Goal: Task Accomplishment & Management: Complete application form

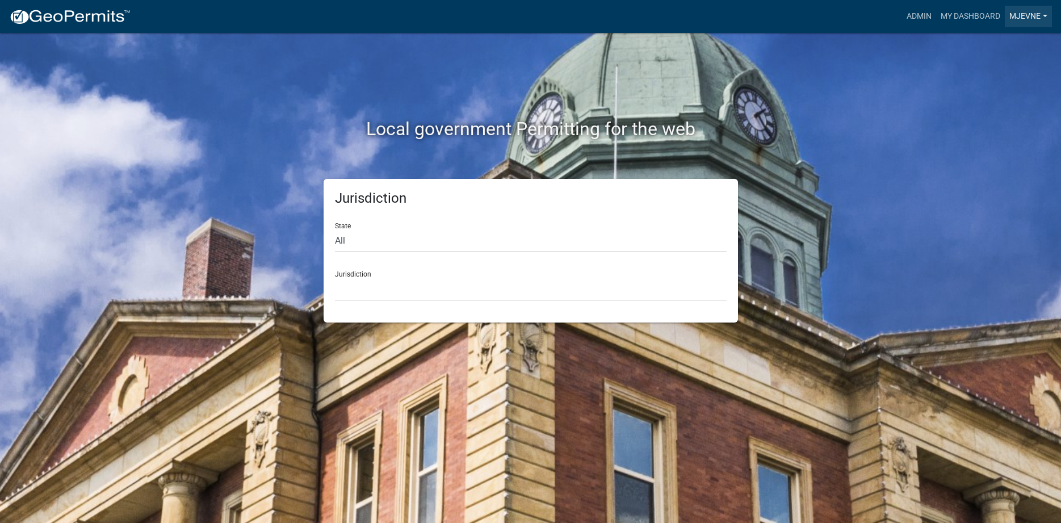
click at [1044, 14] on link "MJevne" at bounding box center [1028, 17] width 47 height 22
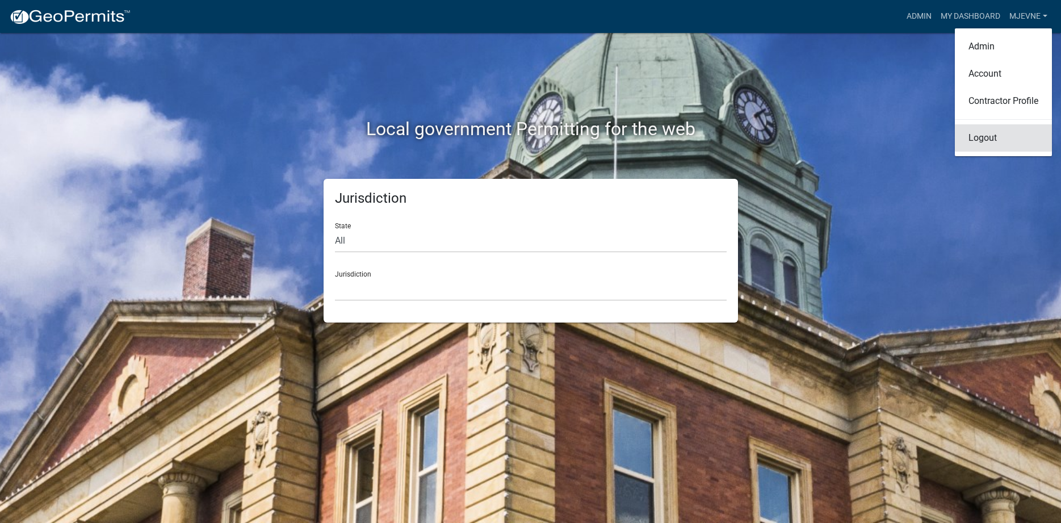
click at [992, 138] on link "Logout" at bounding box center [1003, 137] width 97 height 27
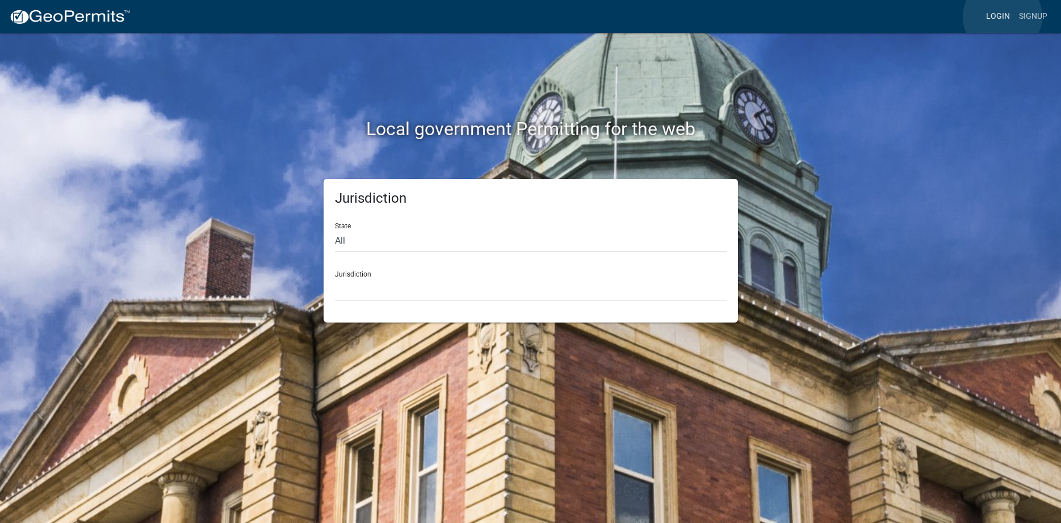
click at [1002, 16] on link "Login" at bounding box center [997, 17] width 33 height 22
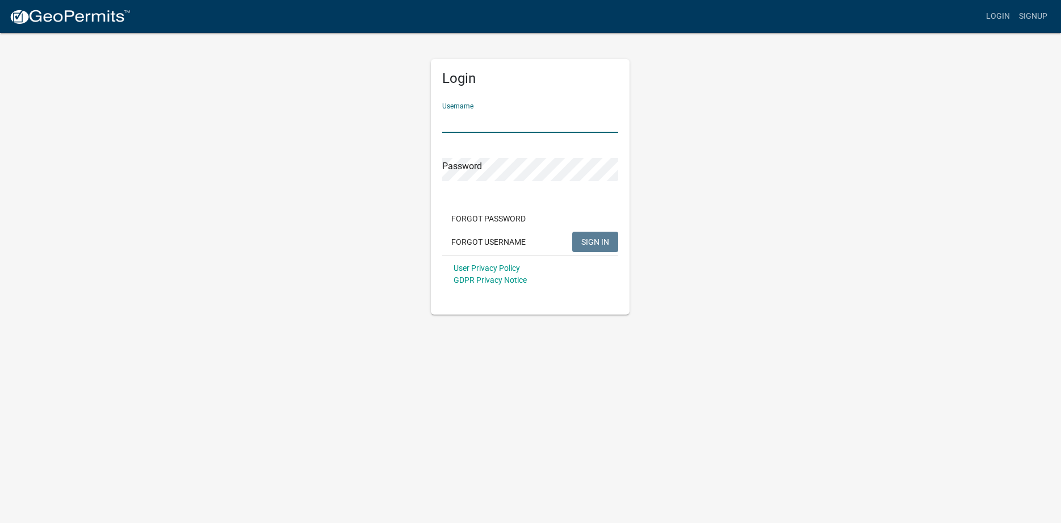
click at [513, 124] on input "Username" at bounding box center [530, 121] width 176 height 23
click at [807, 236] on div "Login Username Password Forgot Password Forgot Username SIGN IN User Privacy Po…" at bounding box center [530, 173] width 647 height 283
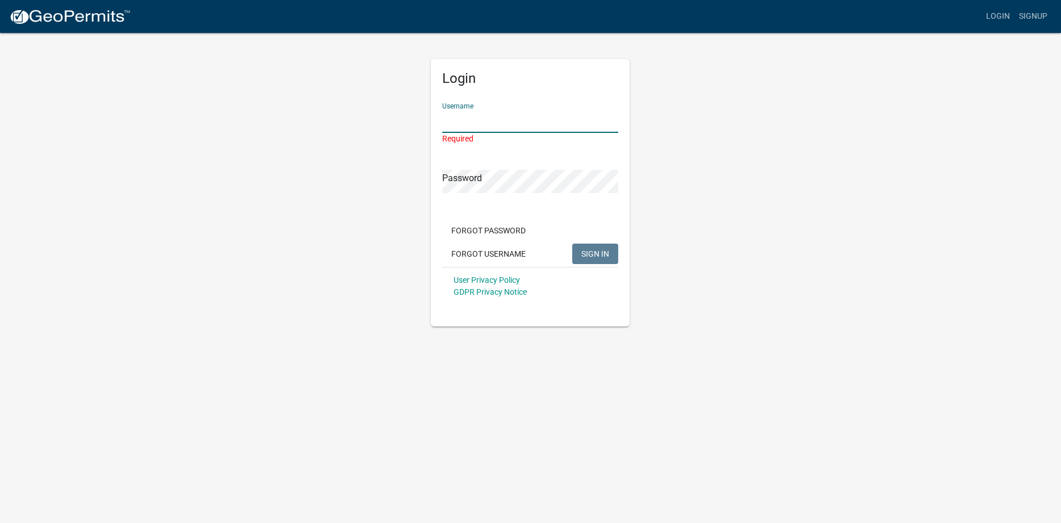
click at [489, 111] on input "Username" at bounding box center [530, 121] width 176 height 23
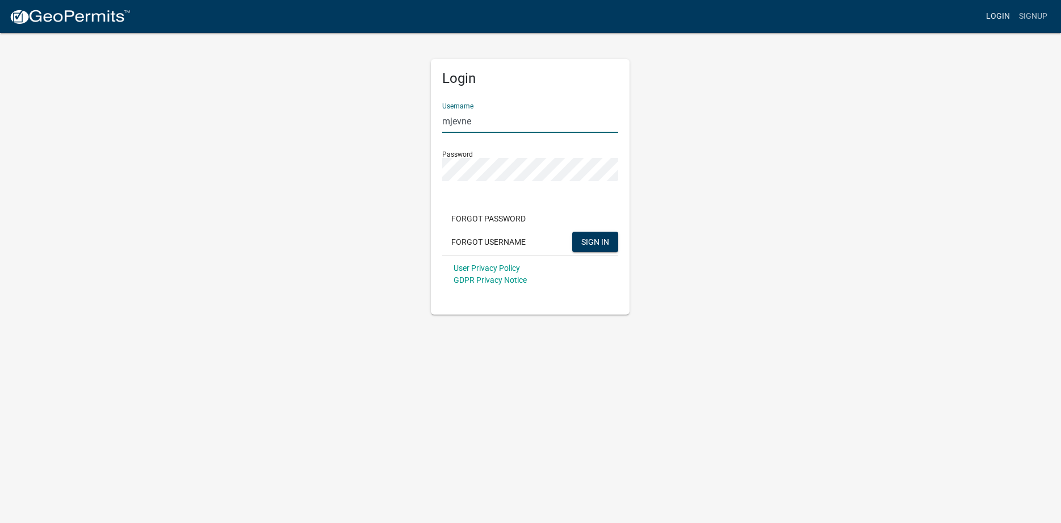
type input "mjevne"
click at [993, 15] on link "Login" at bounding box center [997, 17] width 33 height 22
click at [998, 10] on link "Login" at bounding box center [997, 17] width 33 height 22
click at [606, 245] on span "SIGN IN" at bounding box center [595, 241] width 28 height 9
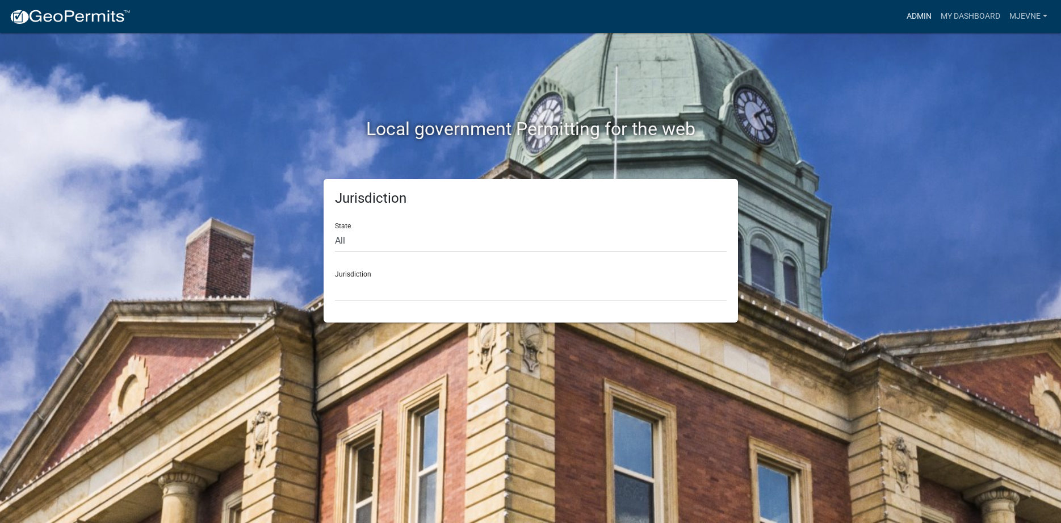
click at [908, 16] on link "Admin" at bounding box center [919, 17] width 34 height 22
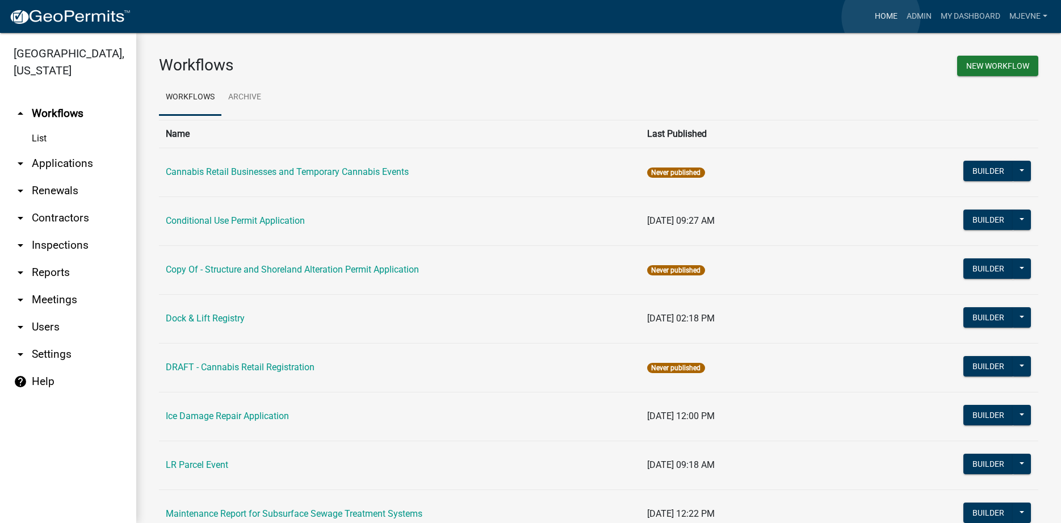
click at [881, 17] on link "Home" at bounding box center [886, 17] width 32 height 22
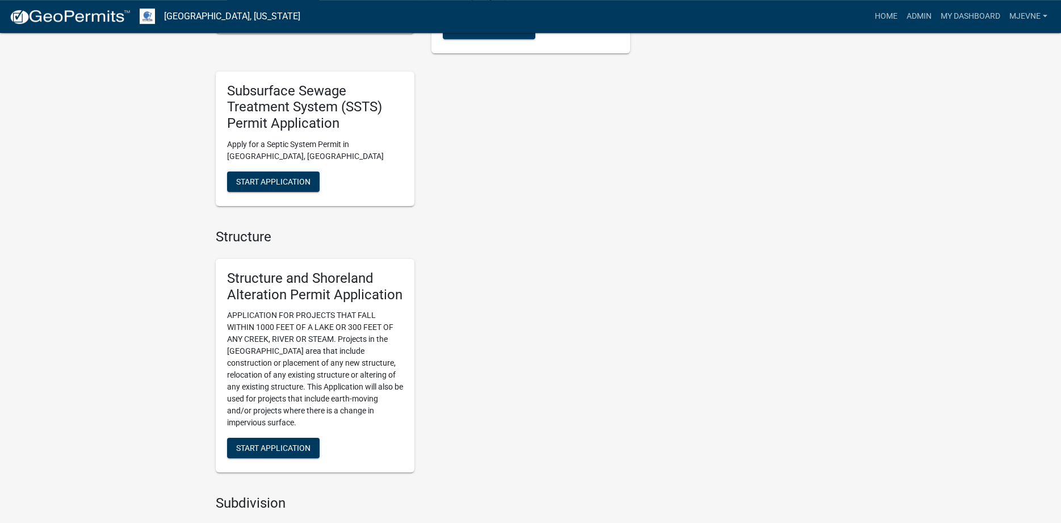
scroll to position [984, 0]
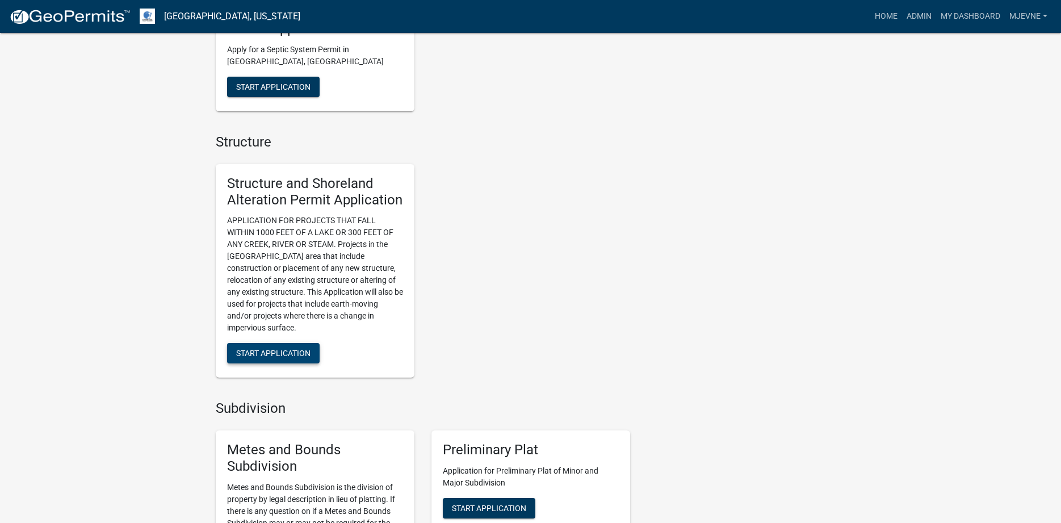
click at [258, 354] on span "Start Application" at bounding box center [273, 352] width 74 height 9
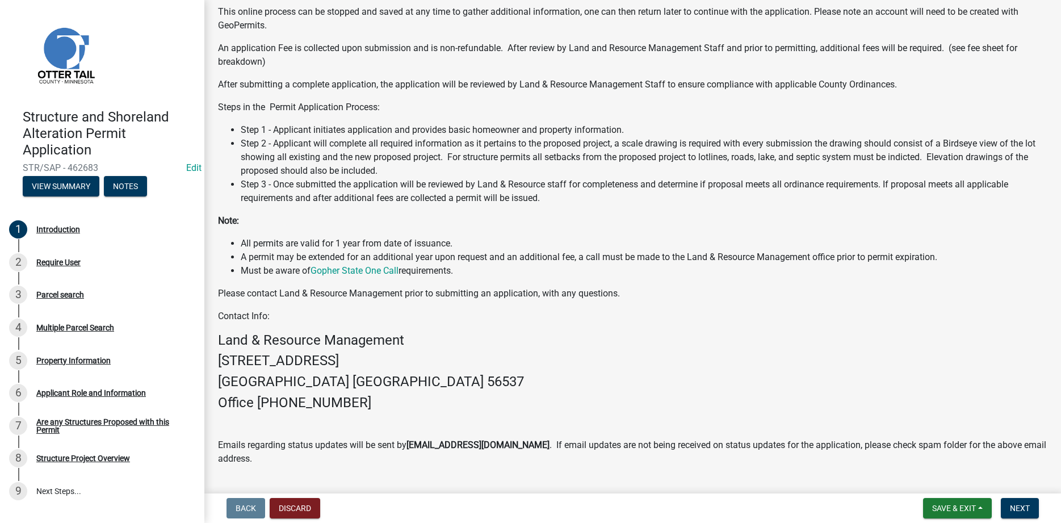
scroll to position [173, 0]
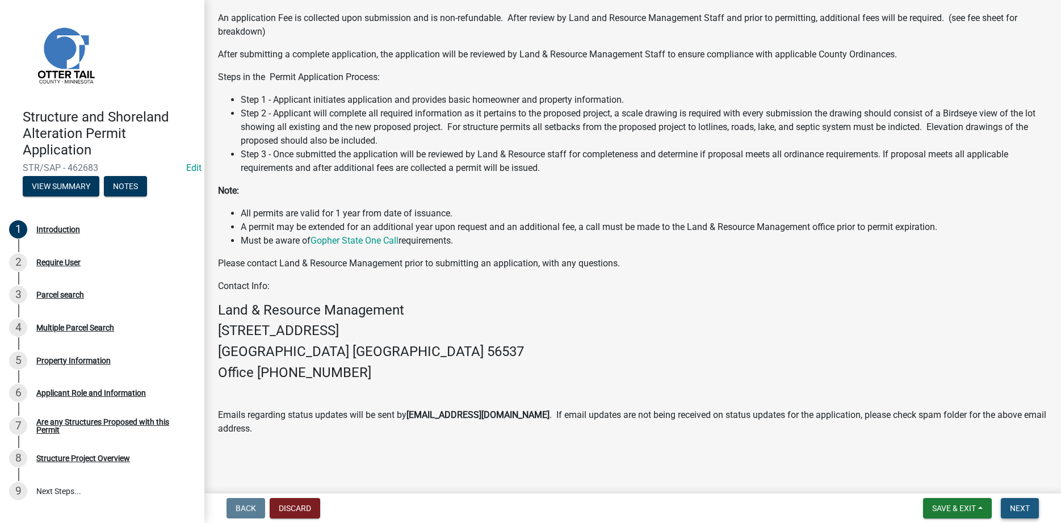
click at [1023, 505] on span "Next" at bounding box center [1020, 507] width 20 height 9
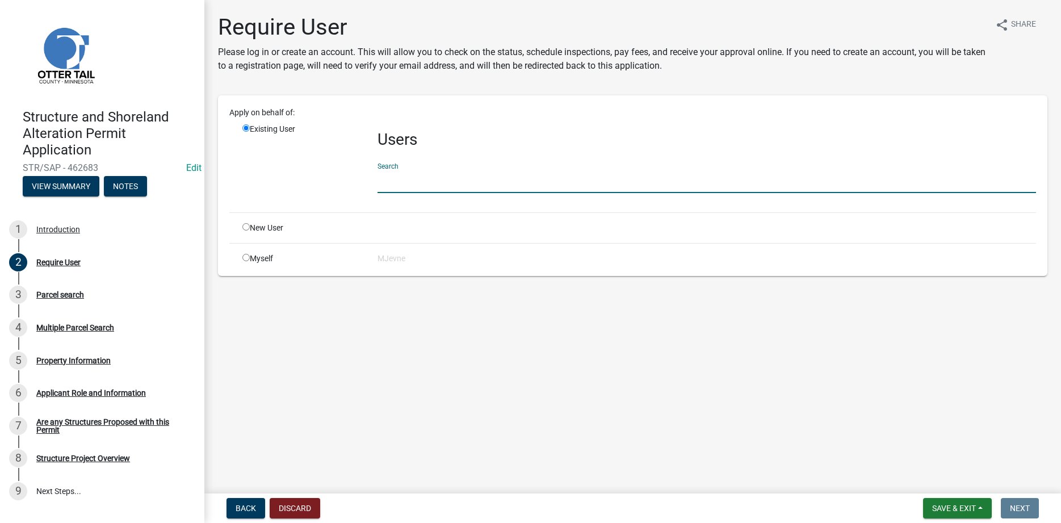
click at [434, 186] on input "text" at bounding box center [706, 181] width 658 height 23
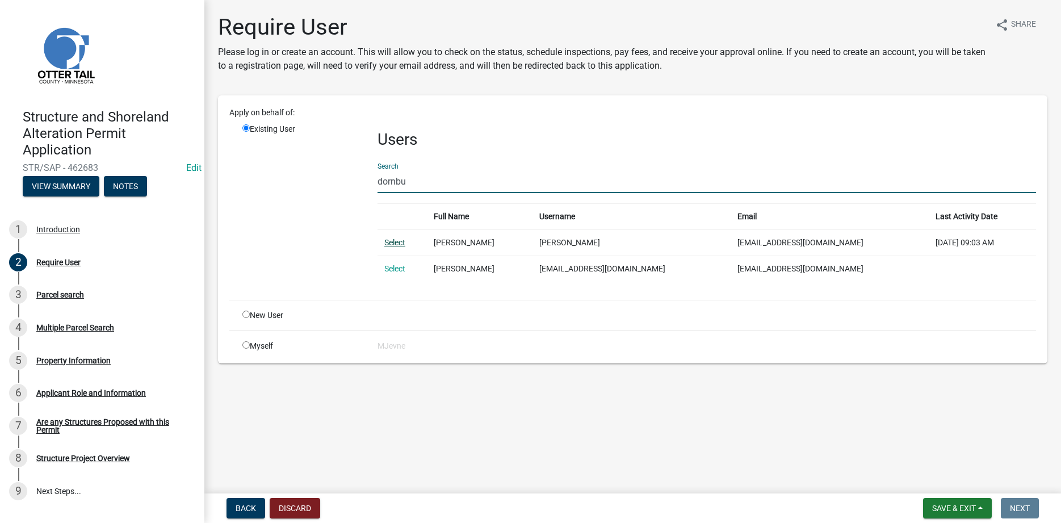
type input "dornbu"
click at [390, 245] on link "Select" at bounding box center [394, 242] width 21 height 9
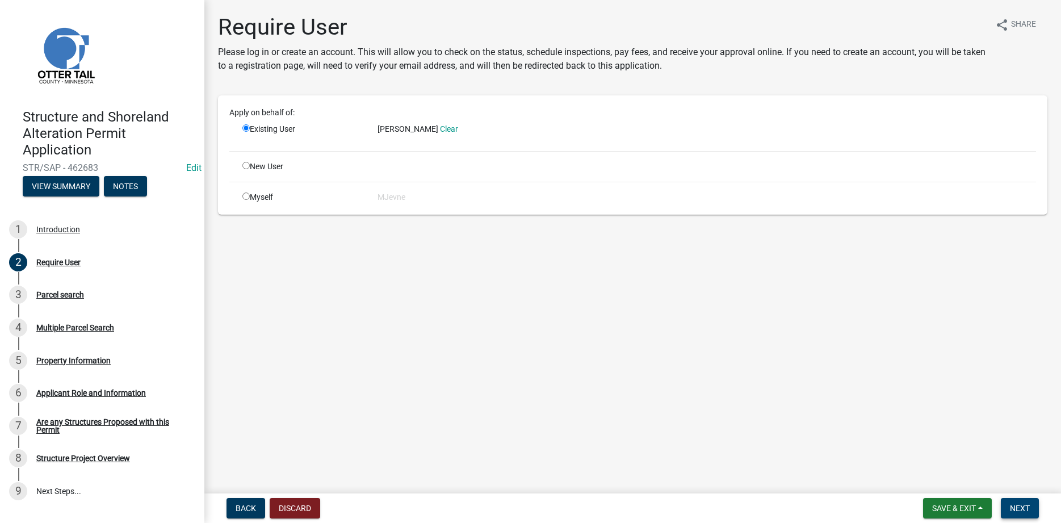
click at [1027, 510] on span "Next" at bounding box center [1020, 507] width 20 height 9
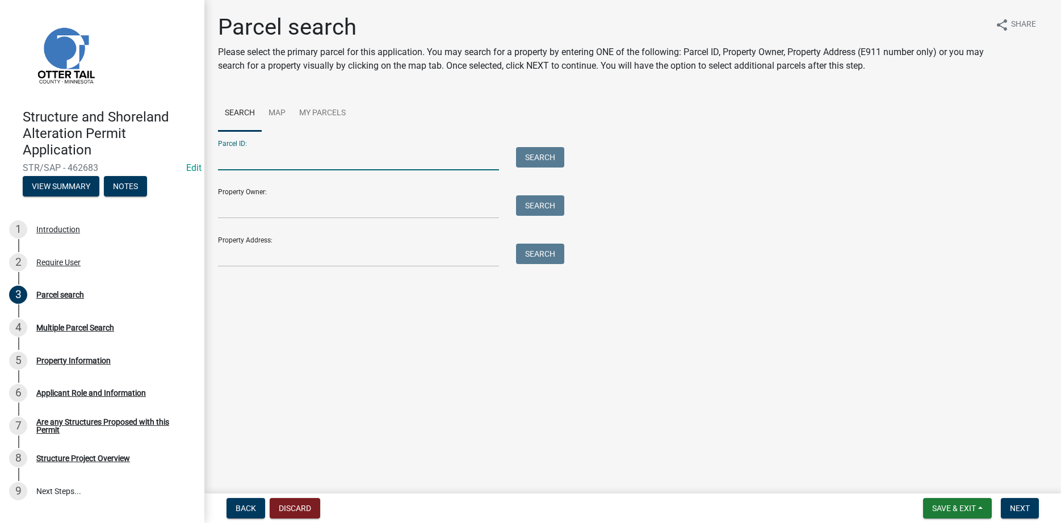
click at [264, 160] on input "Parcel ID:" at bounding box center [358, 158] width 281 height 23
click at [242, 259] on input "Property Address:" at bounding box center [358, 254] width 281 height 23
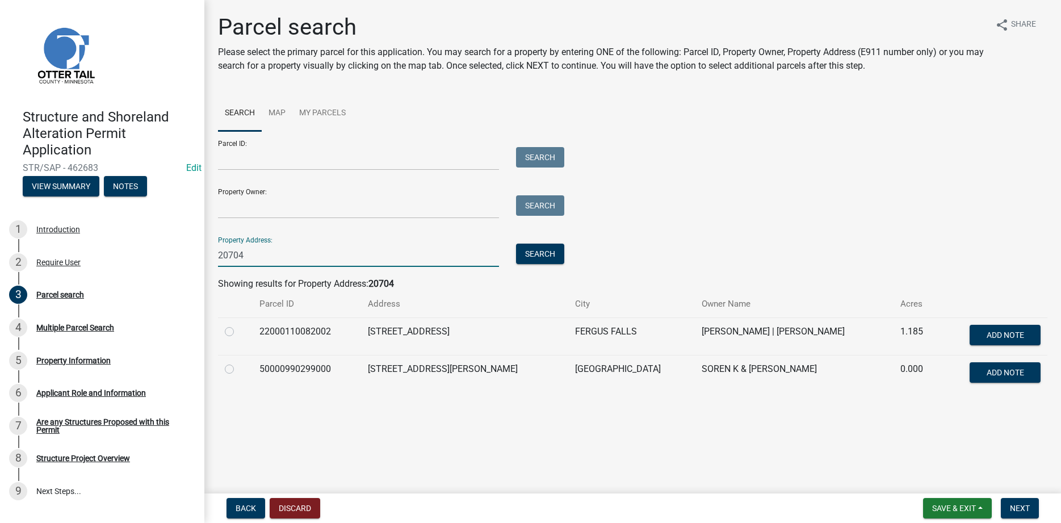
type input "20704"
click at [238, 325] on label at bounding box center [238, 325] width 0 height 0
click at [238, 331] on input "radio" at bounding box center [241, 328] width 7 height 7
radio input "true"
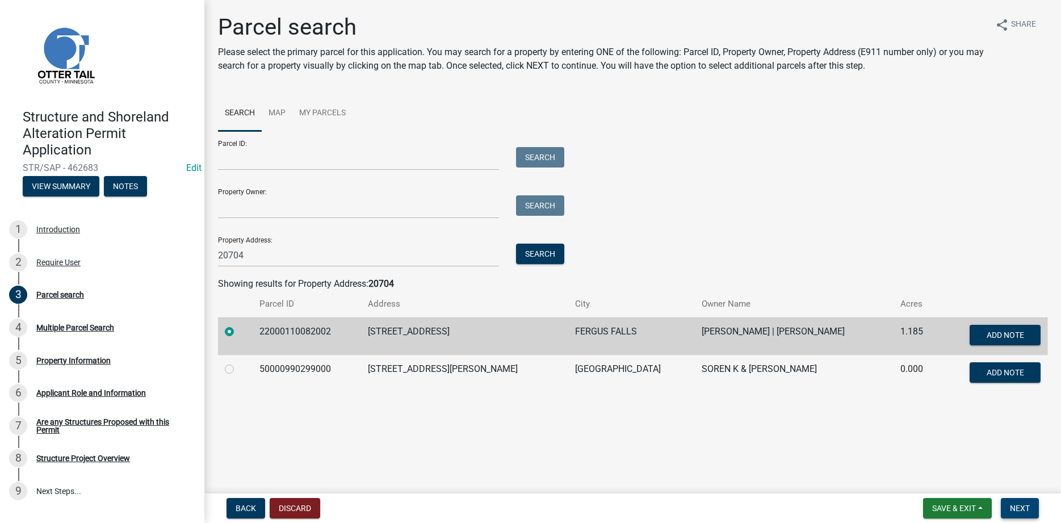
click at [1027, 509] on span "Next" at bounding box center [1020, 507] width 20 height 9
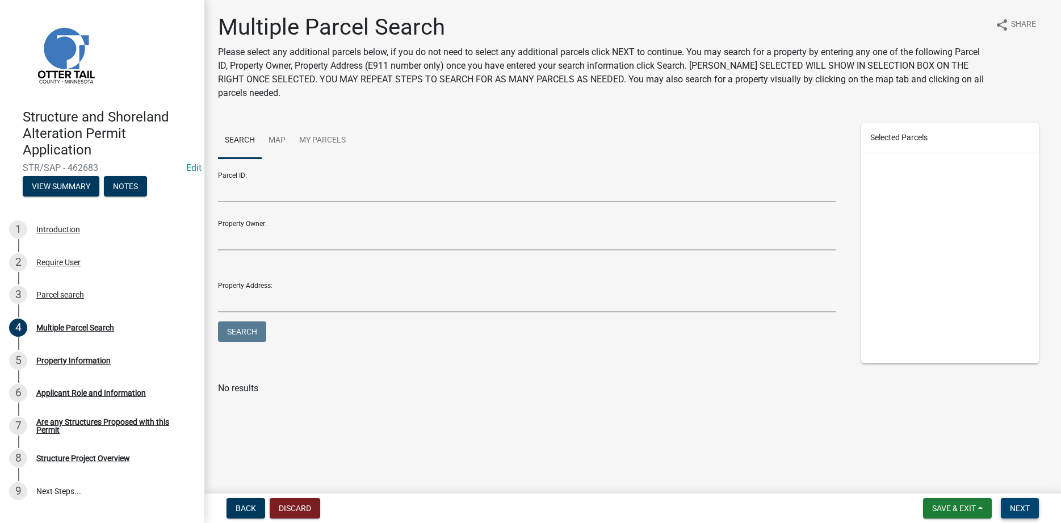
click at [1011, 505] on span "Next" at bounding box center [1020, 507] width 20 height 9
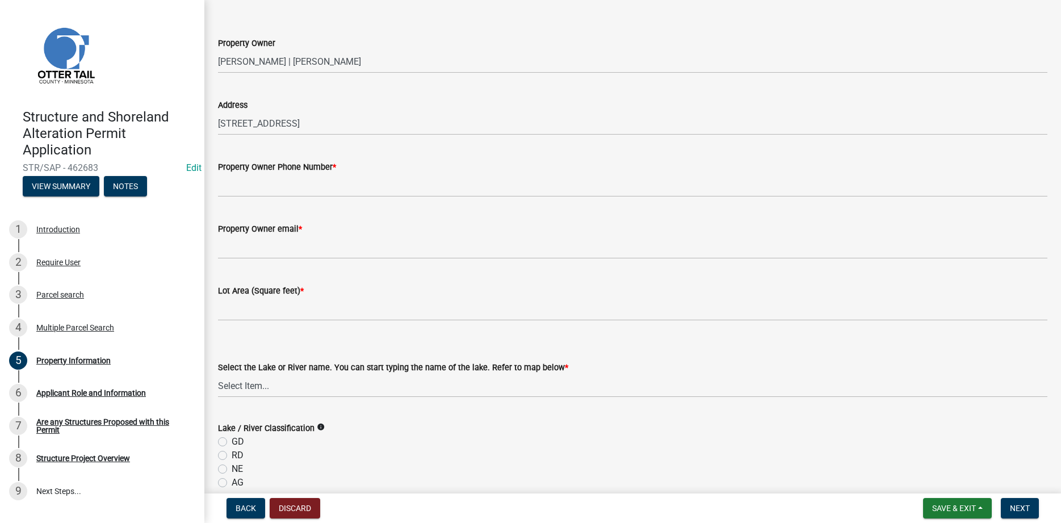
scroll to position [65, 0]
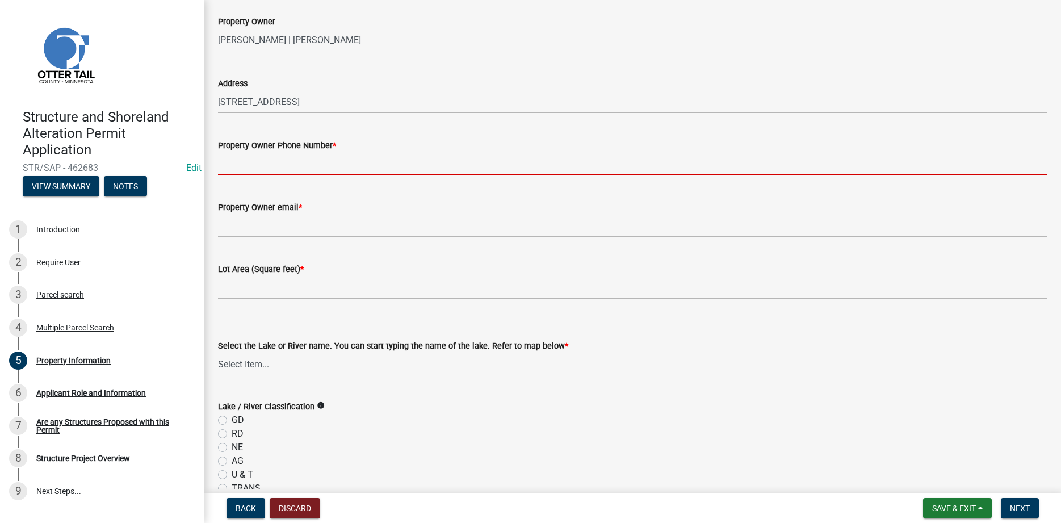
click at [246, 170] on input "Property Owner Phone Number *" at bounding box center [632, 163] width 829 height 23
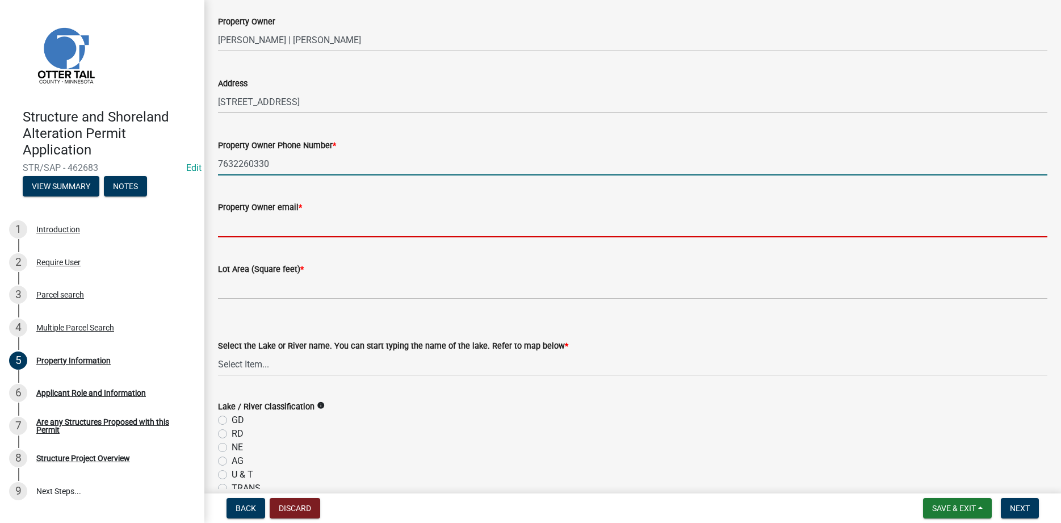
click at [272, 224] on input "Property Owner email *" at bounding box center [632, 225] width 829 height 23
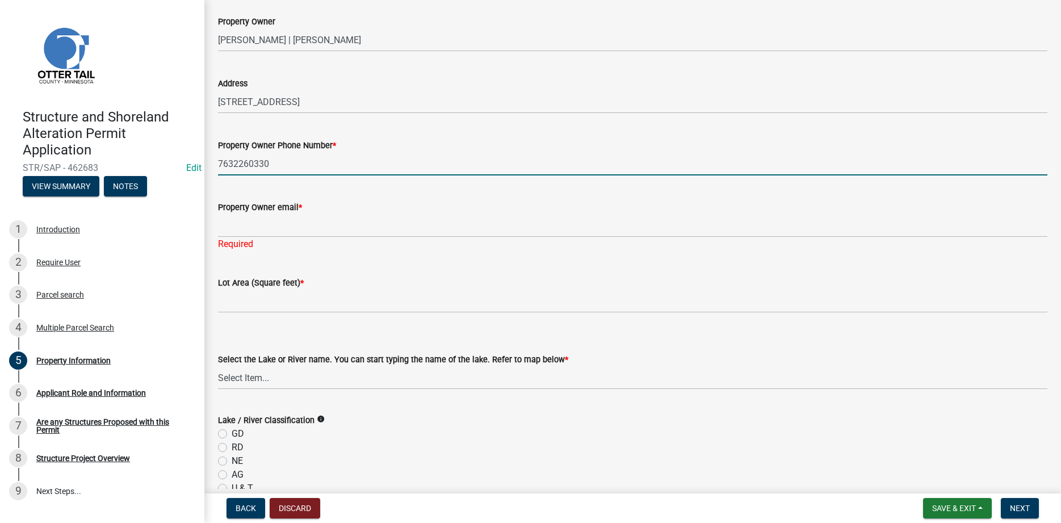
click at [234, 162] on input "7632260330" at bounding box center [632, 163] width 829 height 23
click at [250, 162] on input "763-2260330" at bounding box center [632, 163] width 829 height 23
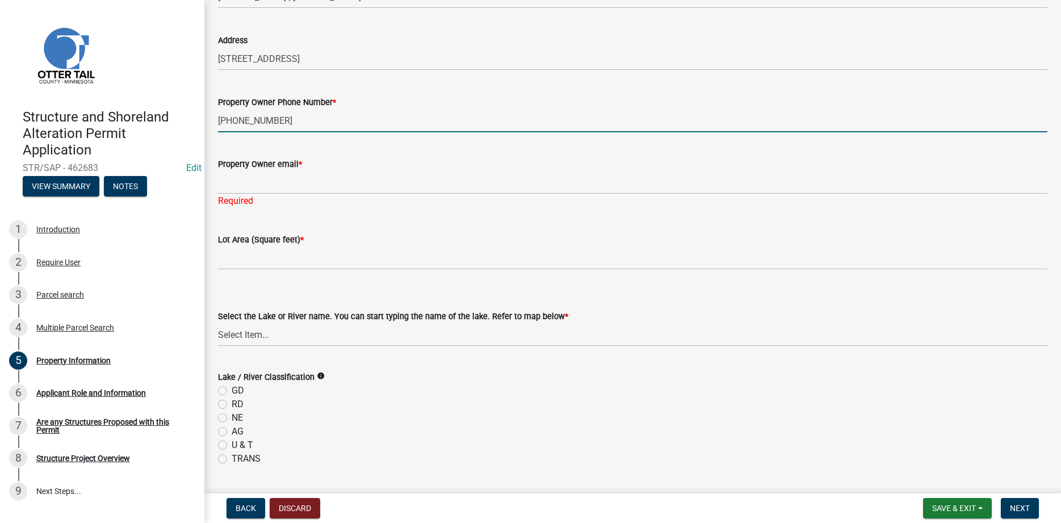
scroll to position [129, 0]
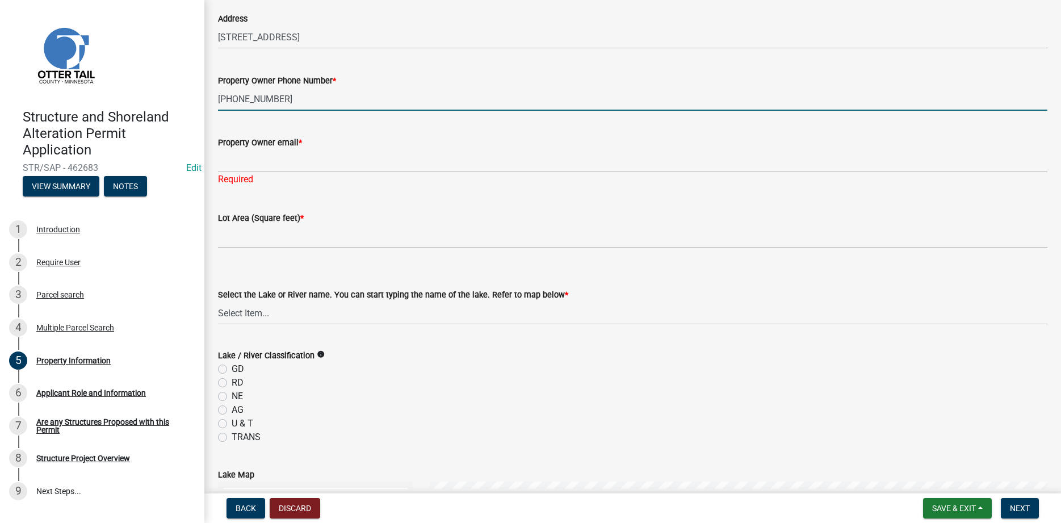
type input "[PHONE_NUMBER]"
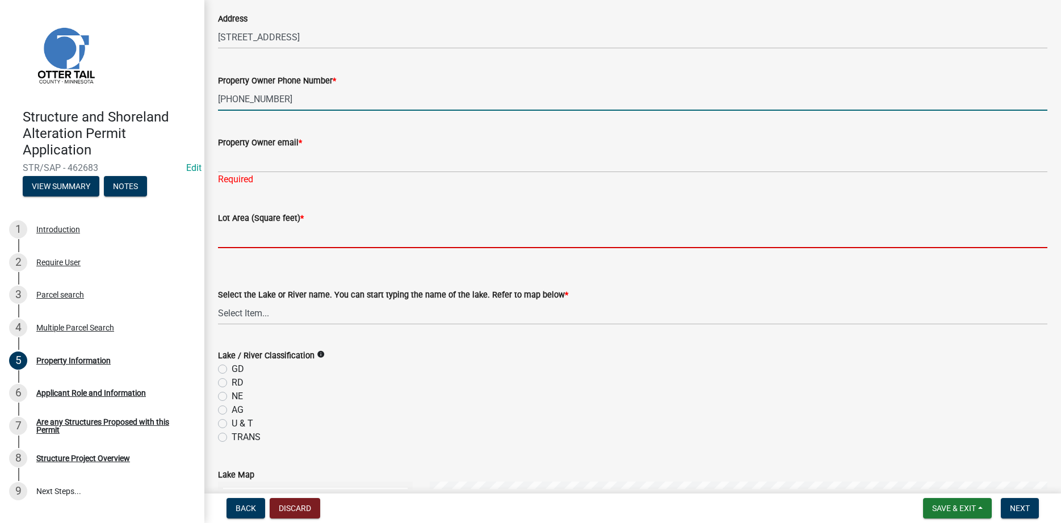
click at [244, 233] on input "text" at bounding box center [632, 236] width 829 height 23
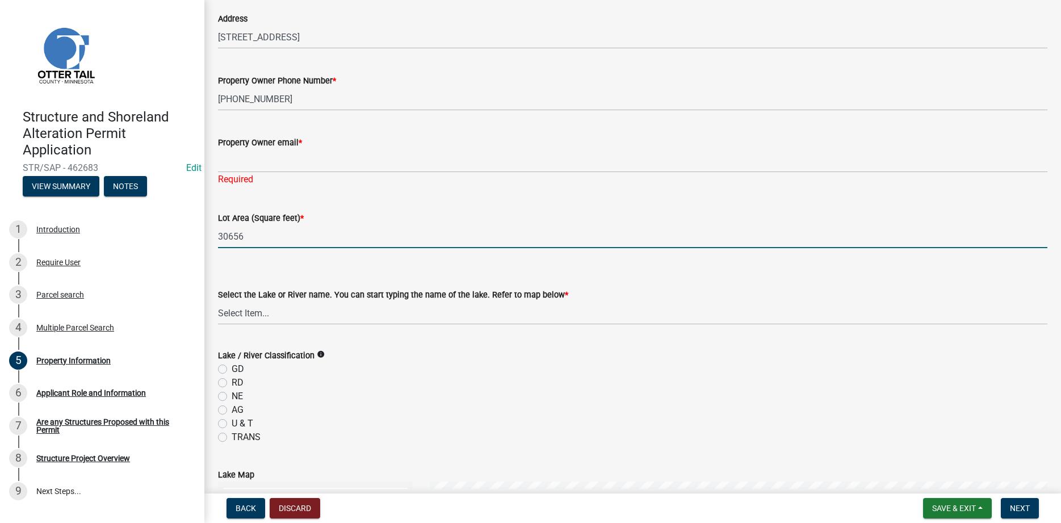
type input "30656"
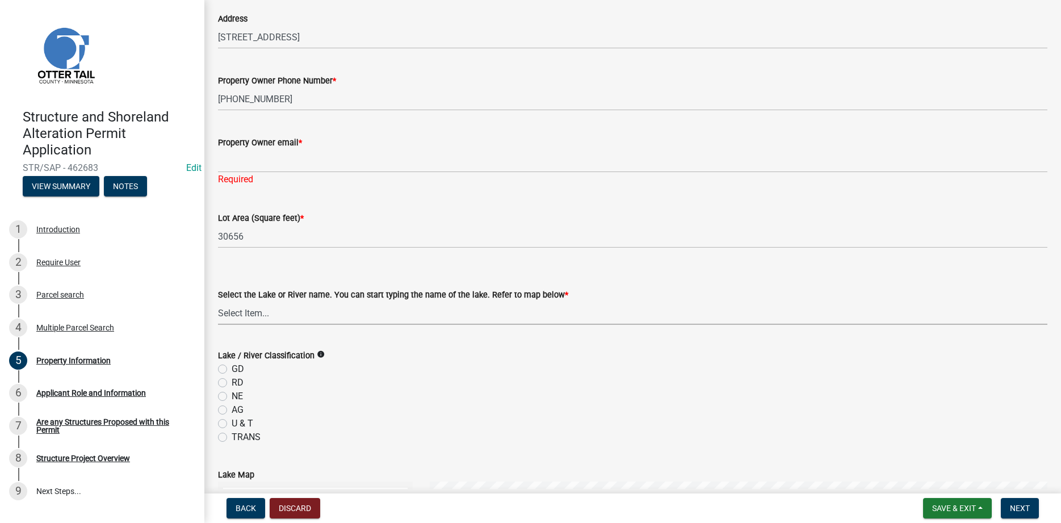
click at [362, 425] on div "Lake / River Classification info GD RD NE AG U & T TRANS" at bounding box center [632, 395] width 829 height 95
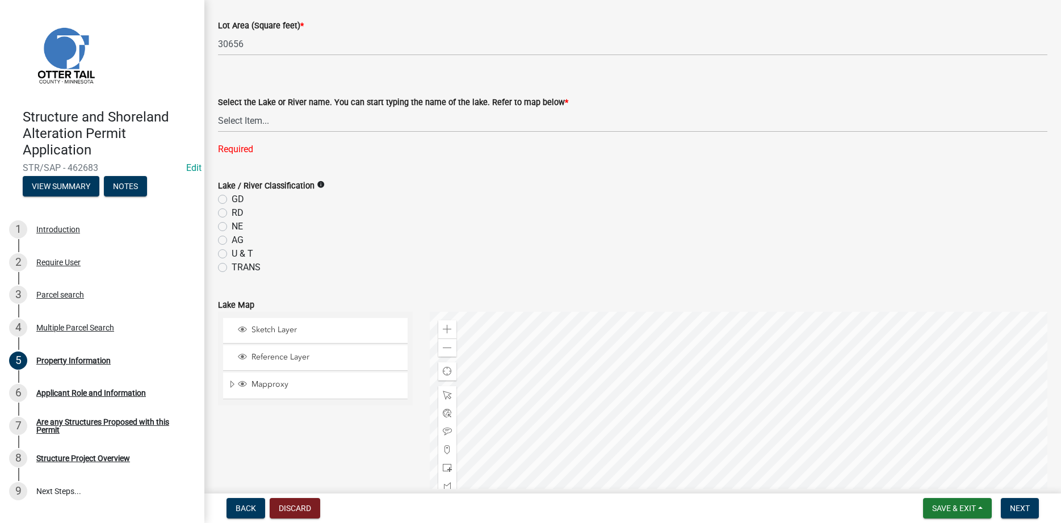
scroll to position [388, 0]
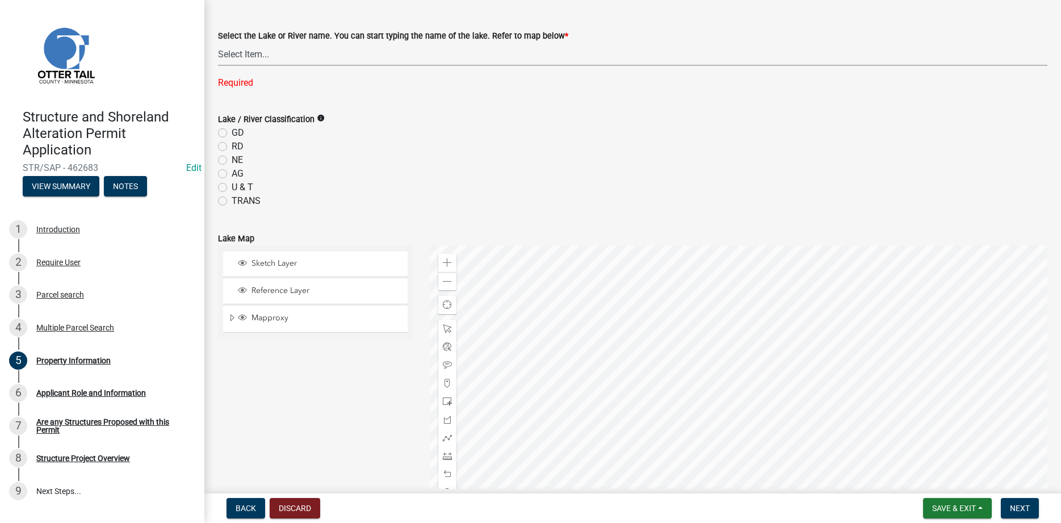
click at [218, 43] on select "Select Item... None [PERSON_NAME] 56-031 [PERSON_NAME] 56-118 [PERSON_NAME] 56-…" at bounding box center [632, 54] width 829 height 23
click option "Long 56-784" at bounding box center [0, 0] width 0 height 0
select select "a8cf6adc-52a8-40bd-819a-a3f5eac0c045"
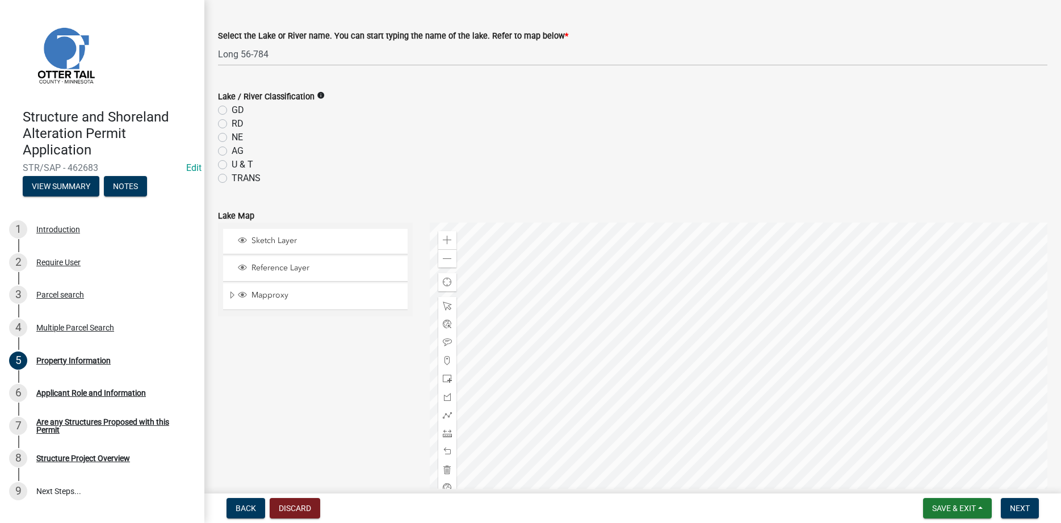
click at [232, 123] on label "RD" at bounding box center [238, 124] width 12 height 14
click at [232, 123] on input "RD" at bounding box center [235, 120] width 7 height 7
radio input "true"
click at [346, 396] on div "Sketch Layer Reference Layer Mapproxy Municipalities Corporate Limits Low Level…" at bounding box center [315, 364] width 212 height 284
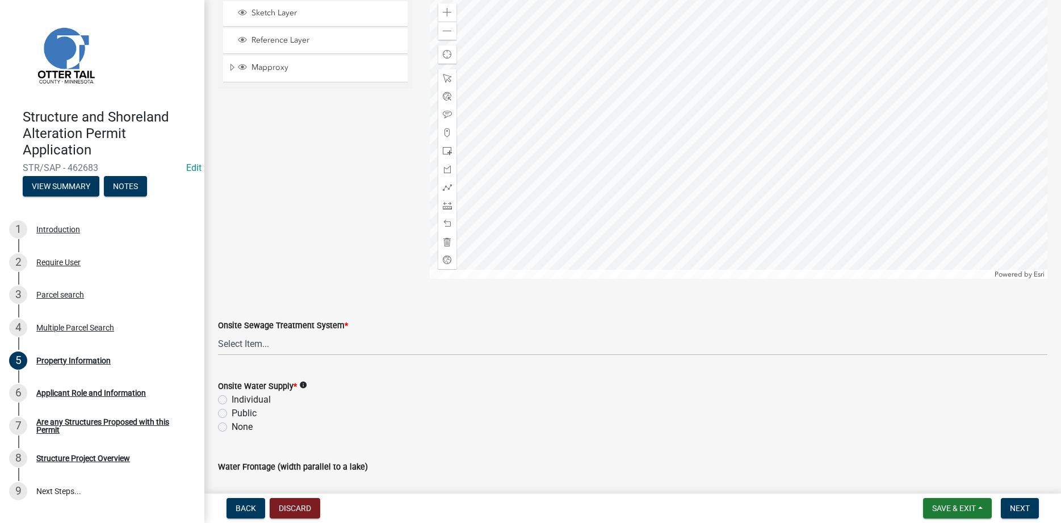
scroll to position [647, 0]
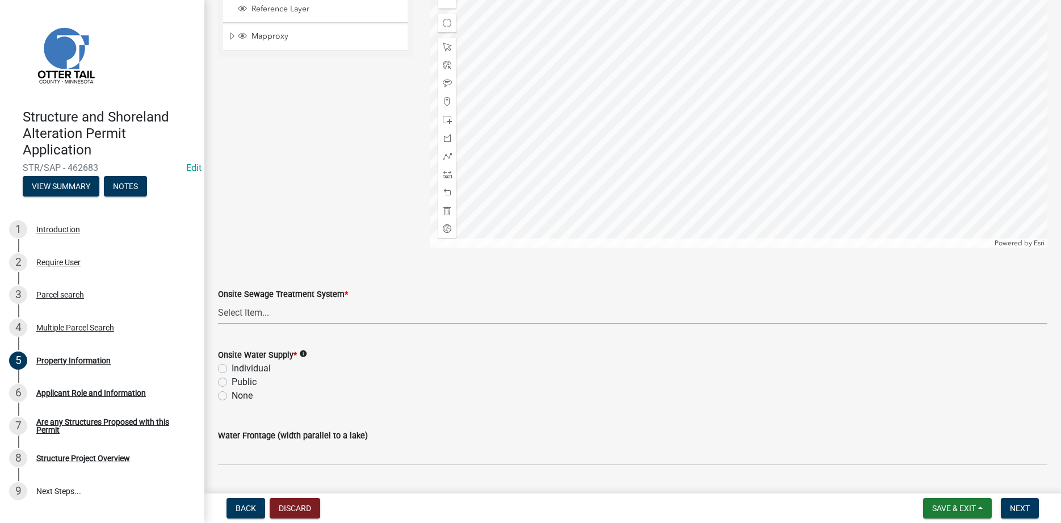
click at [218, 301] on select "Select Item... L&R Certificate of Compliance within 5yrs Compliance Inspection …" at bounding box center [632, 312] width 829 height 23
click option "None" at bounding box center [0, 0] width 0 height 0
select select "9233bc03-43b7-4bc3-a622-0f4482adc204"
click at [232, 367] on label "Individual" at bounding box center [251, 369] width 39 height 14
click at [232, 367] on input "Individual" at bounding box center [235, 365] width 7 height 7
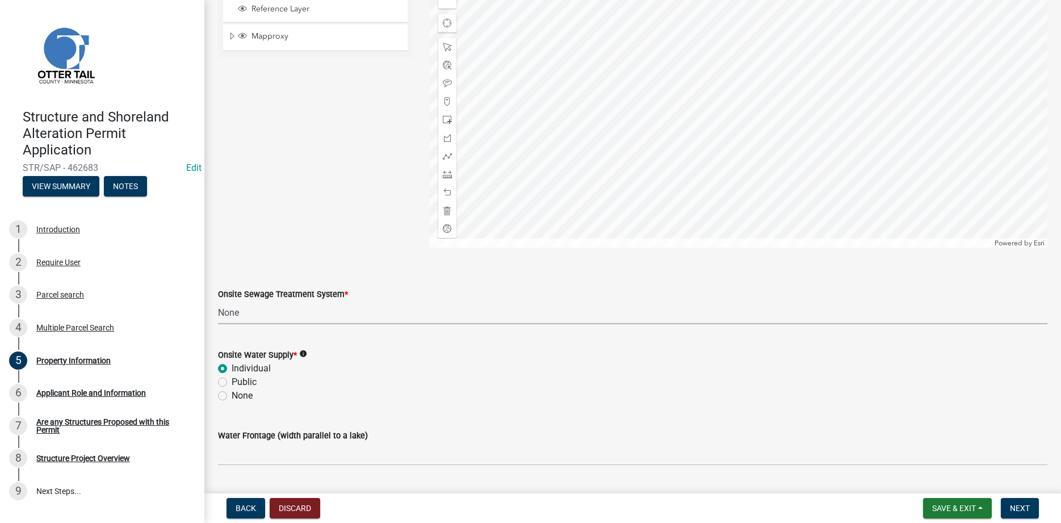
radio input "true"
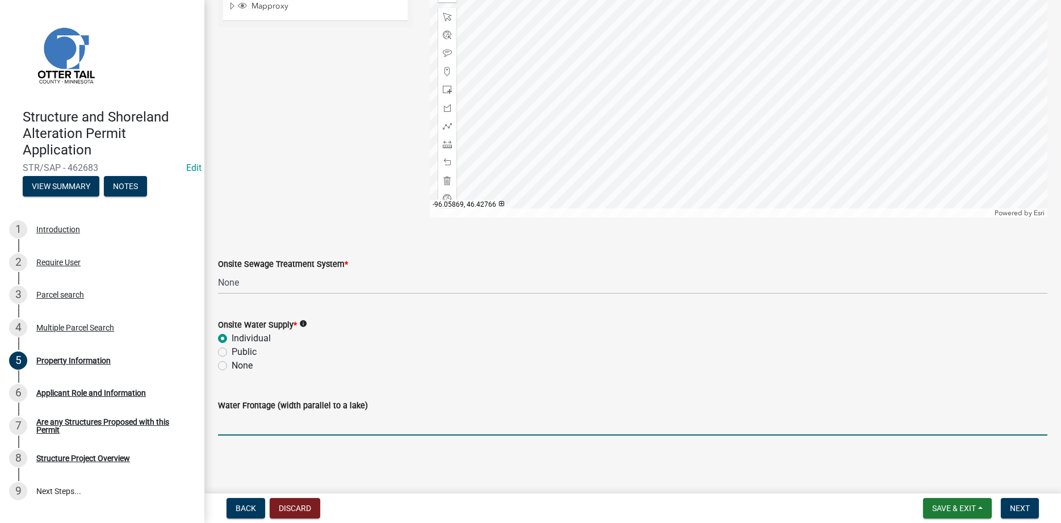
click at [241, 427] on input "Water Frontage (width parallel to a lake)" at bounding box center [632, 423] width 829 height 23
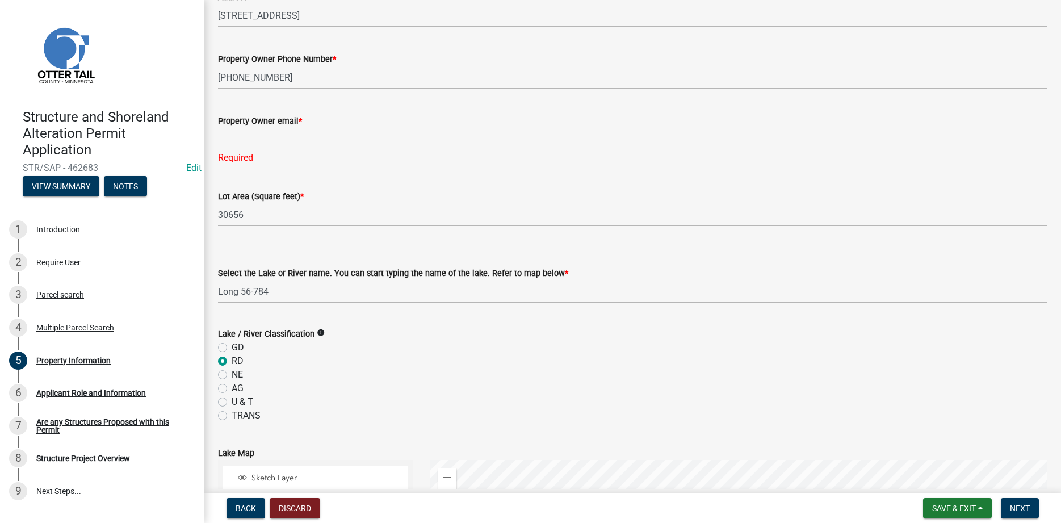
scroll to position [95, 0]
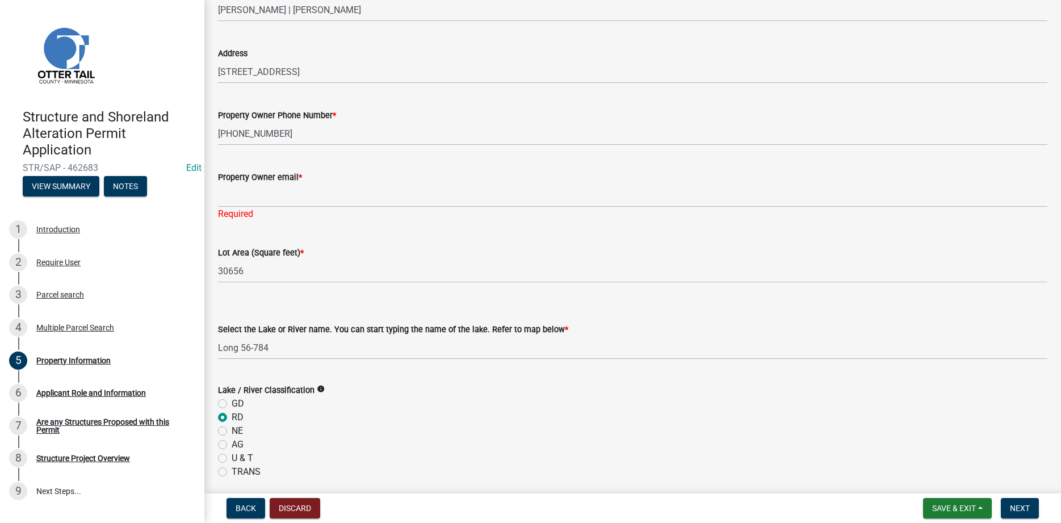
type input "115"
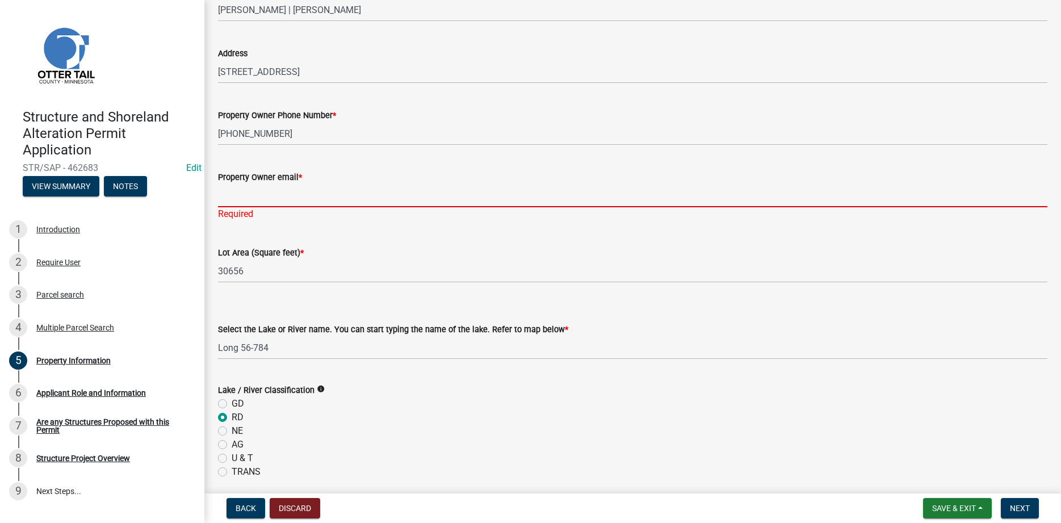
click at [247, 192] on input "Property Owner email *" at bounding box center [632, 195] width 829 height 23
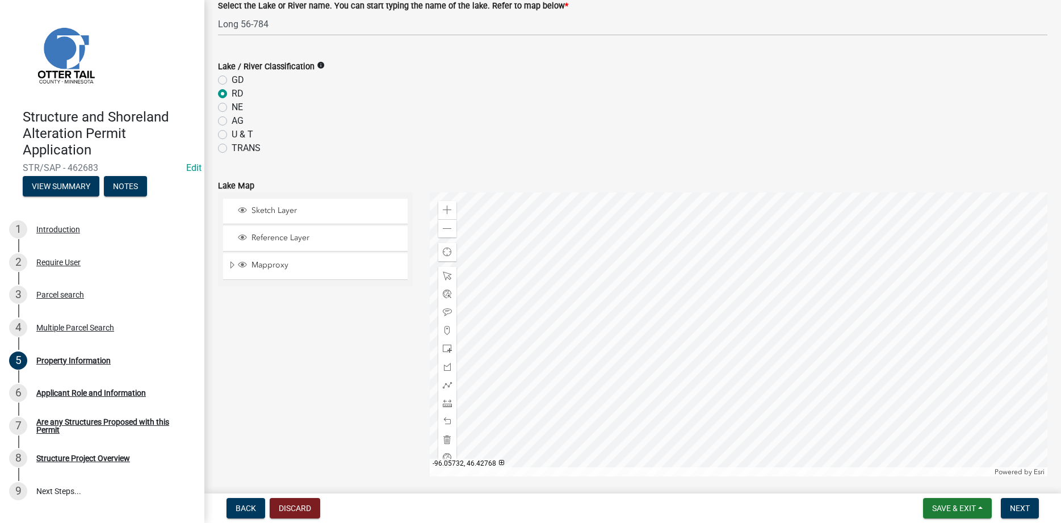
scroll to position [677, 0]
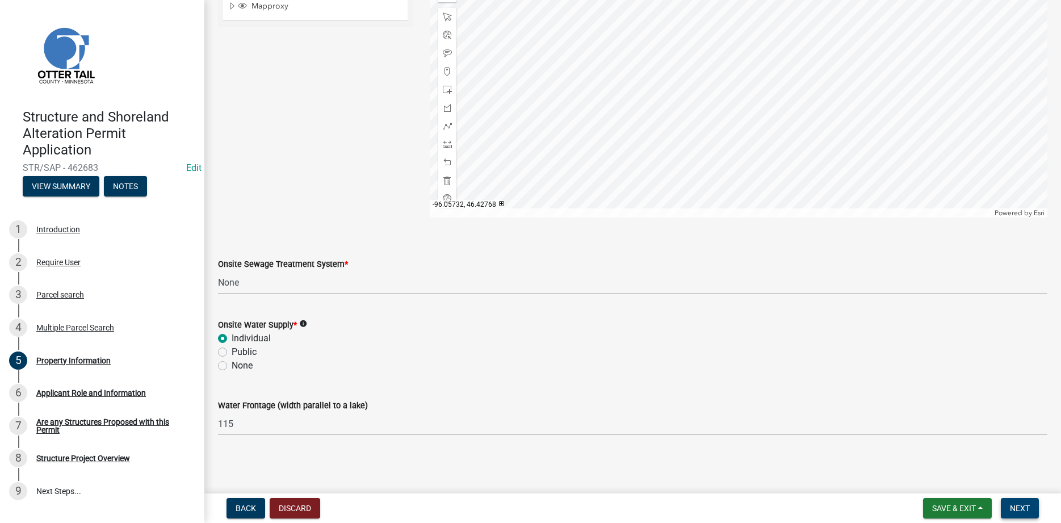
type input "[EMAIL_ADDRESS][DOMAIN_NAME]"
click at [1020, 511] on span "Next" at bounding box center [1020, 507] width 20 height 9
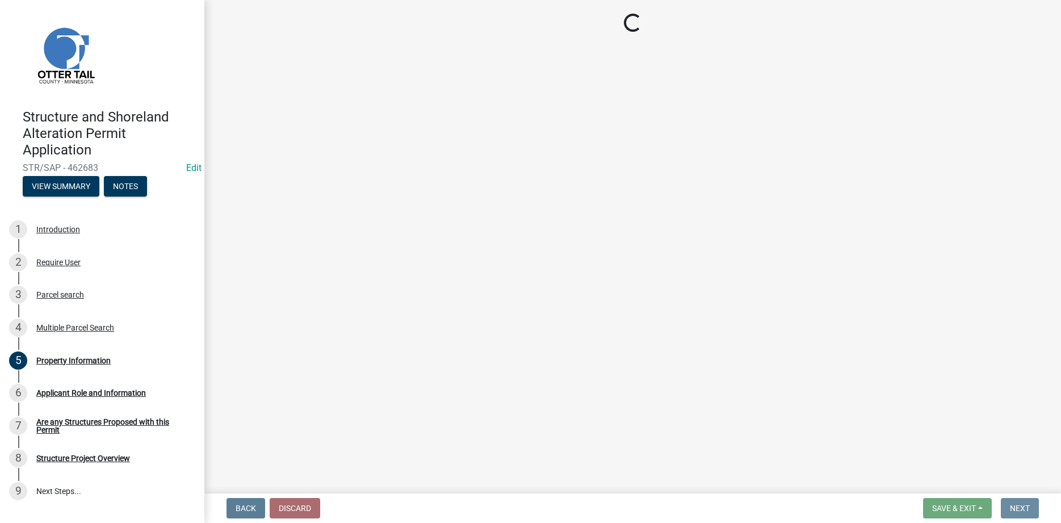
scroll to position [0, 0]
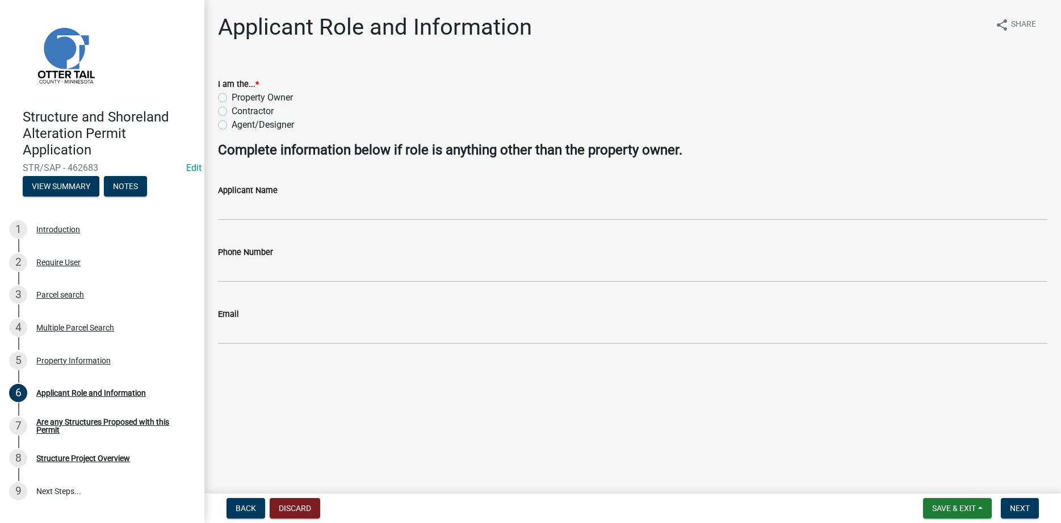
click at [232, 108] on label "Contractor" at bounding box center [253, 111] width 42 height 14
click at [232, 108] on input "Contractor" at bounding box center [235, 107] width 7 height 7
radio input "true"
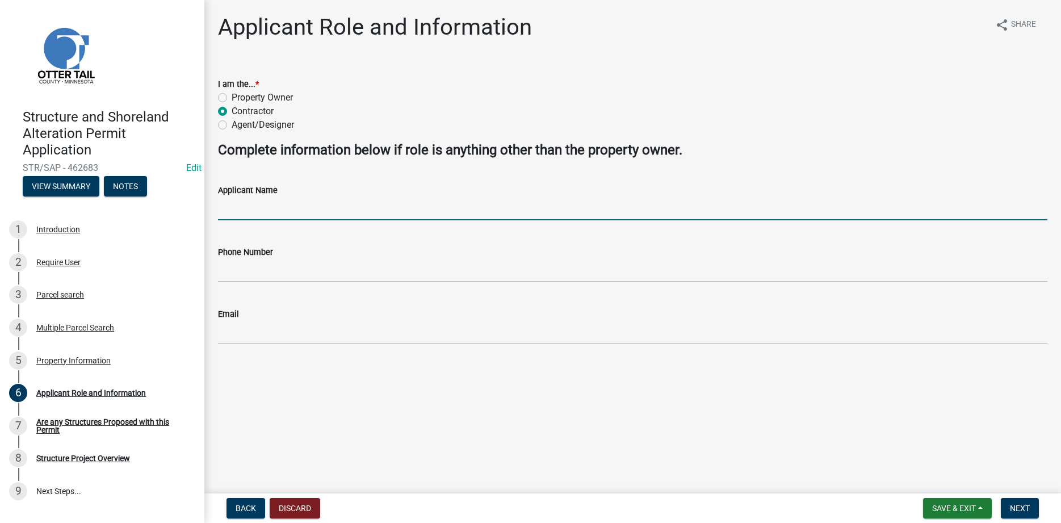
click at [246, 209] on input "Applicant Name" at bounding box center [632, 208] width 829 height 23
type input "[PERSON_NAME] Construction"
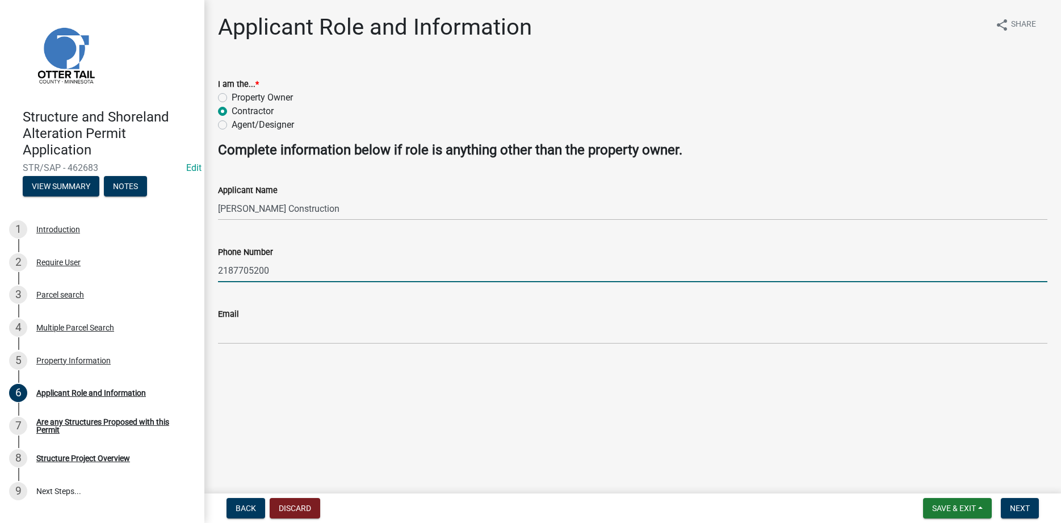
type input "2187705200"
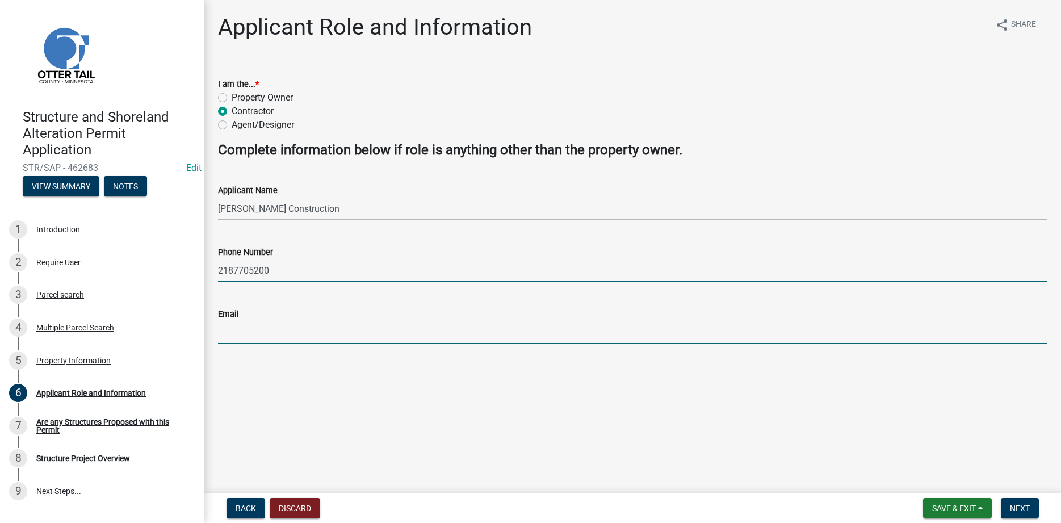
click at [238, 331] on input "Email" at bounding box center [632, 332] width 829 height 23
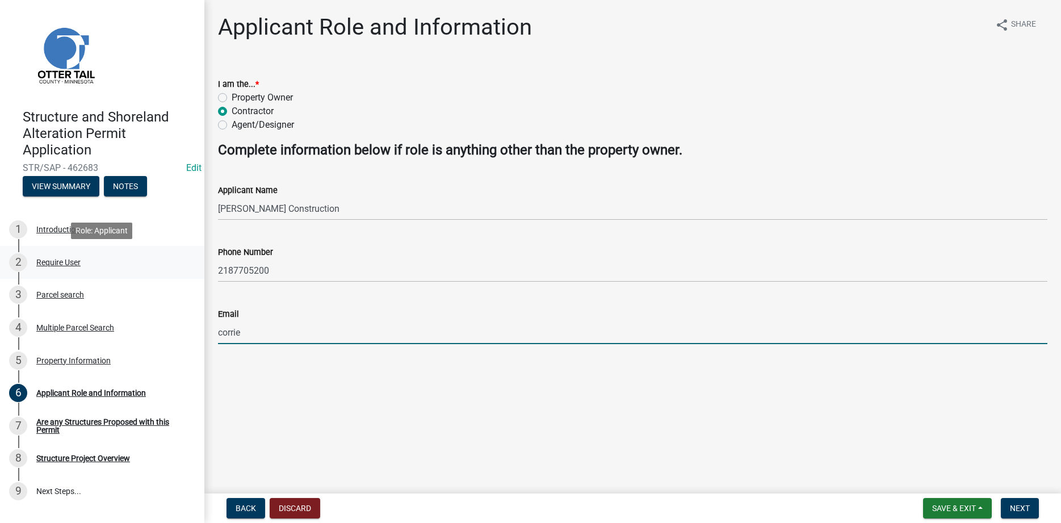
type input "corrie"
click at [78, 261] on div "Require User" at bounding box center [58, 262] width 44 height 8
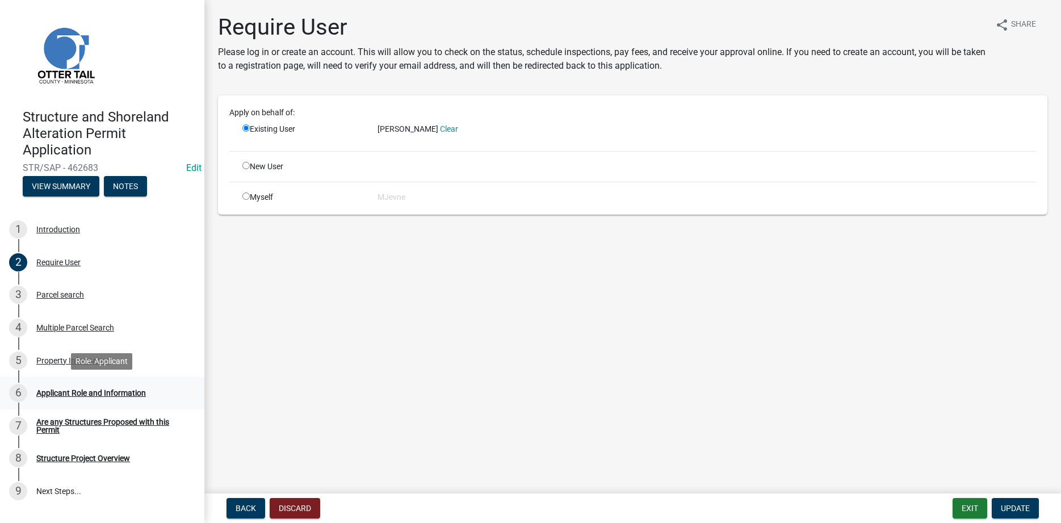
click at [83, 394] on div "Applicant Role and Information" at bounding box center [91, 393] width 110 height 8
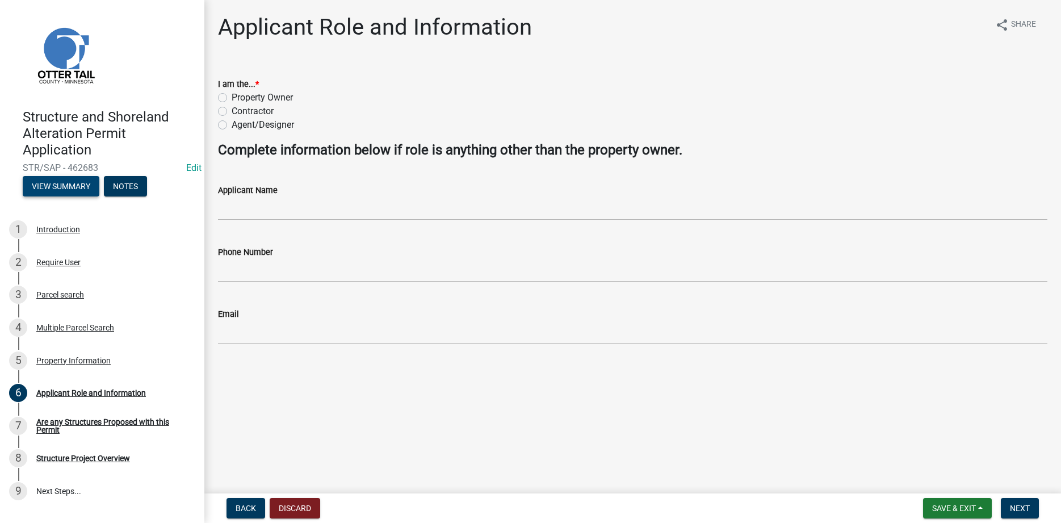
click at [73, 186] on button "View Summary" at bounding box center [61, 186] width 77 height 20
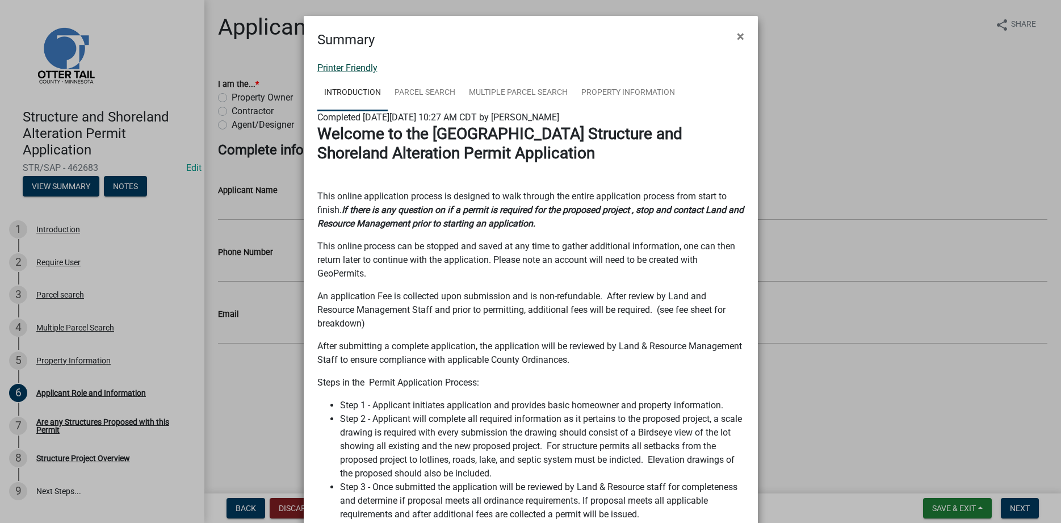
click at [358, 72] on link "Printer Friendly" at bounding box center [347, 67] width 60 height 11
click at [735, 39] on button "×" at bounding box center [741, 36] width 26 height 32
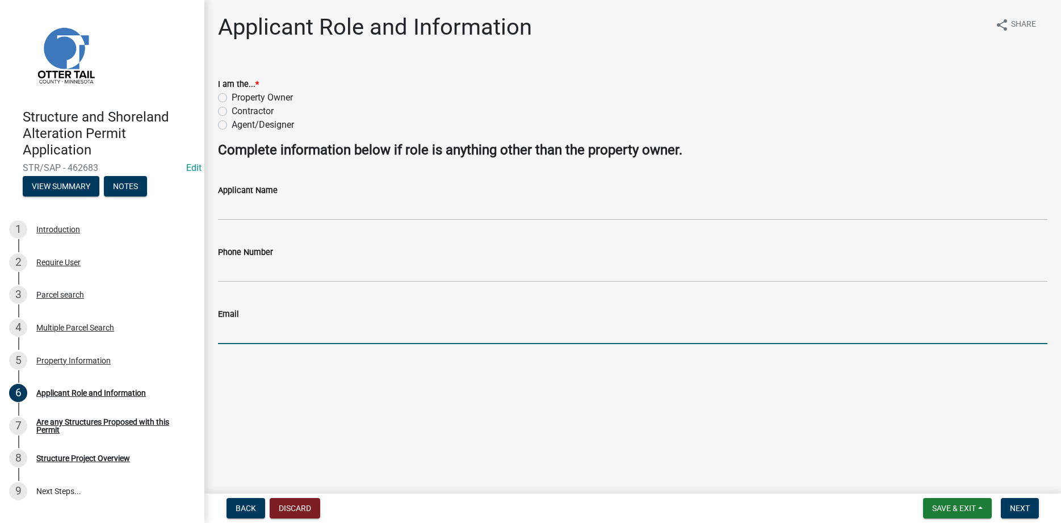
paste input "[EMAIL_ADDRESS][DOMAIN_NAME]"
type input "[EMAIL_ADDRESS][DOMAIN_NAME]"
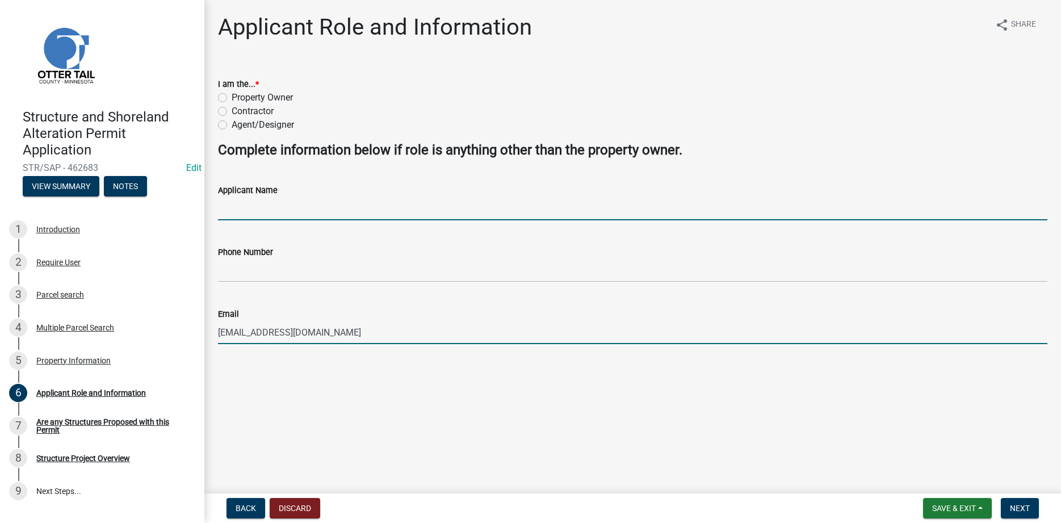
click at [238, 203] on input "Applicant Name" at bounding box center [632, 208] width 829 height 23
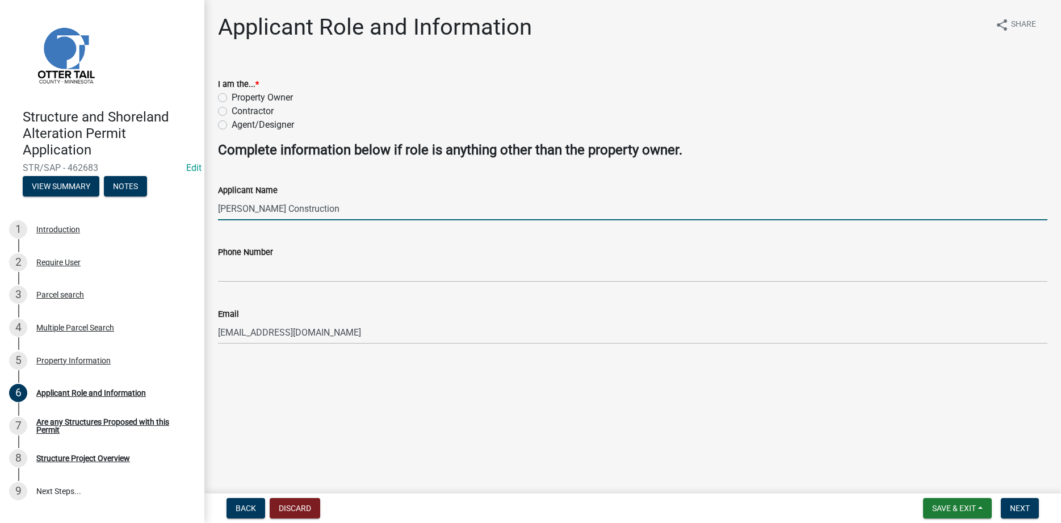
type input "[PERSON_NAME] Construction"
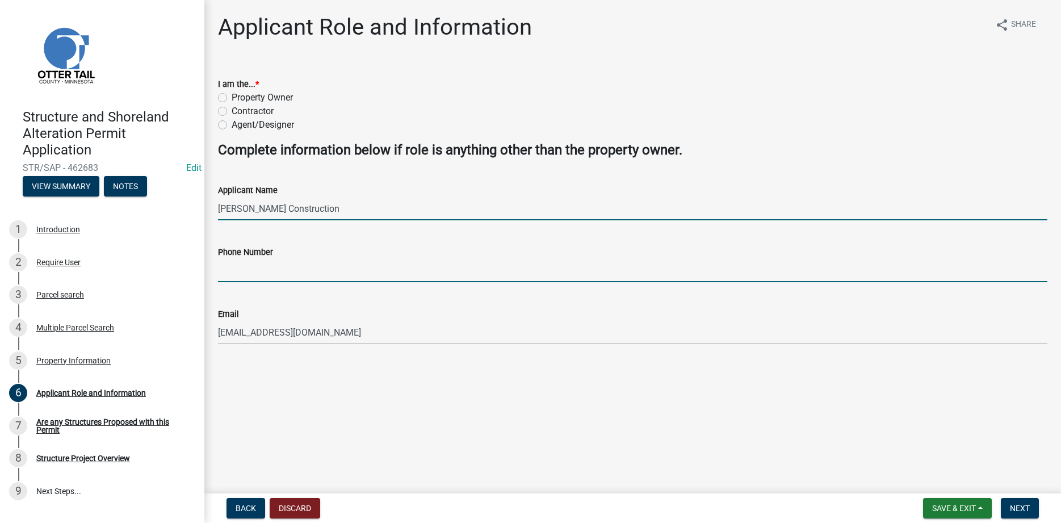
click at [257, 264] on input "Phone Number" at bounding box center [632, 270] width 829 height 23
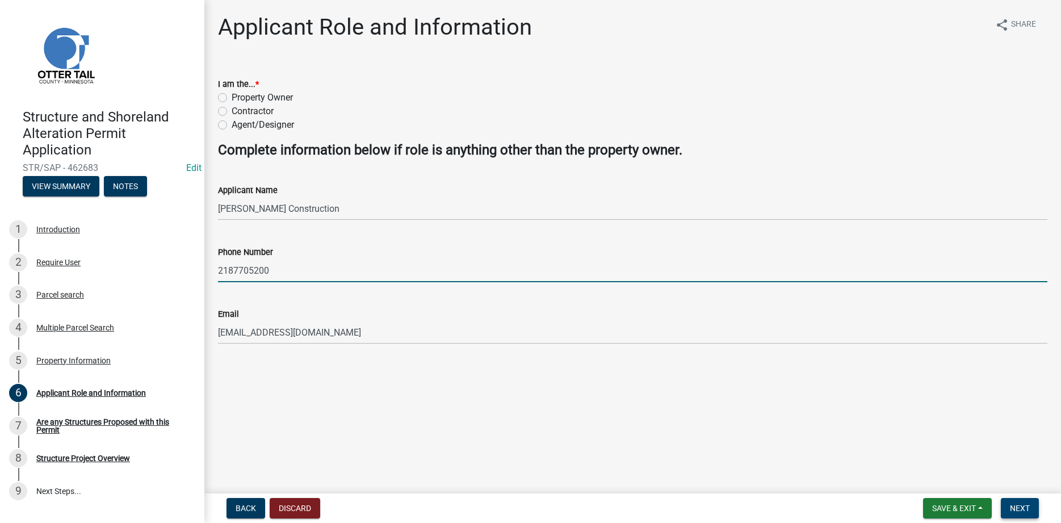
type input "2187705200"
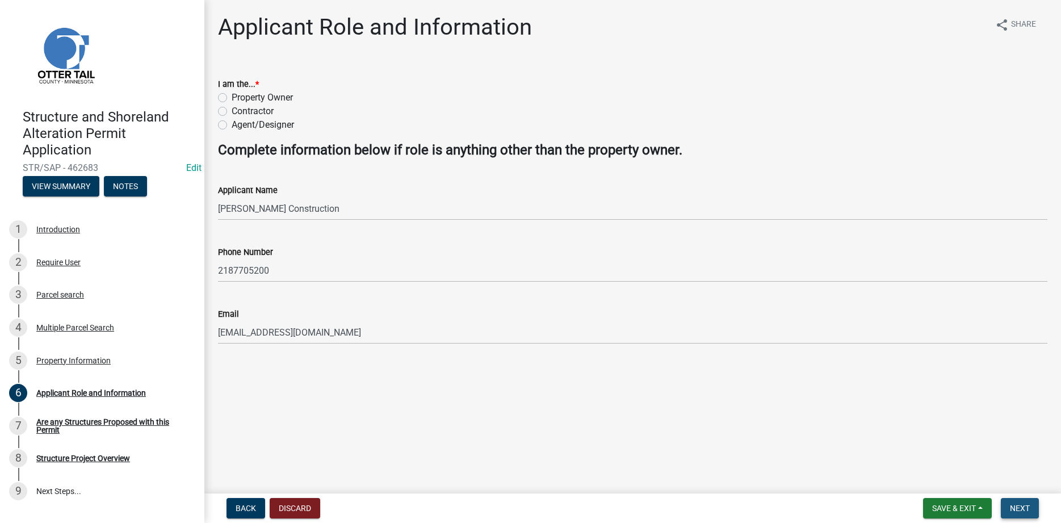
click at [1012, 506] on span "Next" at bounding box center [1020, 507] width 20 height 9
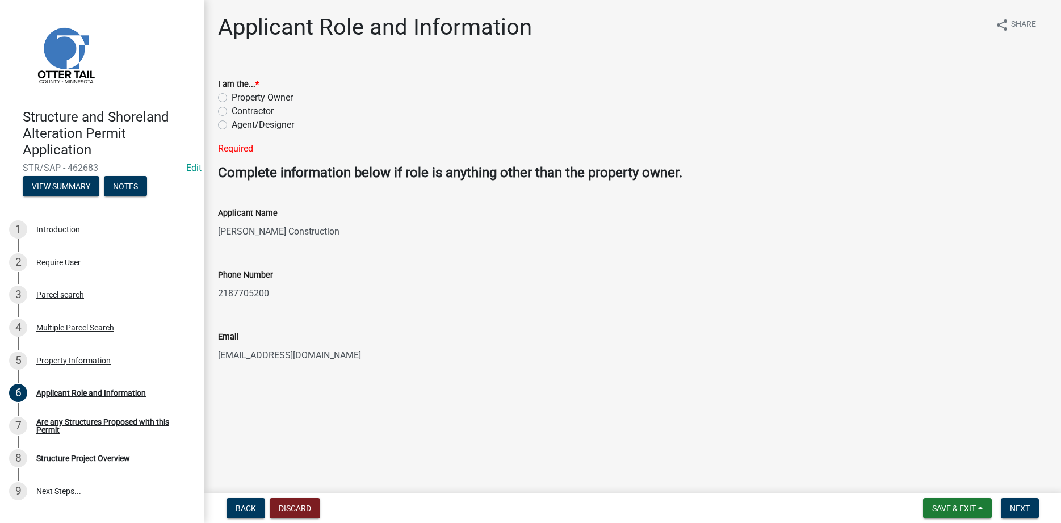
click at [227, 111] on div "Contractor" at bounding box center [632, 111] width 829 height 14
click at [232, 108] on label "Contractor" at bounding box center [253, 111] width 42 height 14
click at [232, 108] on input "Contractor" at bounding box center [235, 107] width 7 height 7
radio input "true"
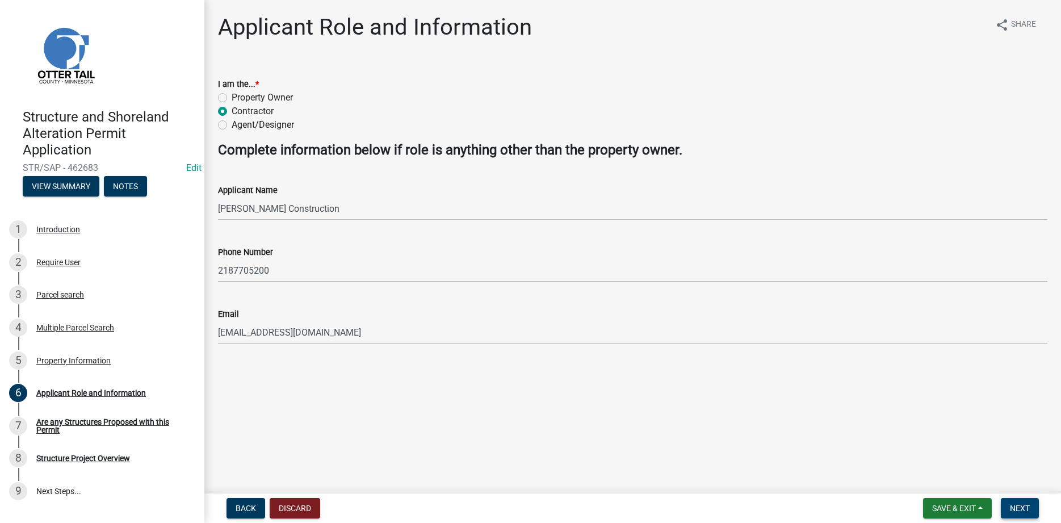
click at [1026, 508] on span "Next" at bounding box center [1020, 507] width 20 height 9
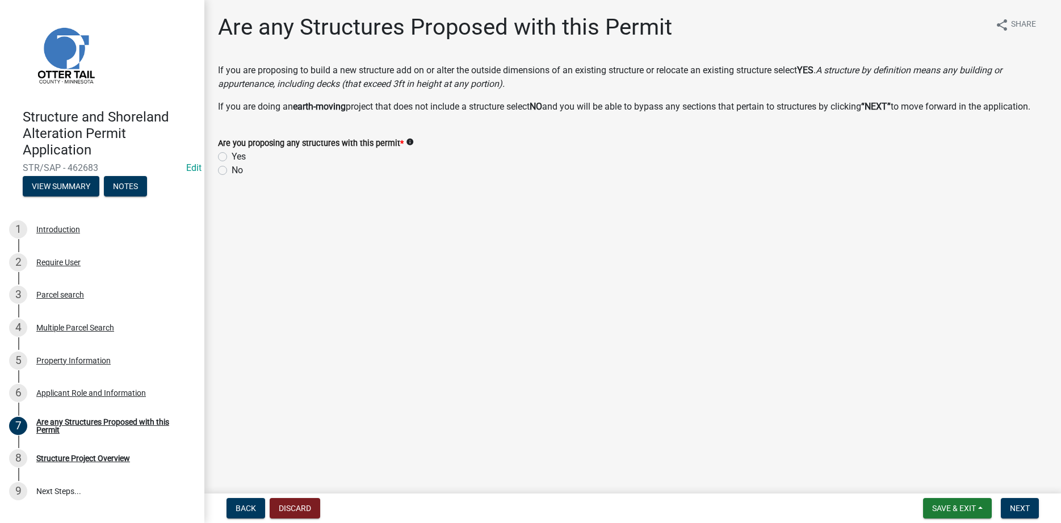
click at [232, 177] on label "No" at bounding box center [237, 170] width 11 height 14
click at [232, 171] on input "No" at bounding box center [235, 166] width 7 height 7
radio input "true"
click at [1016, 503] on span "Next" at bounding box center [1020, 507] width 20 height 9
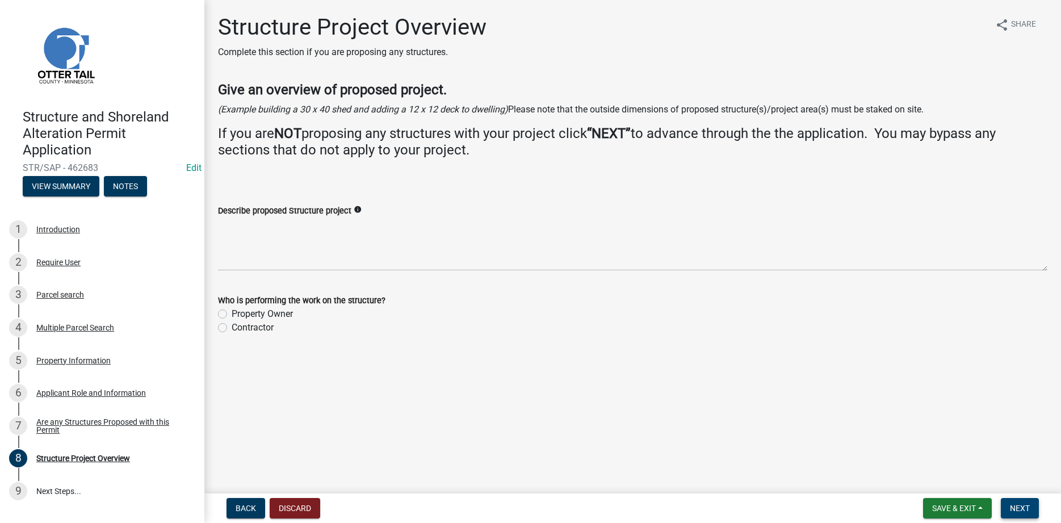
click at [1027, 506] on span "Next" at bounding box center [1020, 507] width 20 height 9
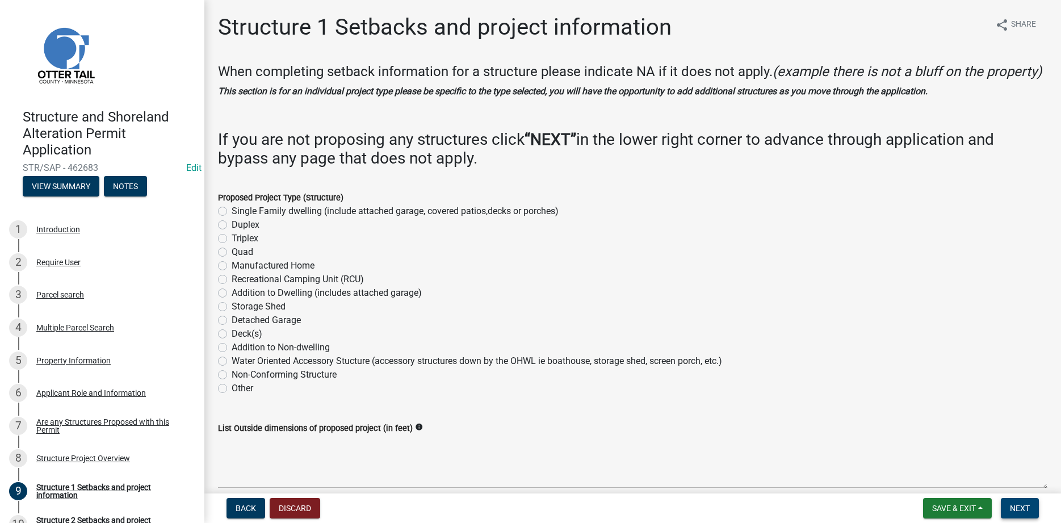
click at [1027, 506] on span "Next" at bounding box center [1020, 507] width 20 height 9
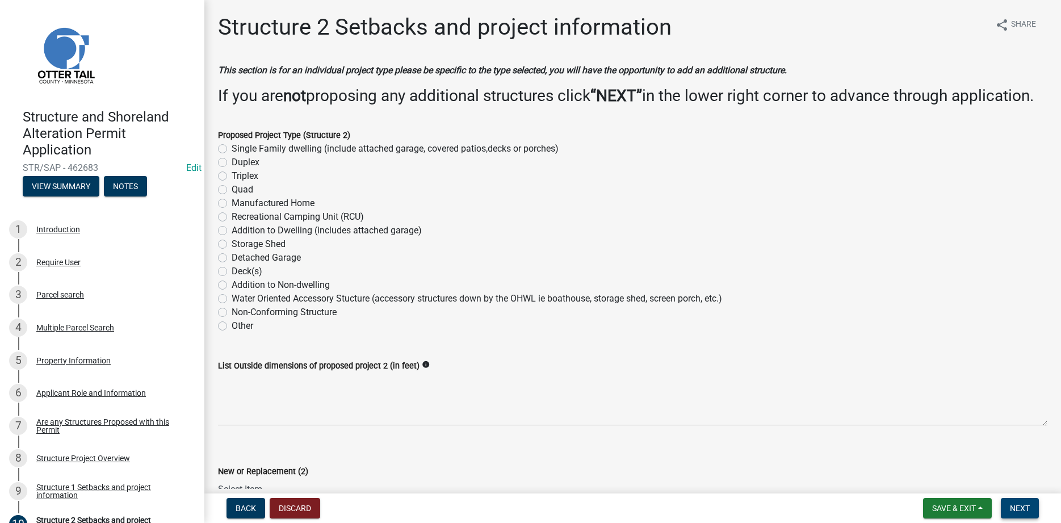
click at [1027, 506] on span "Next" at bounding box center [1020, 507] width 20 height 9
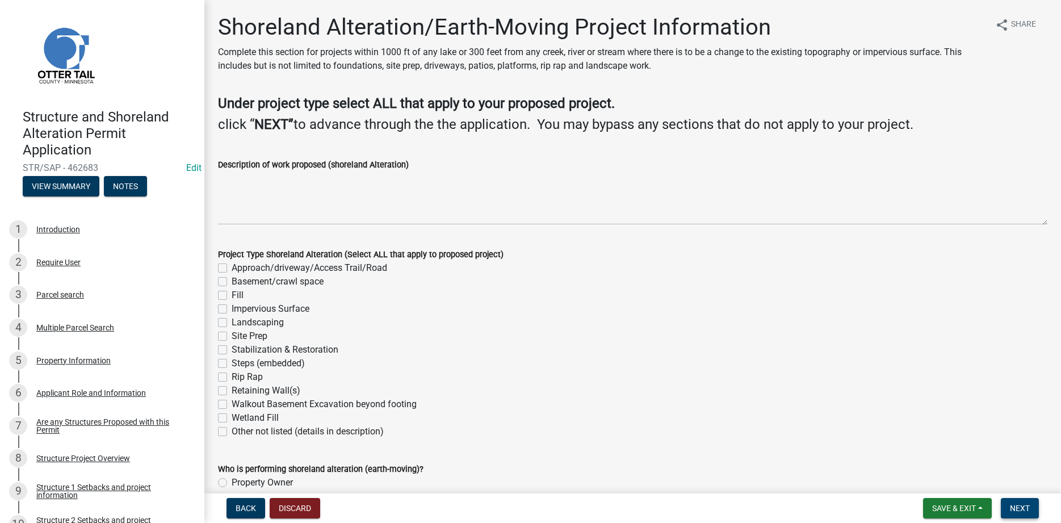
click at [1027, 506] on span "Next" at bounding box center [1020, 507] width 20 height 9
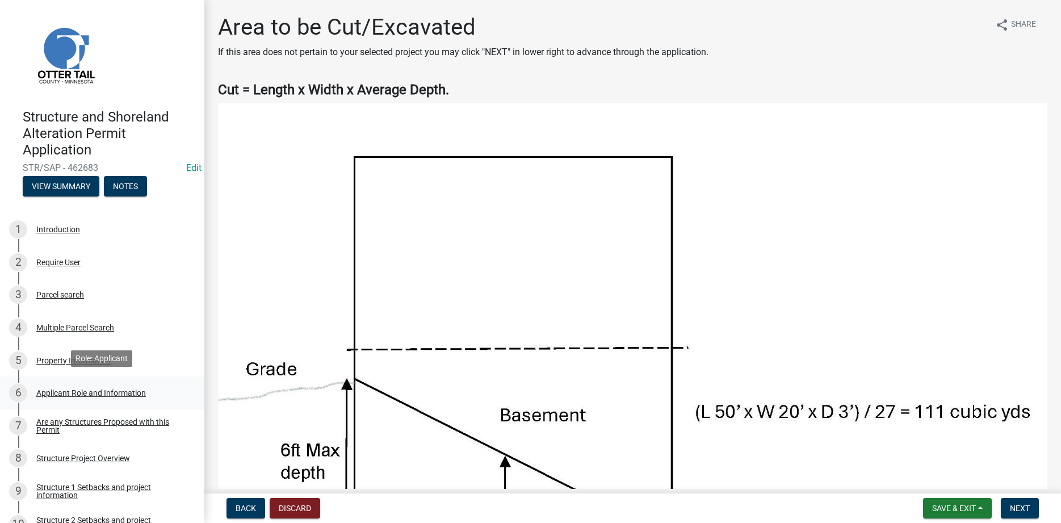
scroll to position [232, 0]
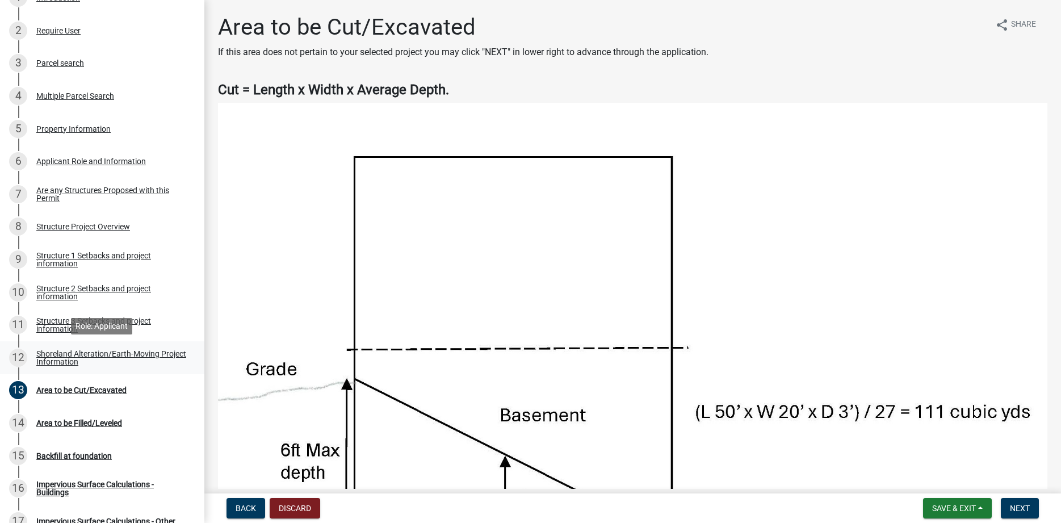
click at [62, 354] on div "Shoreland Alteration/Earth-Moving Project Information" at bounding box center [111, 358] width 150 height 16
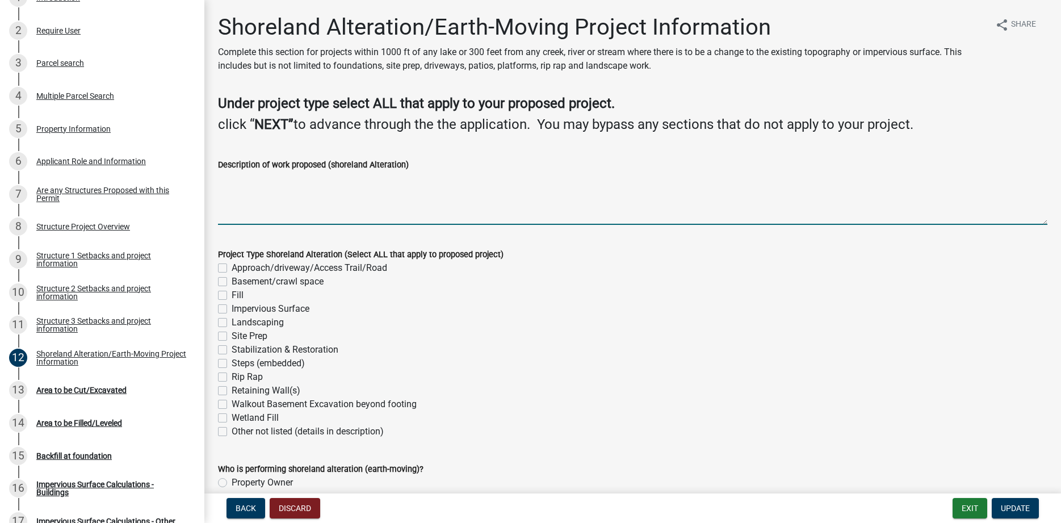
click at [242, 198] on textarea "Description of work proposed (shoreland Alteration)" at bounding box center [632, 197] width 829 height 53
type textarea "Adding retaining wall on South side of dwelling 90' in length 2'-4' in height"
click at [232, 390] on label "Retaining Wall(s)" at bounding box center [266, 391] width 69 height 14
click at [232, 390] on input "Retaining Wall(s)" at bounding box center [235, 387] width 7 height 7
checkbox input "true"
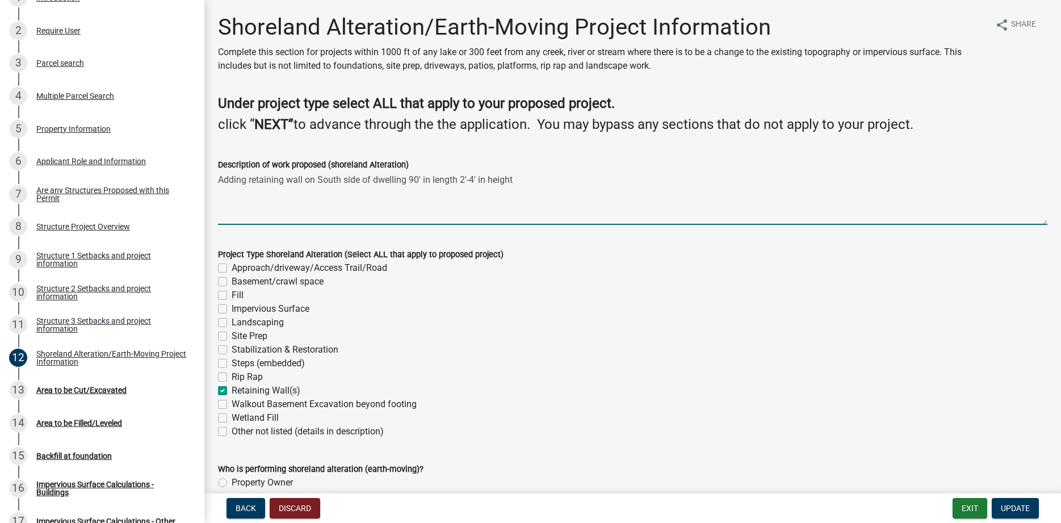
checkbox input "false"
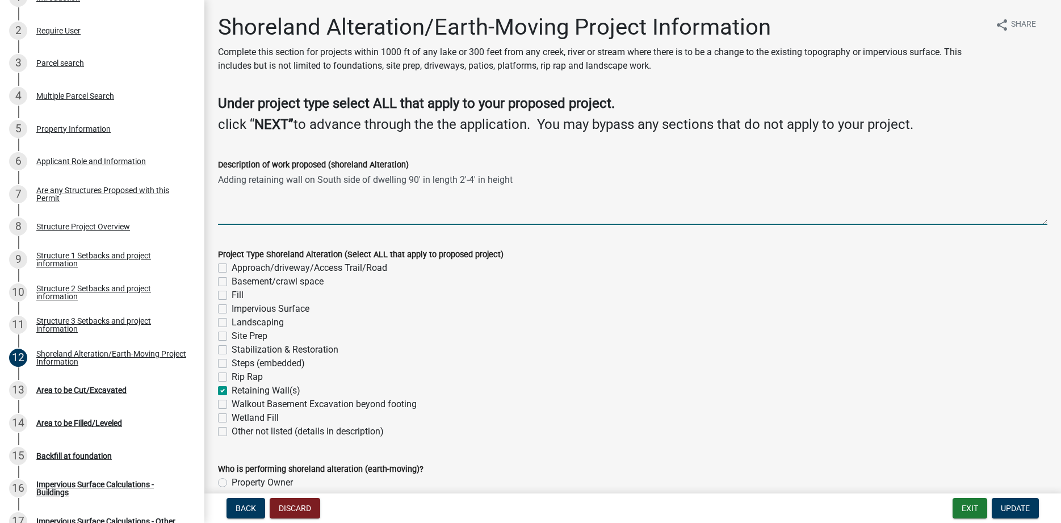
checkbox input "false"
checkbox input "true"
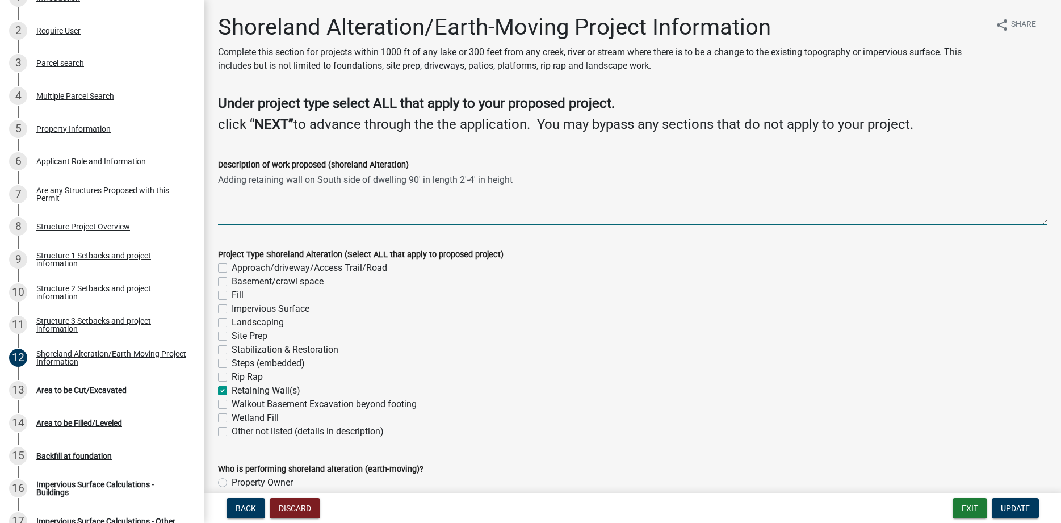
checkbox input "false"
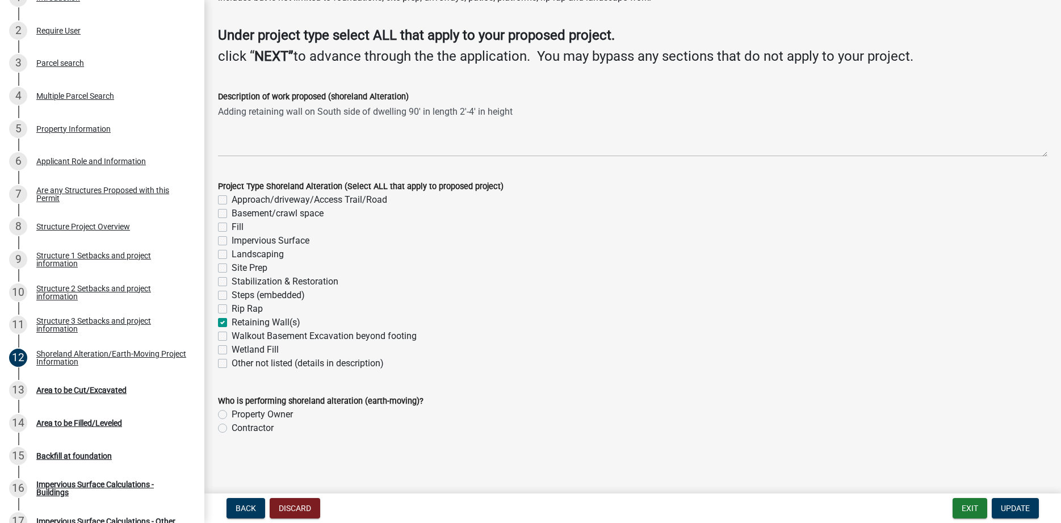
scroll to position [69, 0]
click at [232, 427] on label "Contractor" at bounding box center [253, 428] width 42 height 14
click at [232, 427] on input "Contractor" at bounding box center [235, 424] width 7 height 7
radio input "true"
click at [1001, 509] on span "Update" at bounding box center [1015, 507] width 29 height 9
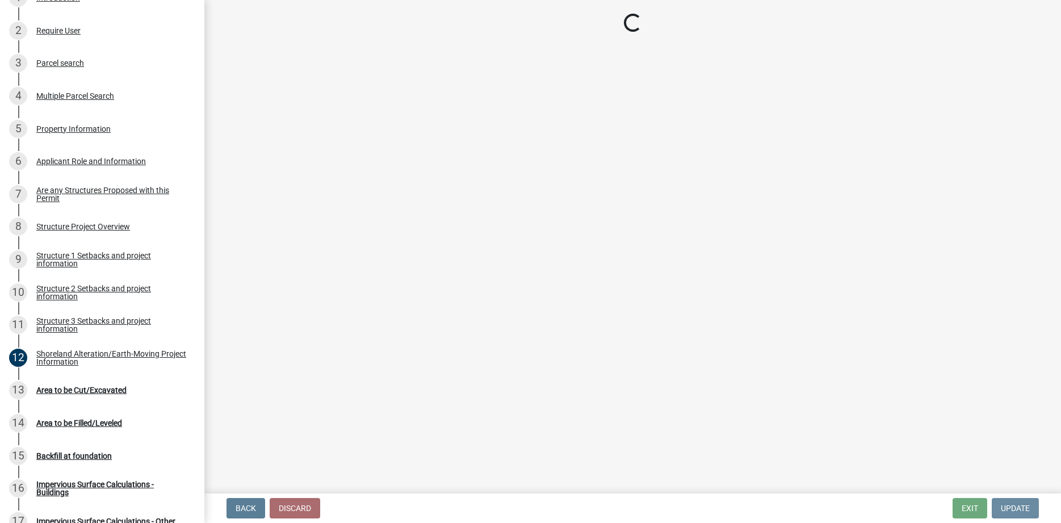
scroll to position [0, 0]
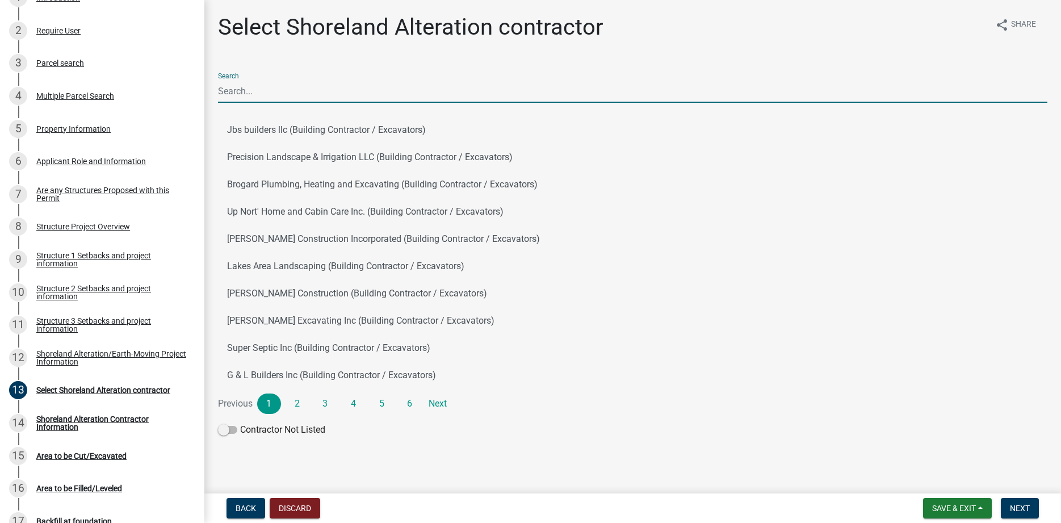
click at [250, 96] on input "Search" at bounding box center [632, 90] width 829 height 23
type input "D"
click at [231, 429] on span at bounding box center [227, 430] width 19 height 8
click at [240, 423] on input "Contractor Not Listed" at bounding box center [240, 423] width 0 height 0
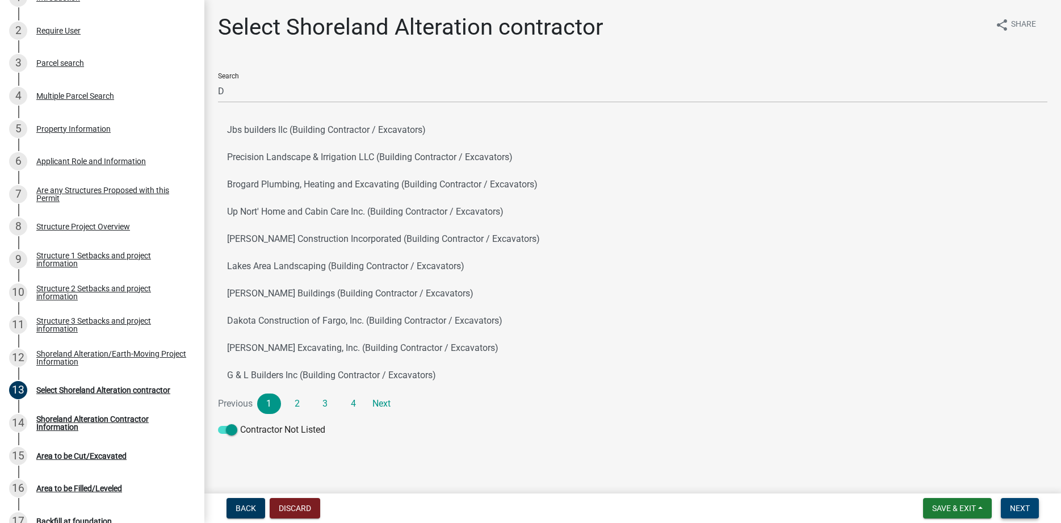
click at [1020, 510] on span "Next" at bounding box center [1020, 507] width 20 height 9
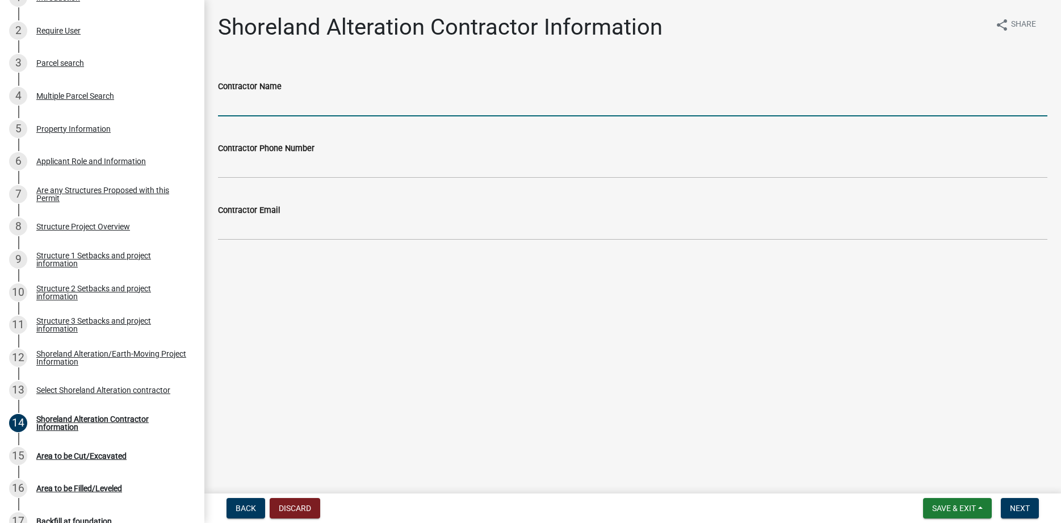
click at [266, 104] on input "Contractor Name" at bounding box center [632, 104] width 829 height 23
type input "[PERSON_NAME] Construction"
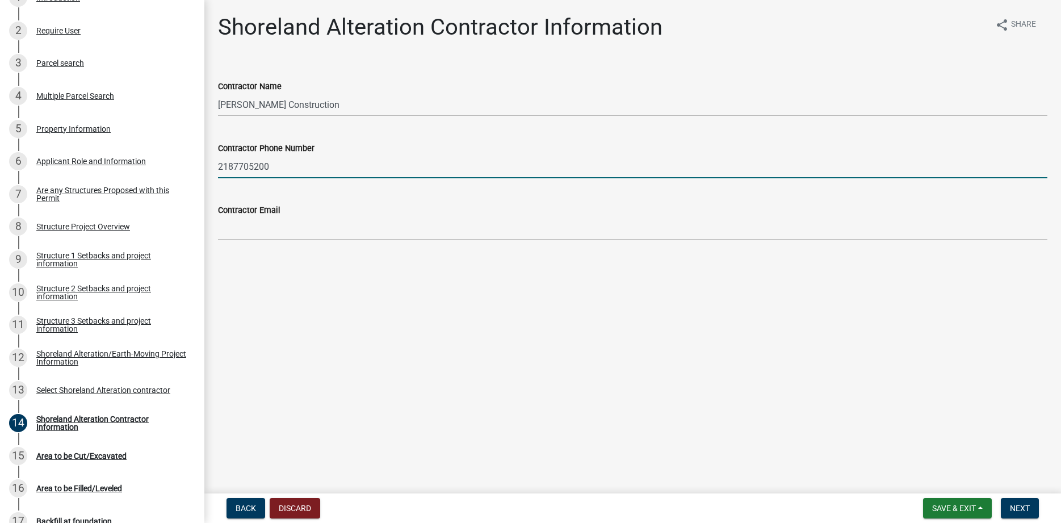
type input "2187705200"
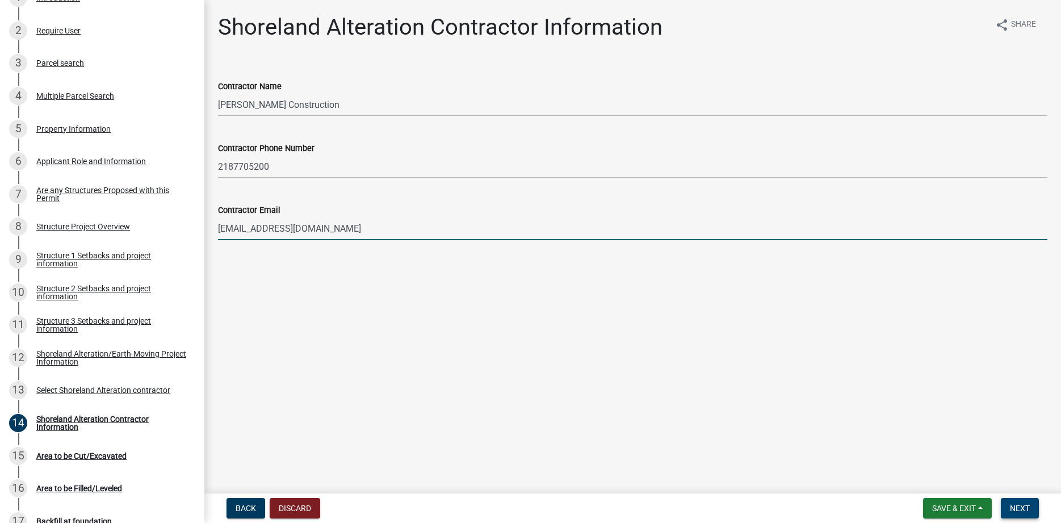
type input "[EMAIL_ADDRESS][DOMAIN_NAME]"
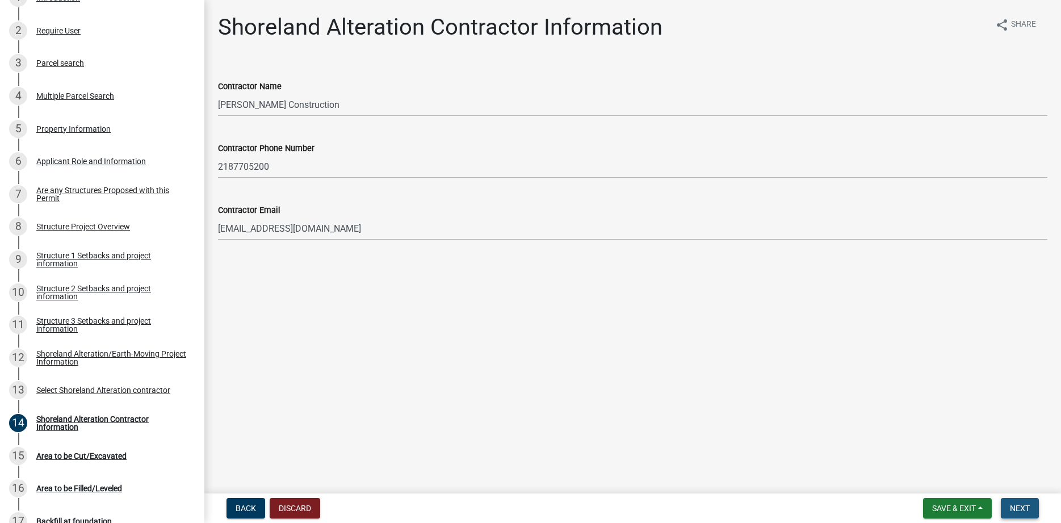
click at [1017, 514] on button "Next" at bounding box center [1020, 508] width 38 height 20
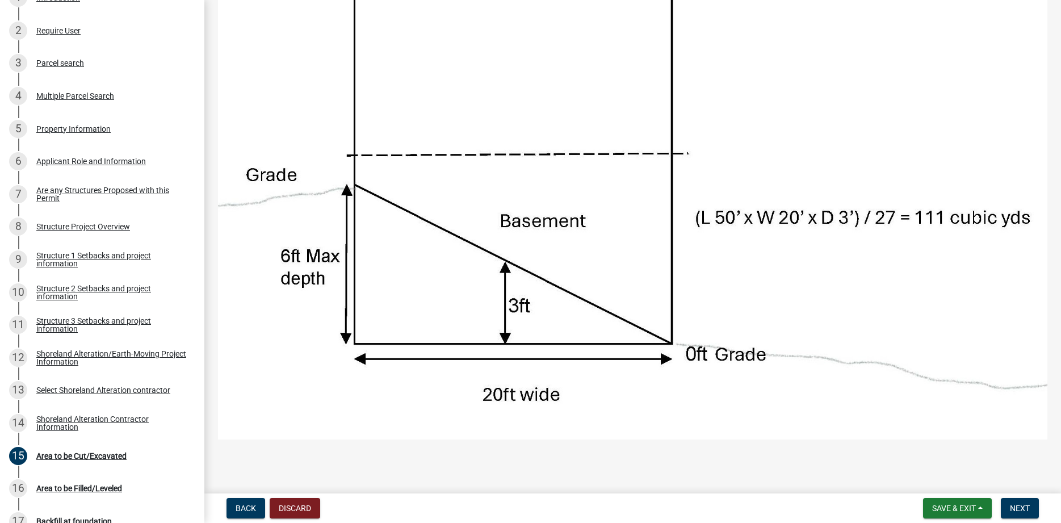
scroll to position [518, 0]
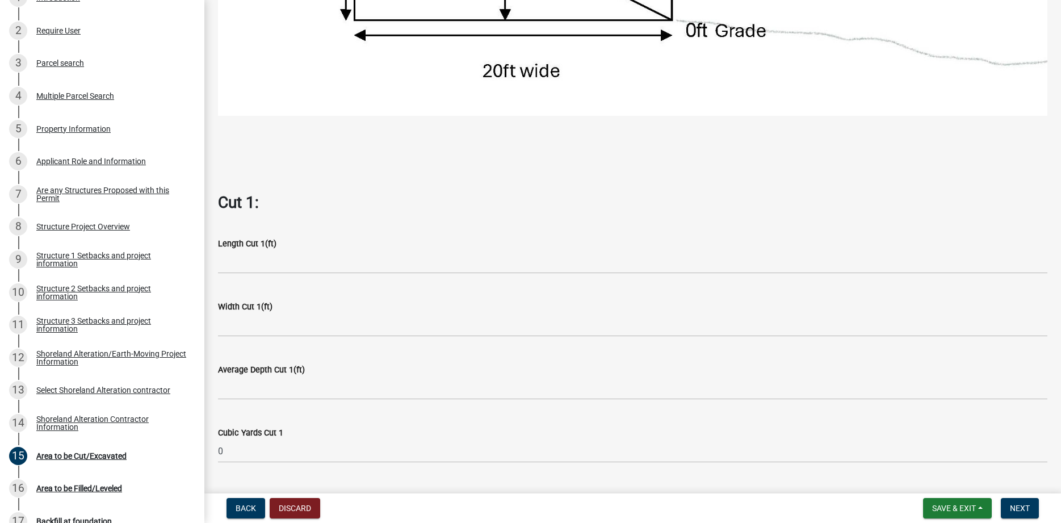
click at [213, 254] on div "Length Cut 1(ft)" at bounding box center [632, 247] width 846 height 53
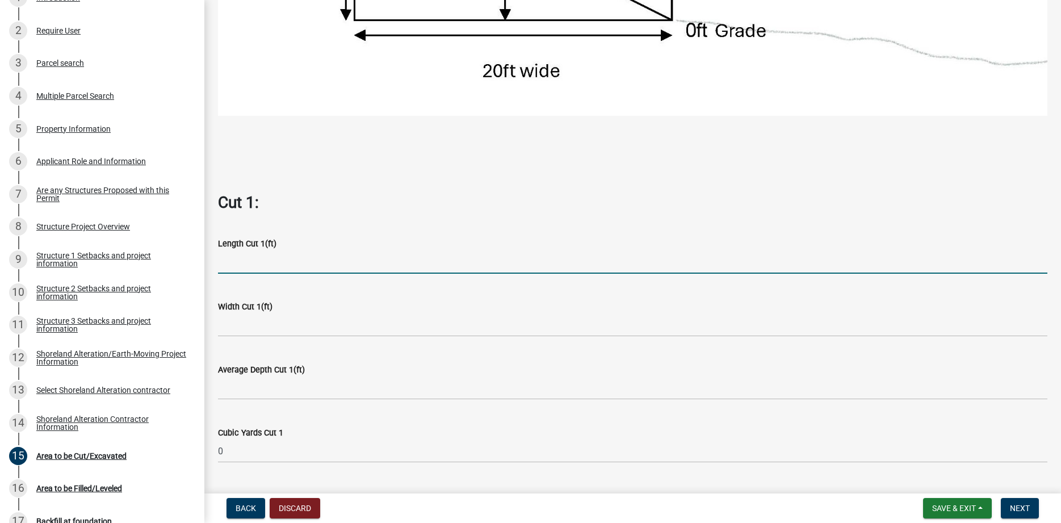
click at [292, 268] on input "text" at bounding box center [632, 261] width 829 height 23
type input "90"
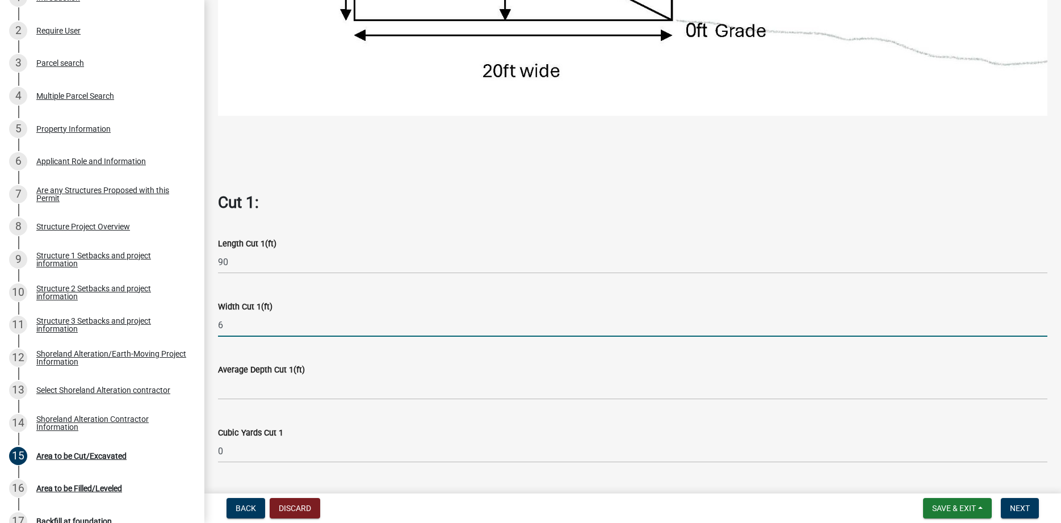
type input "6"
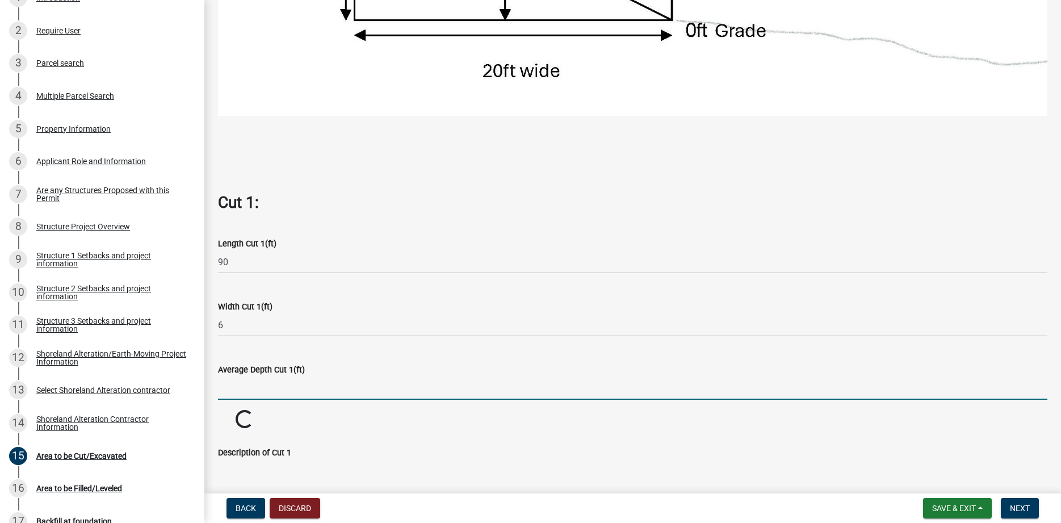
click at [258, 388] on input "text" at bounding box center [632, 387] width 829 height 23
type input "2"
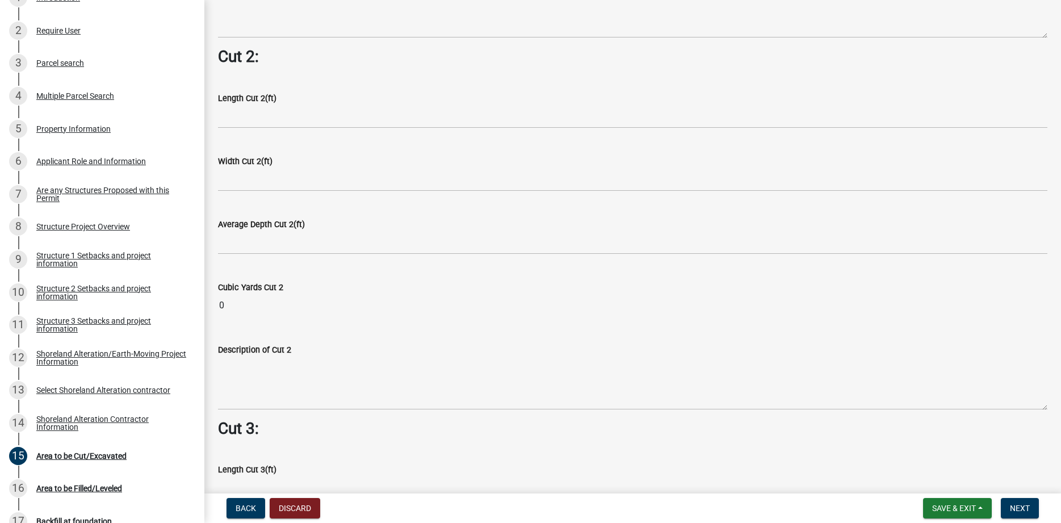
scroll to position [971, 0]
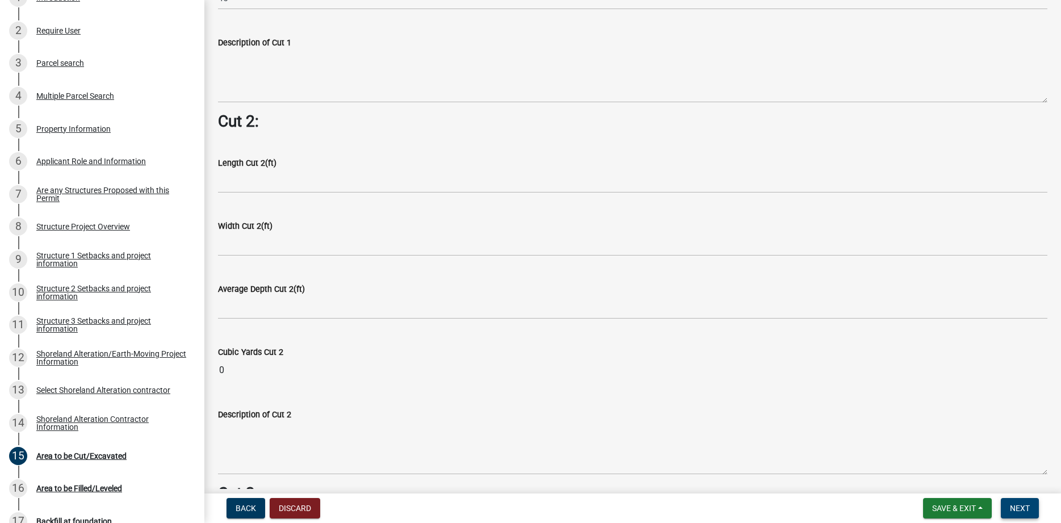
click at [1027, 503] on span "Next" at bounding box center [1020, 507] width 20 height 9
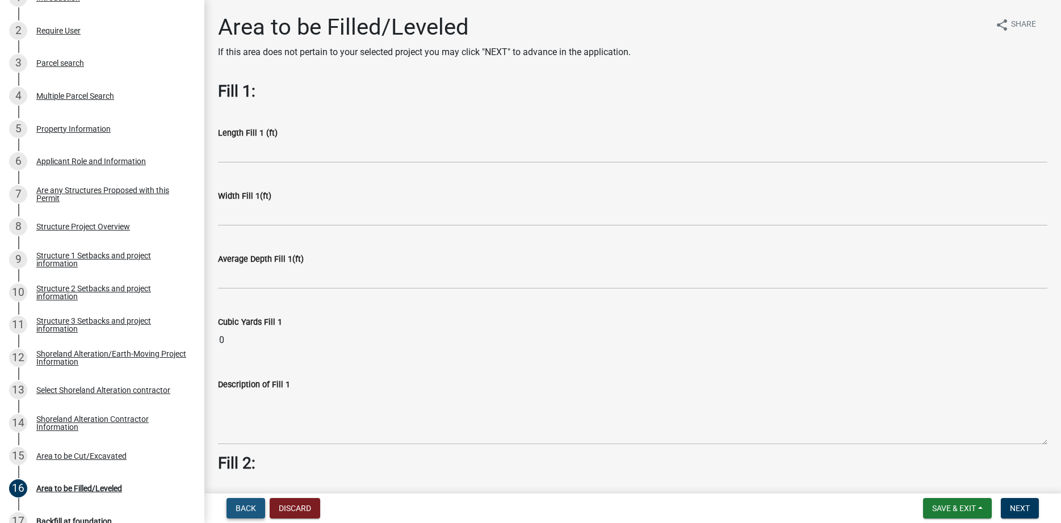
click at [245, 501] on button "Back" at bounding box center [245, 508] width 39 height 20
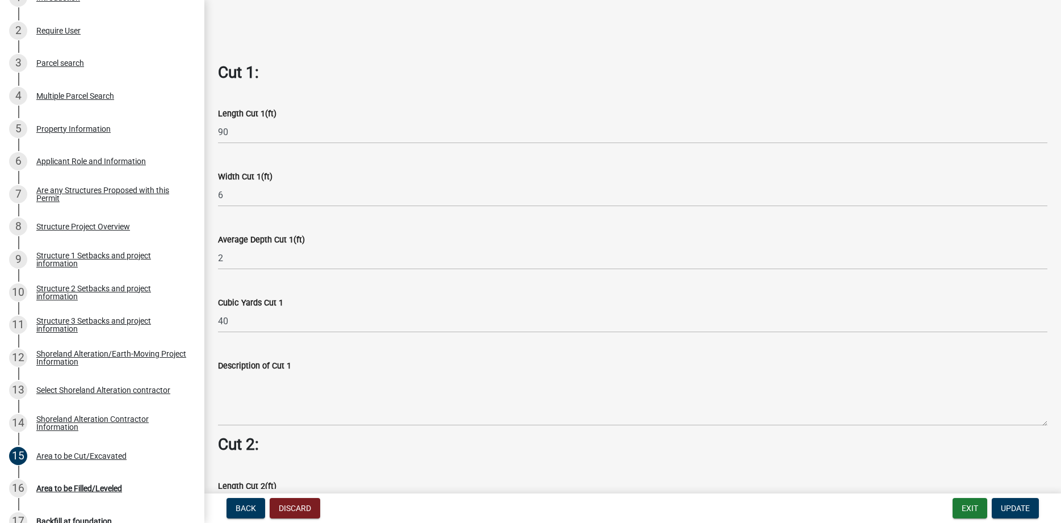
scroll to position [647, 0]
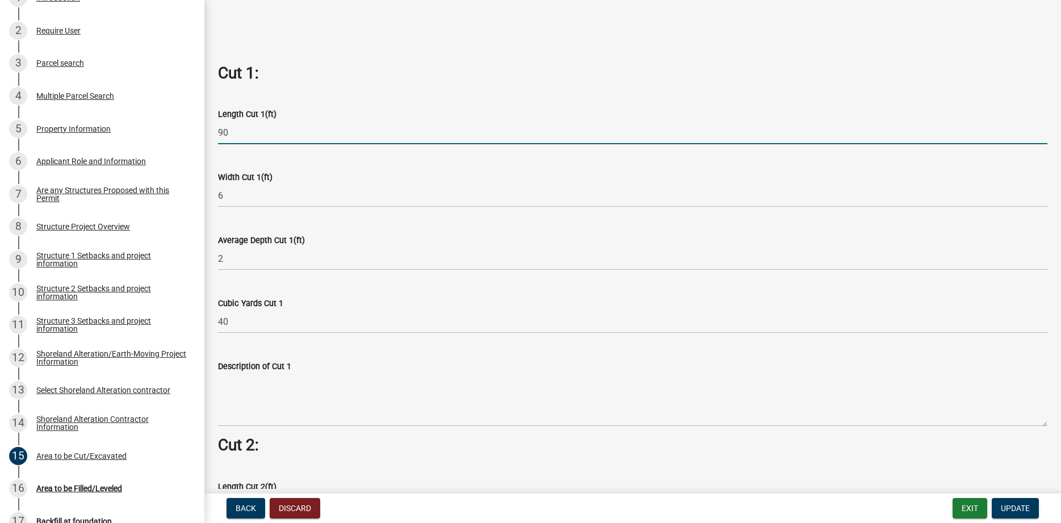
click at [250, 129] on input "90" at bounding box center [632, 132] width 829 height 23
type input "40"
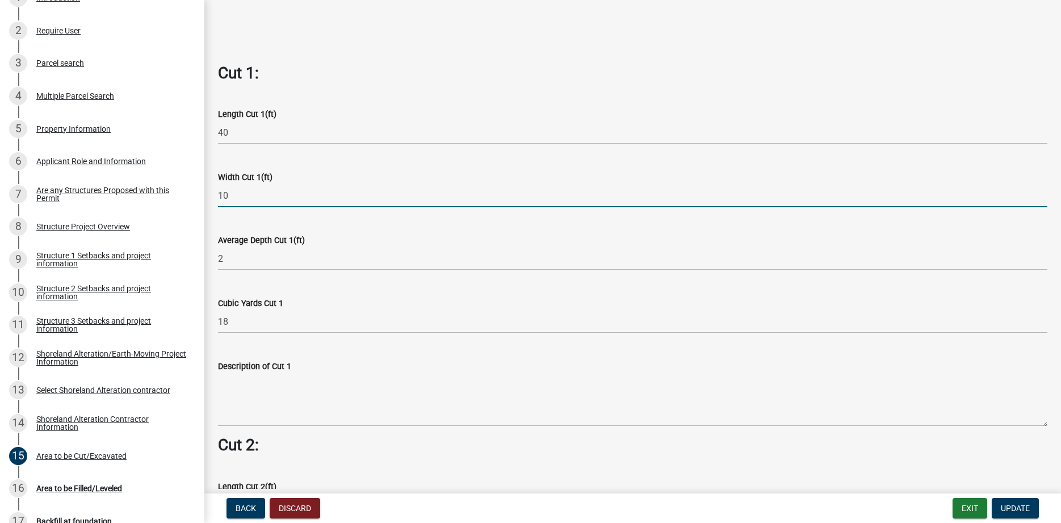
type input "10"
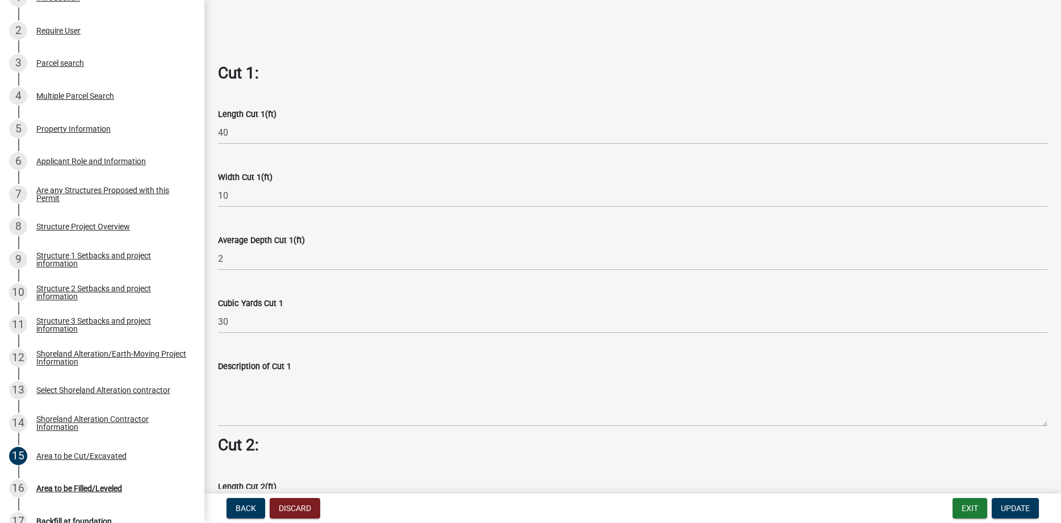
scroll to position [908, 0]
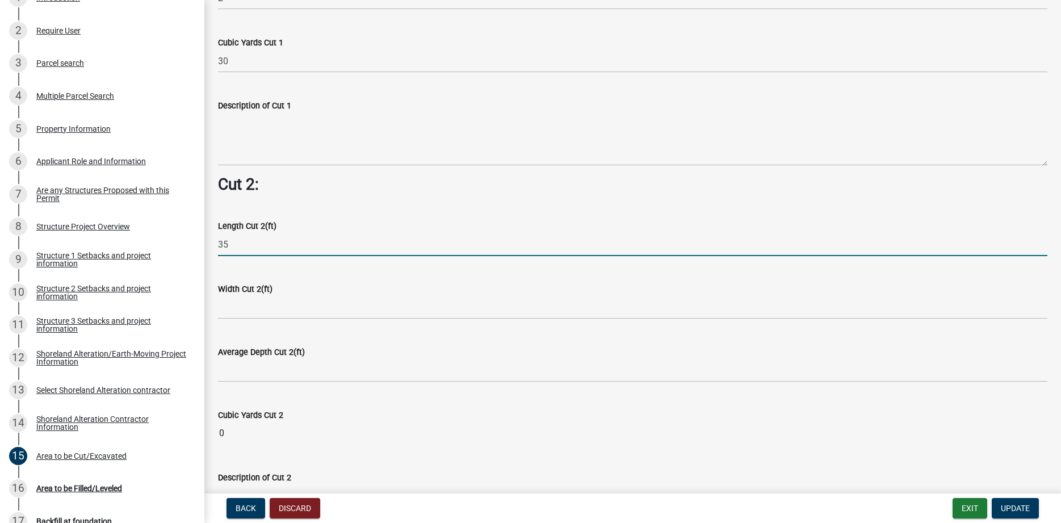
type input "35"
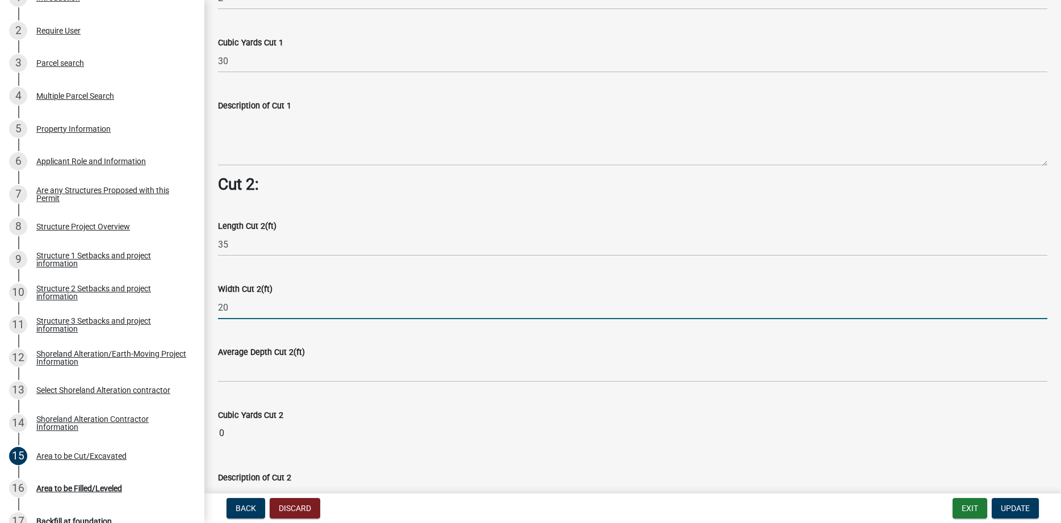
type input "20"
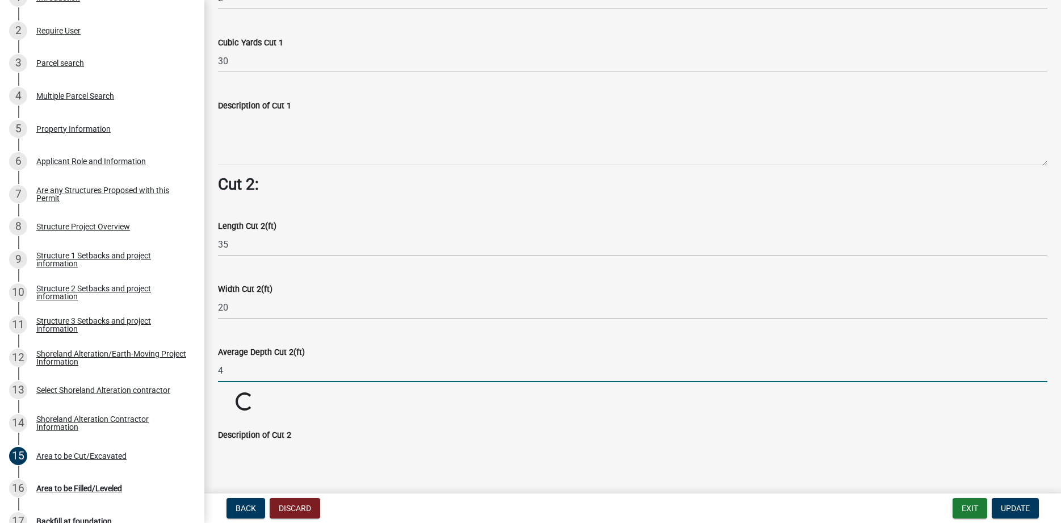
type input "4"
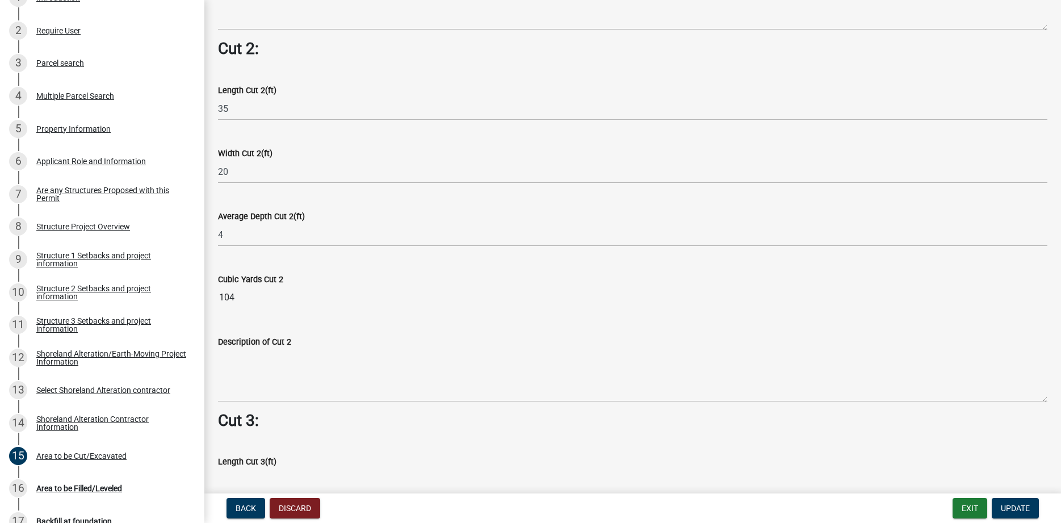
scroll to position [1037, 0]
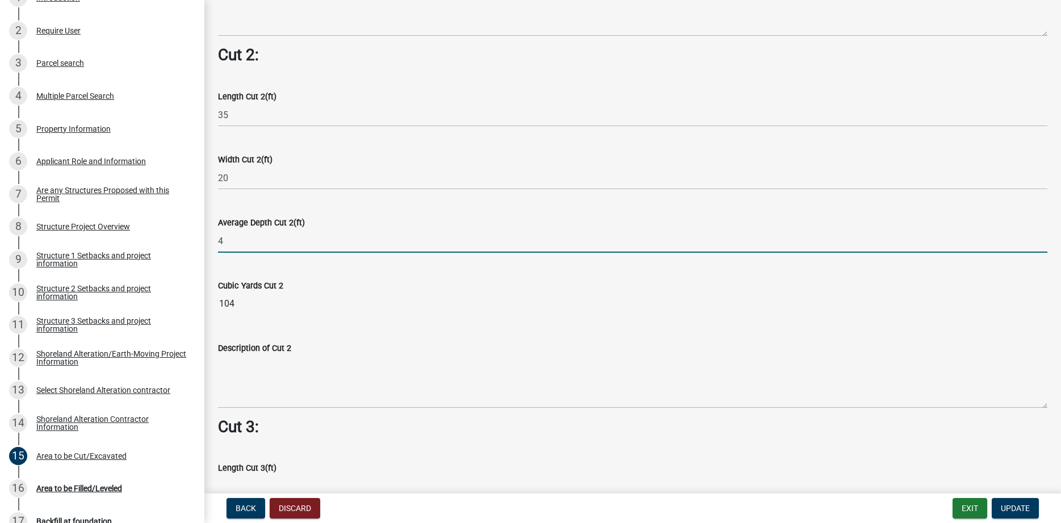
click at [249, 240] on input "4" at bounding box center [632, 240] width 829 height 23
type input "3"
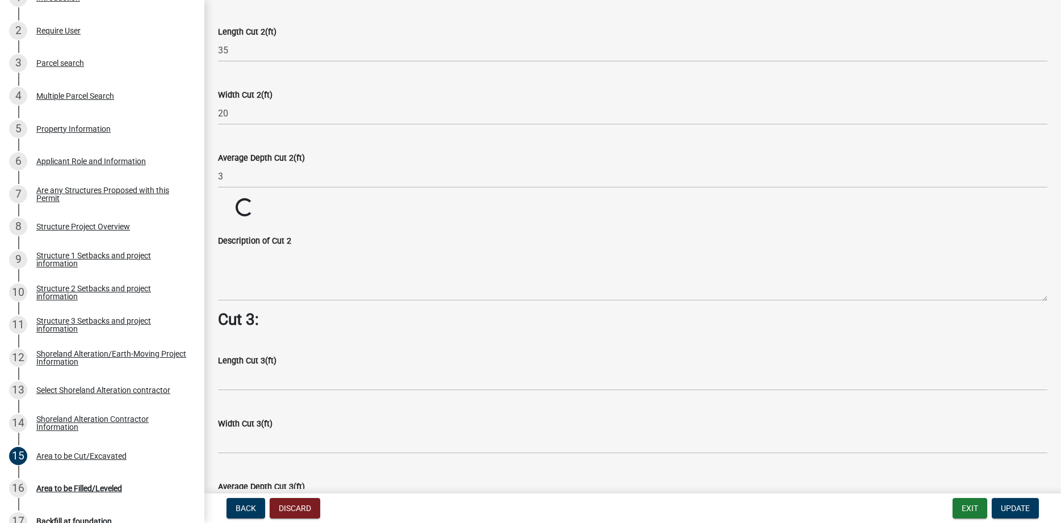
scroll to position [778, 0]
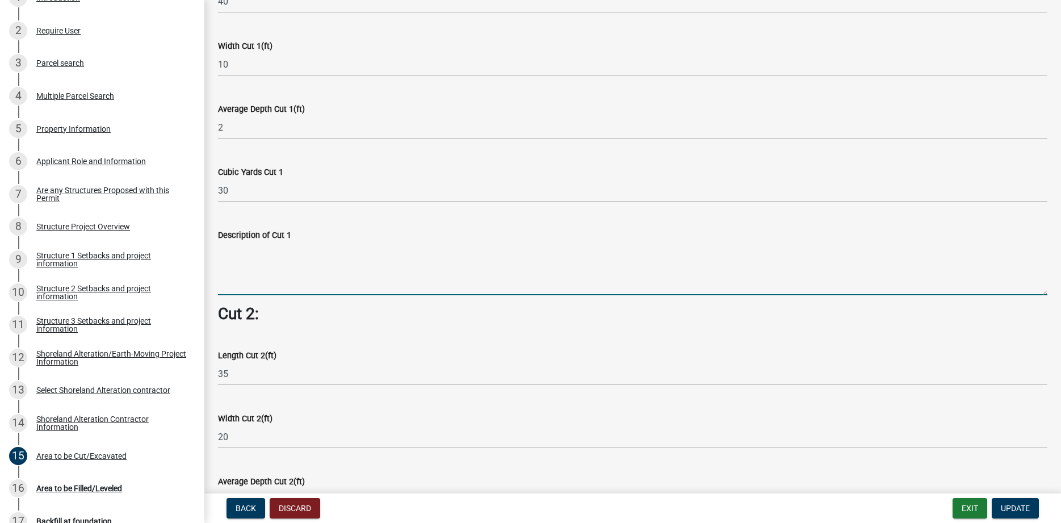
click at [250, 263] on textarea "Description of Cut 1" at bounding box center [632, 268] width 829 height 53
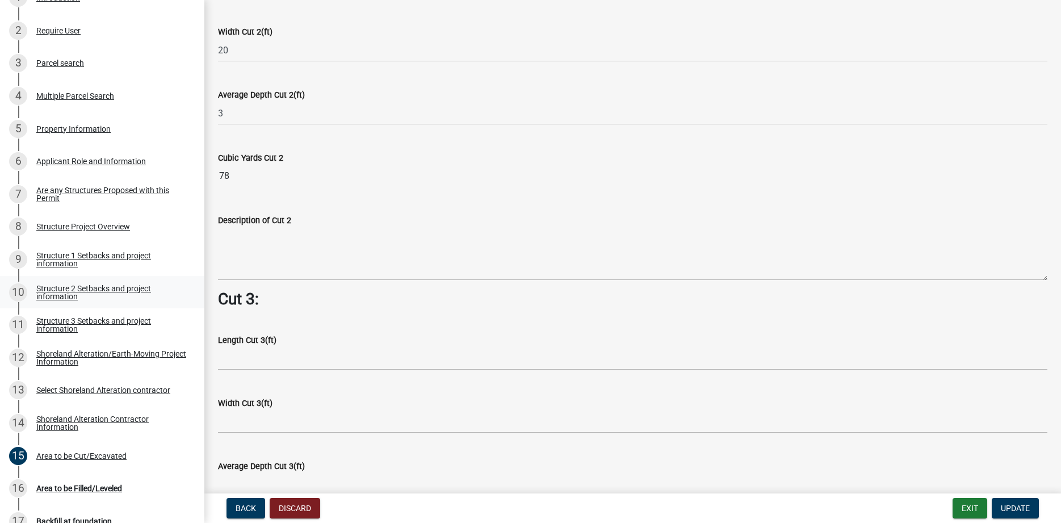
scroll to position [1166, 0]
type textarea "Cut for patio/retaining wall along house"
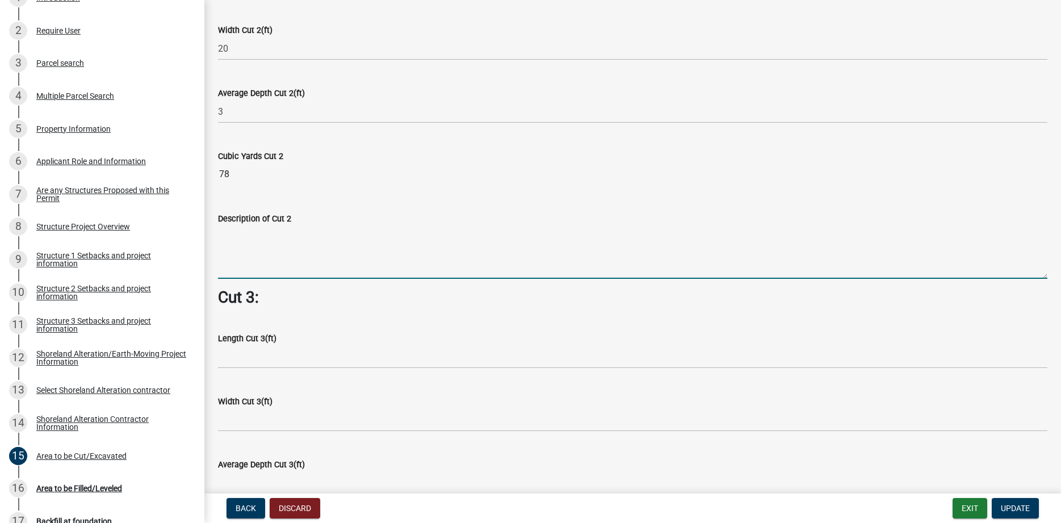
click at [317, 237] on textarea "Description of Cut 2" at bounding box center [632, 251] width 829 height 53
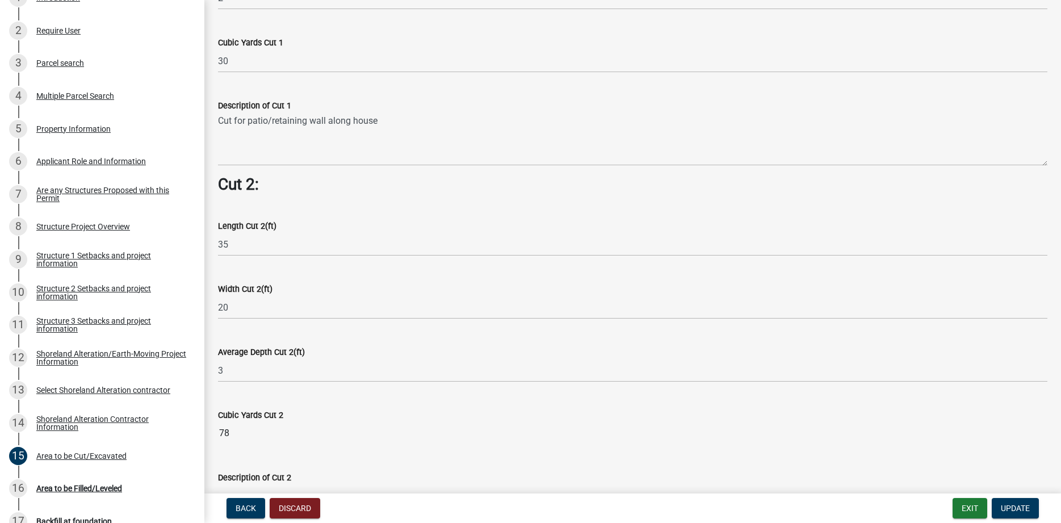
type textarea "Cut along east side of dwelling"
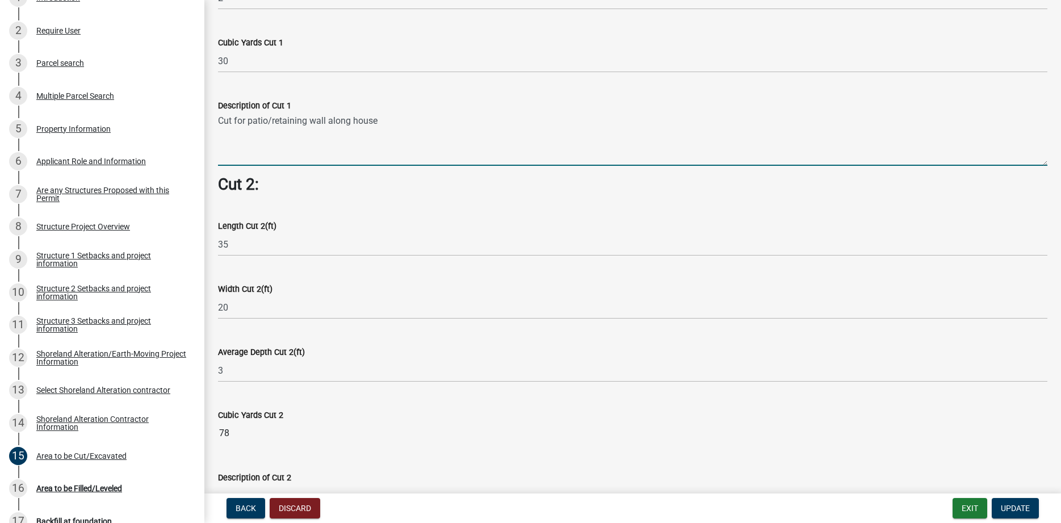
drag, startPoint x: 379, startPoint y: 127, endPoint x: 156, endPoint y: 120, distance: 222.6
click at [218, 120] on textarea "Cut for patio/retaining wall along house" at bounding box center [632, 138] width 829 height 53
type textarea "Cut along south side of dwelling"
click at [1015, 509] on span "Update" at bounding box center [1015, 507] width 29 height 9
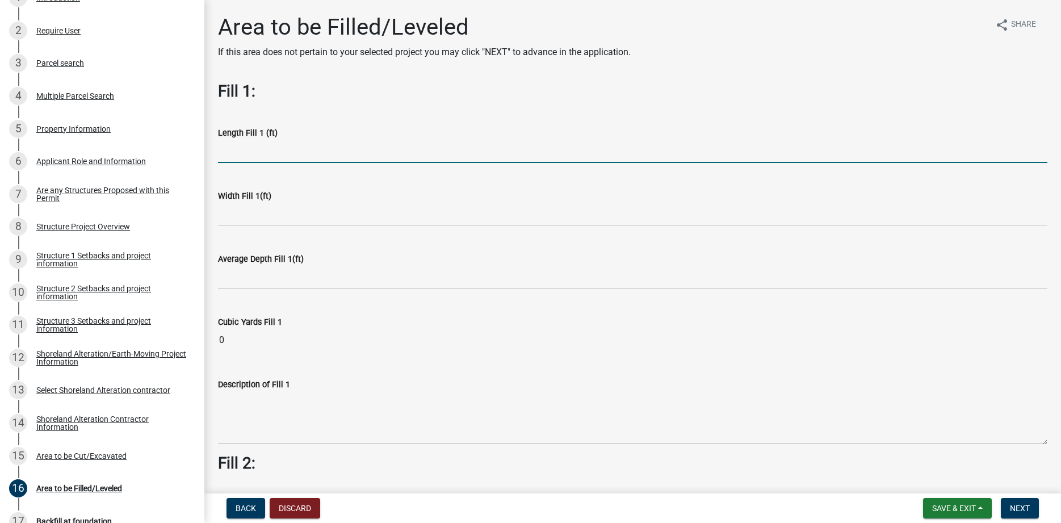
click at [292, 155] on input "text" at bounding box center [632, 151] width 829 height 23
type input "30"
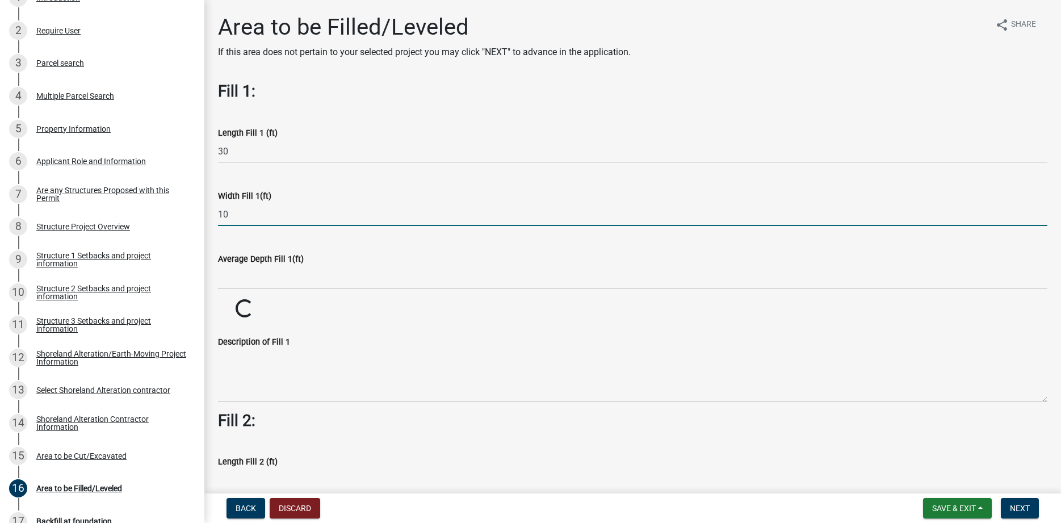
type input "10"
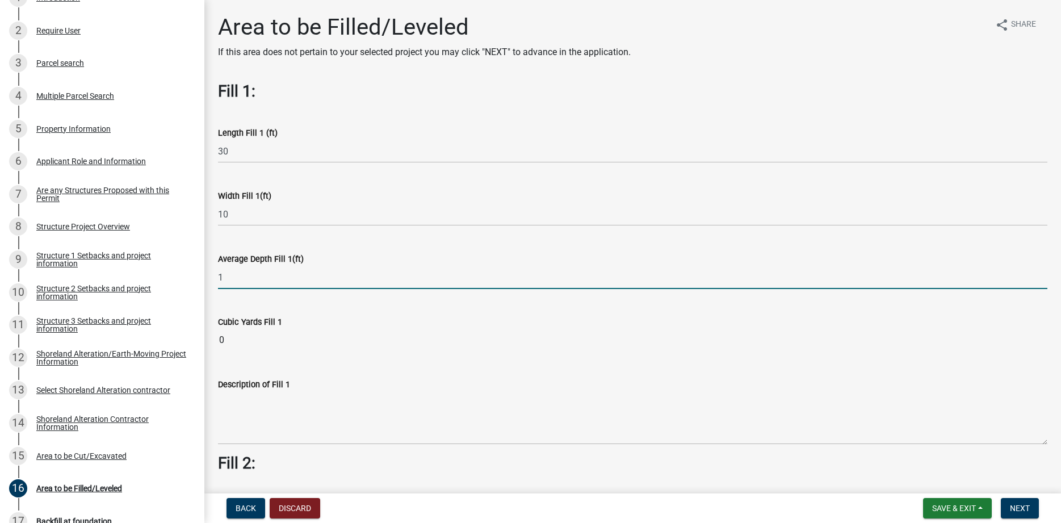
type input "1"
click at [235, 270] on input "1" at bounding box center [632, 277] width 829 height 23
type input "2"
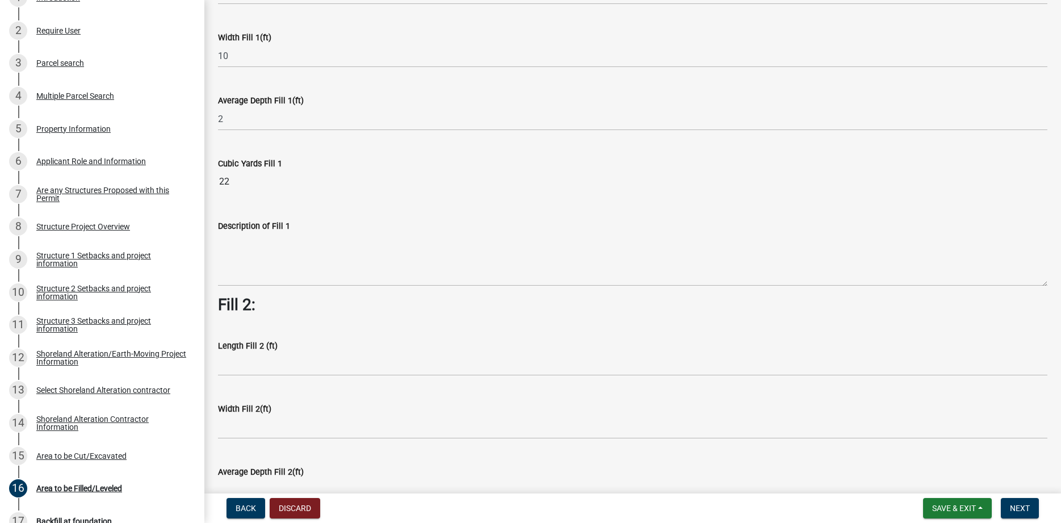
scroll to position [194, 0]
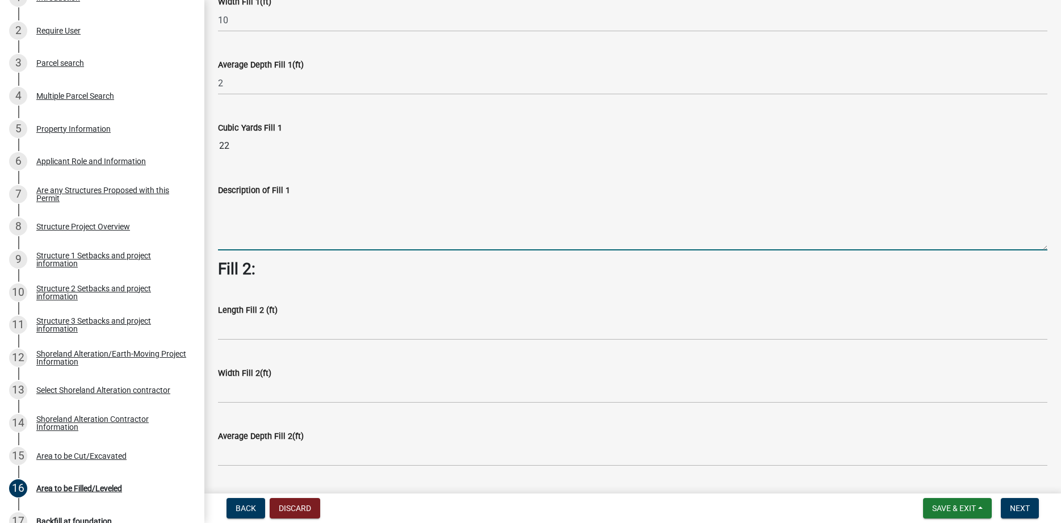
click at [278, 232] on textarea "Description of Fill 1" at bounding box center [632, 223] width 829 height 53
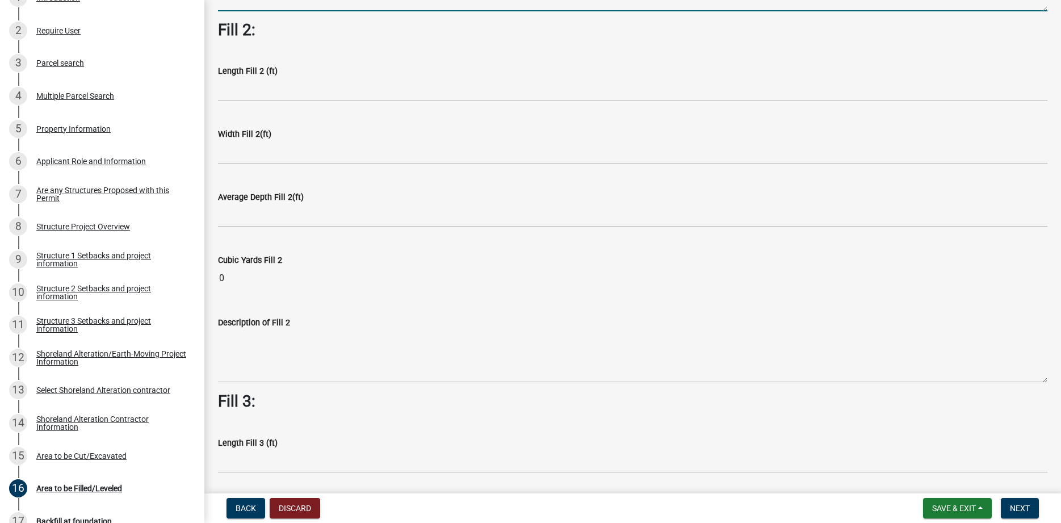
scroll to position [453, 0]
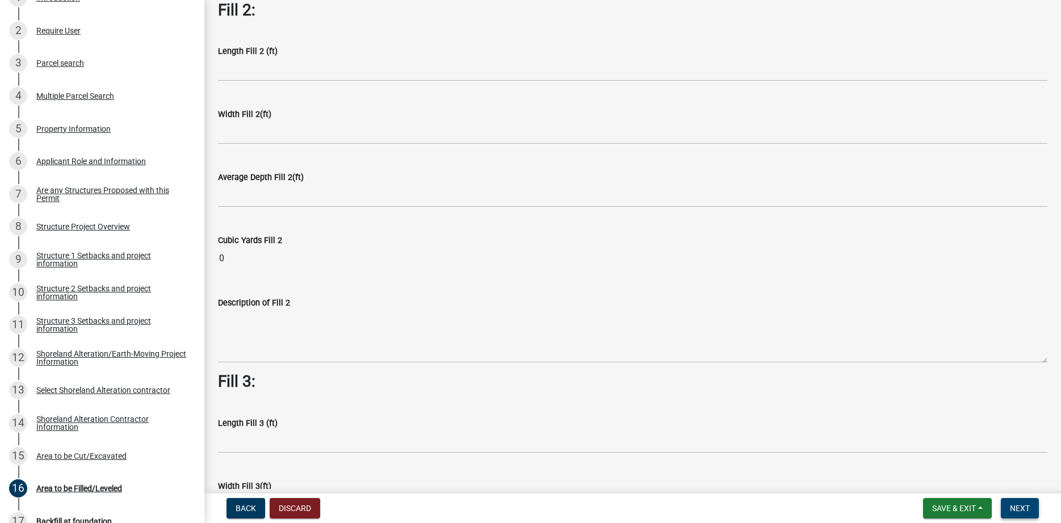
type textarea "Black dirt for final grading"
click at [1026, 510] on span "Next" at bounding box center [1020, 507] width 20 height 9
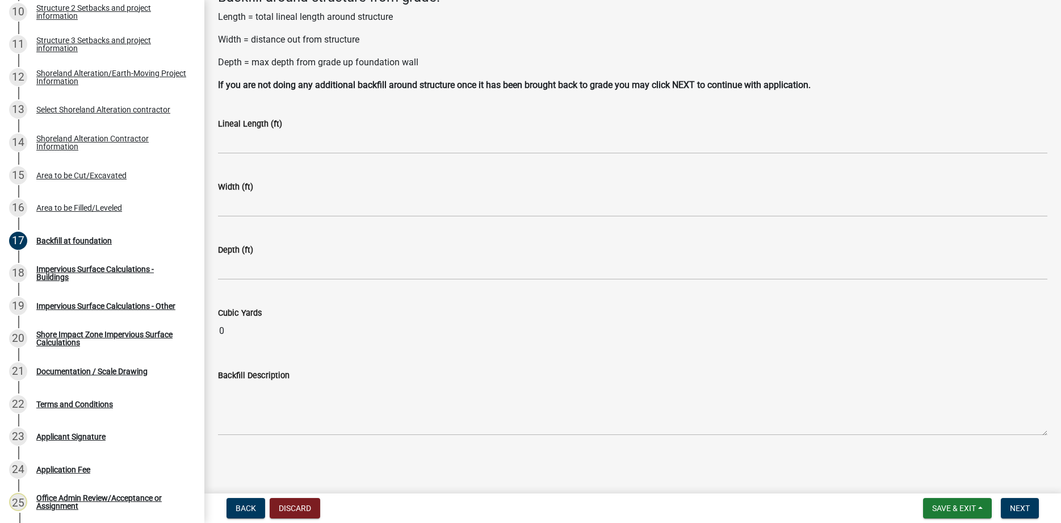
scroll to position [579, 0]
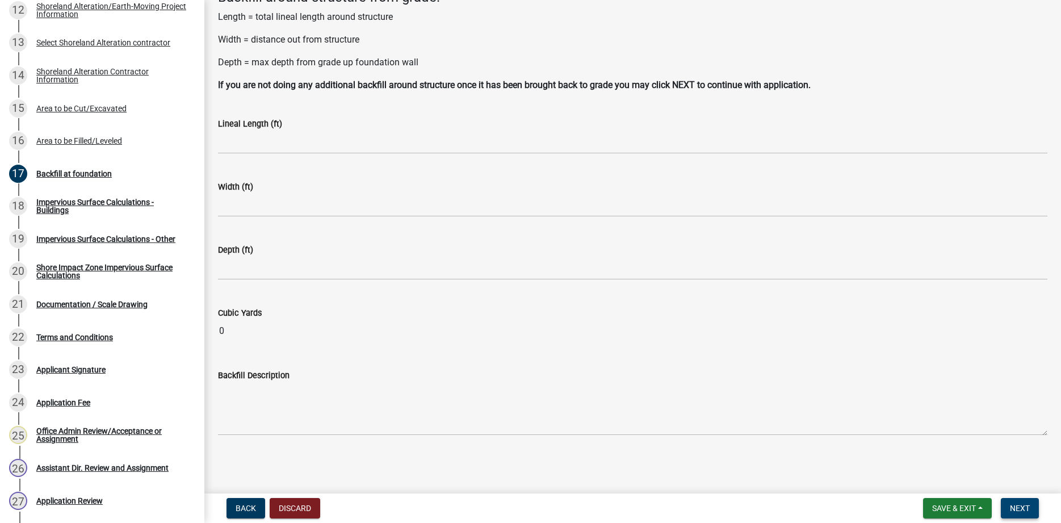
click at [1031, 508] on button "Next" at bounding box center [1020, 508] width 38 height 20
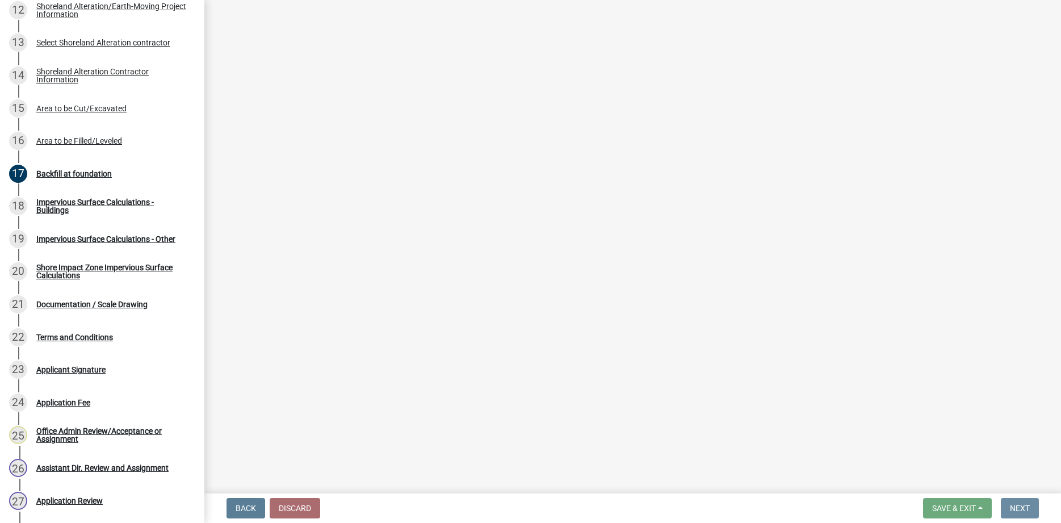
scroll to position [0, 0]
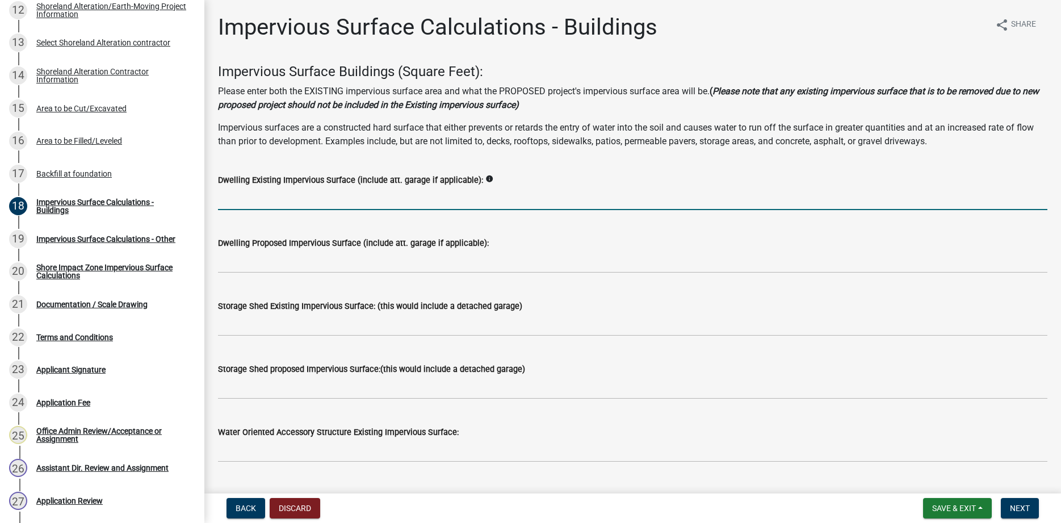
click at [289, 205] on input "text" at bounding box center [632, 198] width 829 height 23
type input "1736"
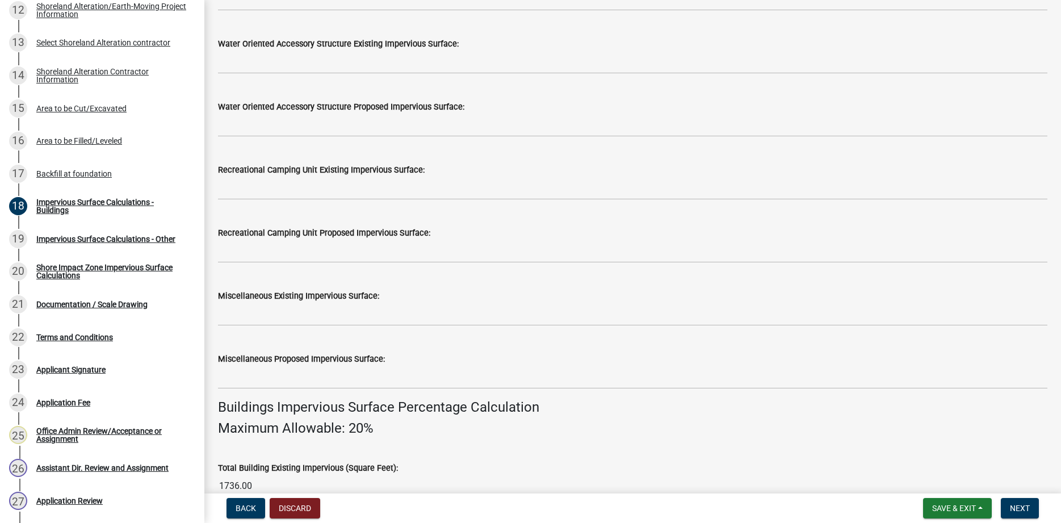
scroll to position [453, 0]
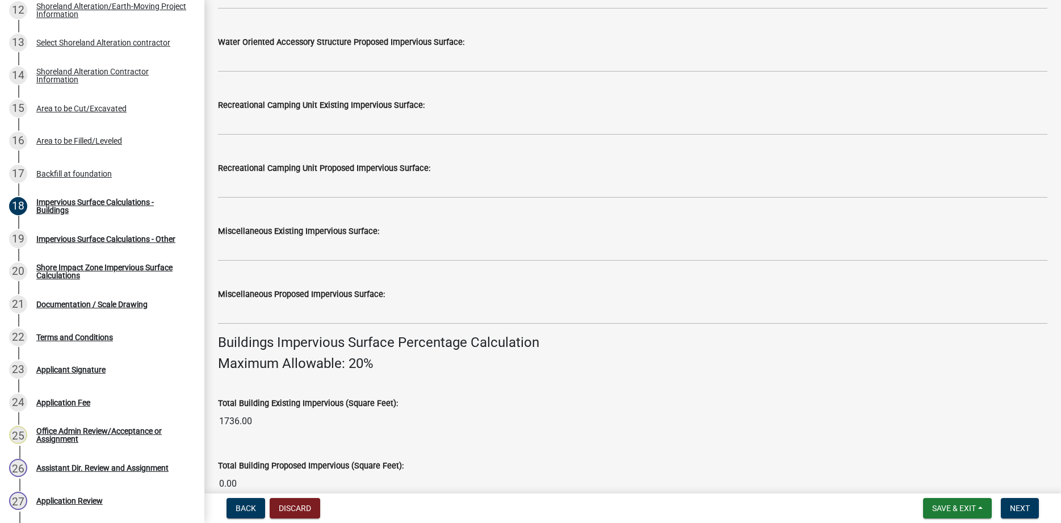
click at [522, 411] on input "1736.00" at bounding box center [632, 421] width 829 height 23
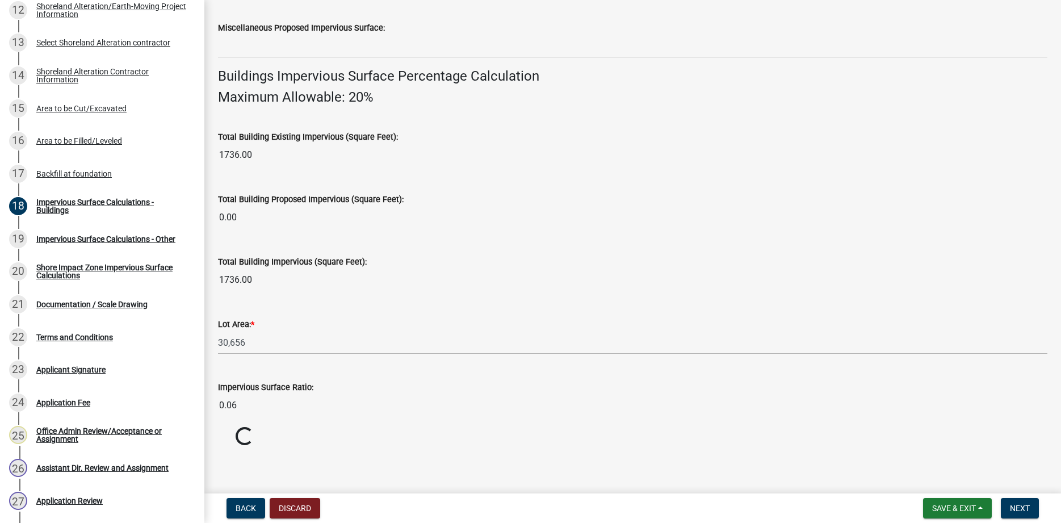
scroll to position [721, 0]
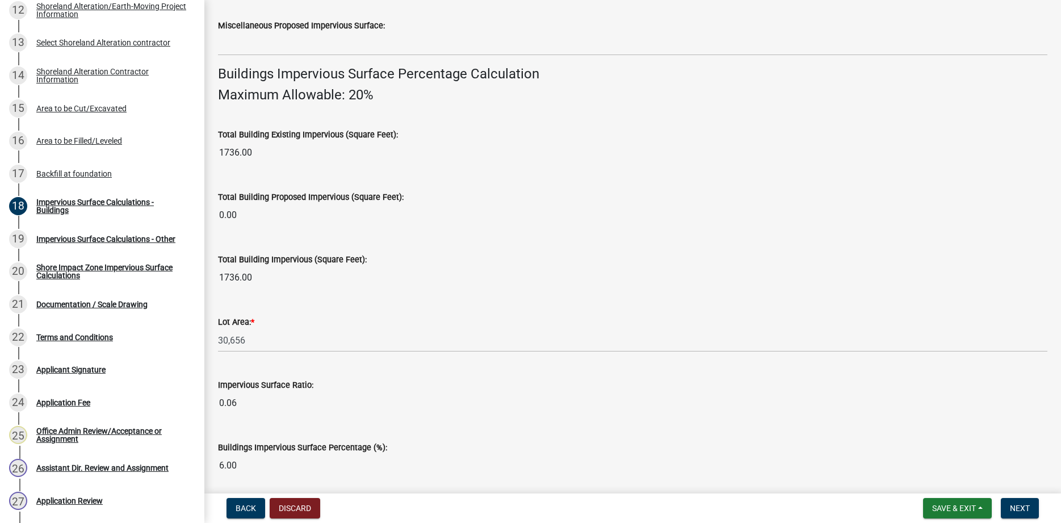
click at [741, 405] on input "0.06" at bounding box center [632, 403] width 829 height 23
click at [1025, 504] on span "Next" at bounding box center [1020, 507] width 20 height 9
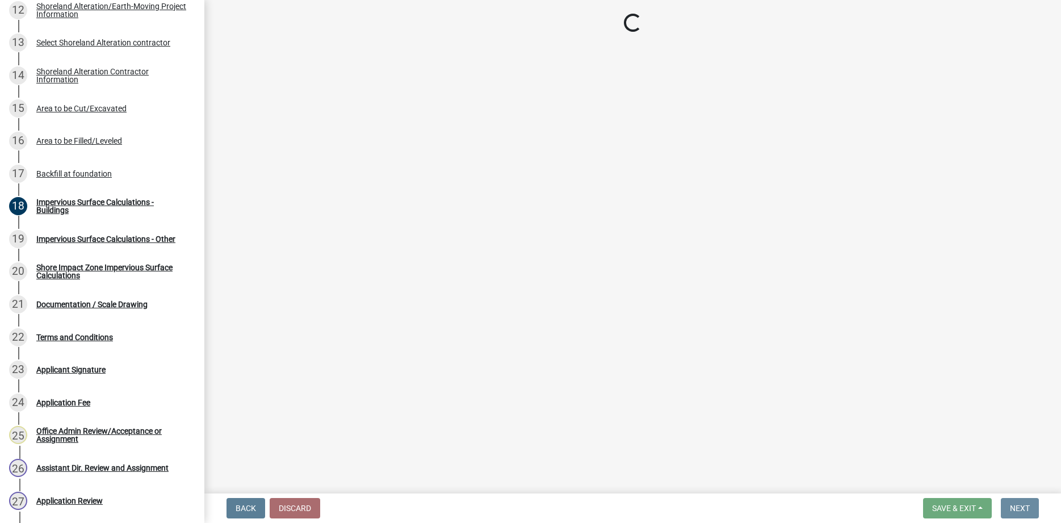
scroll to position [0, 0]
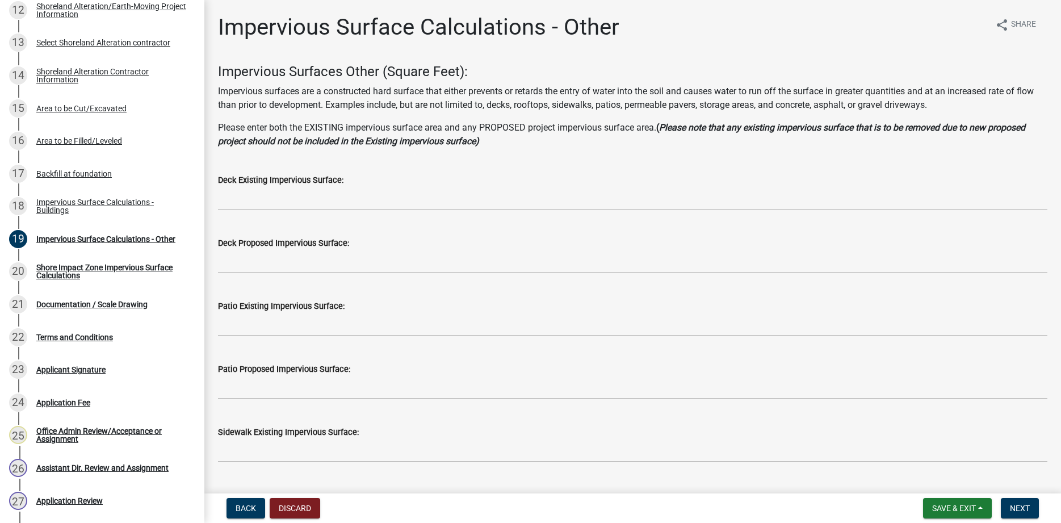
click at [288, 183] on label "Deck Existing Impervious Surface:" at bounding box center [280, 181] width 125 height 8
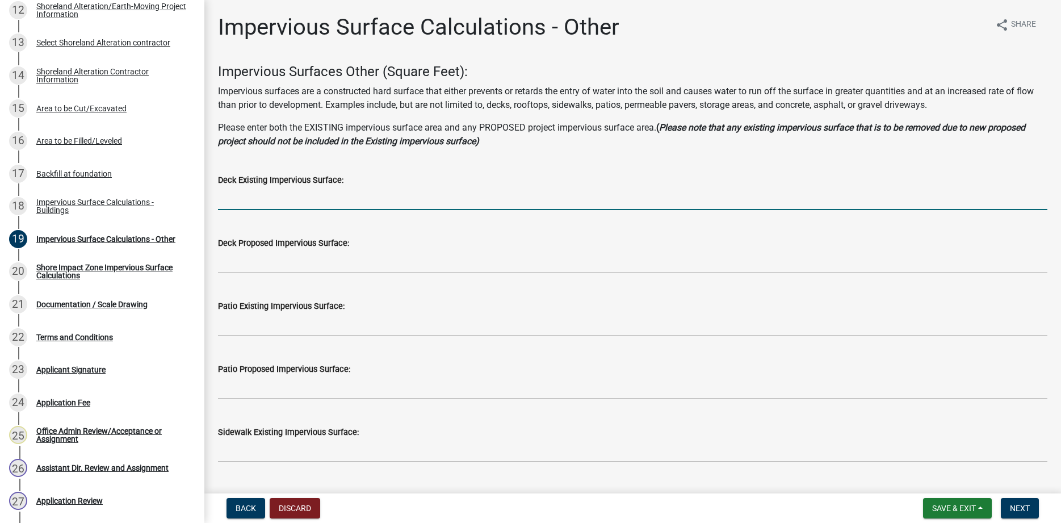
click at [279, 203] on input "text" at bounding box center [632, 198] width 829 height 23
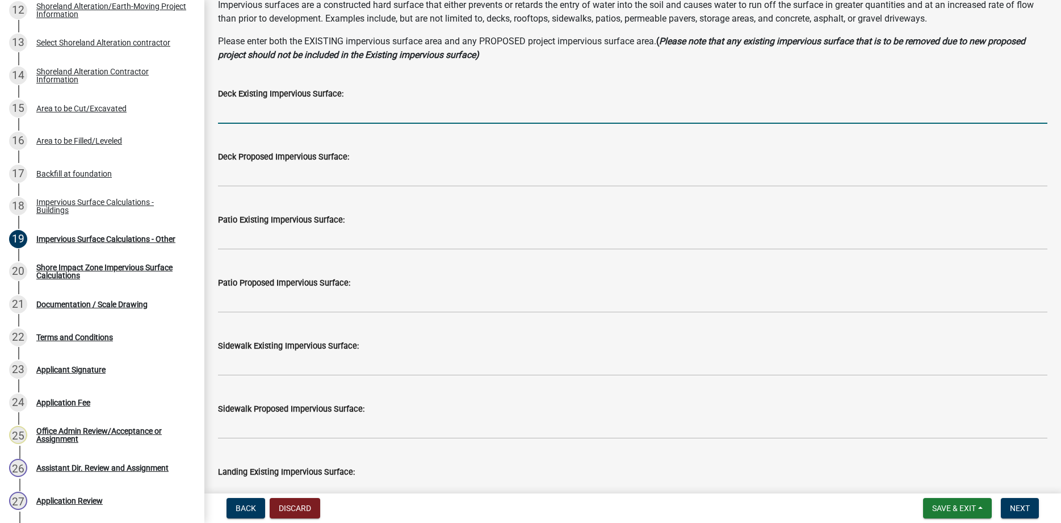
scroll to position [194, 0]
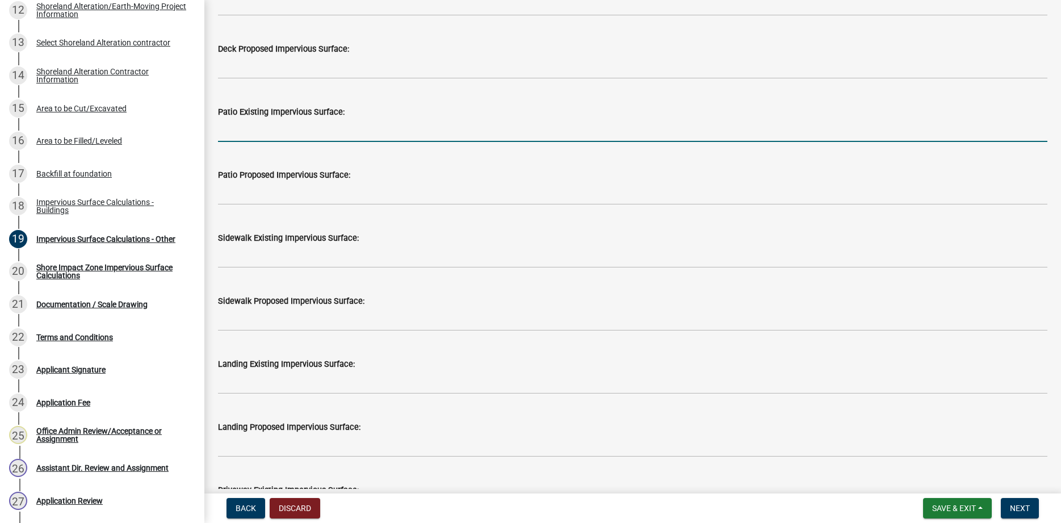
click at [286, 136] on input "text" at bounding box center [632, 130] width 829 height 23
type input "1"
type input "420"
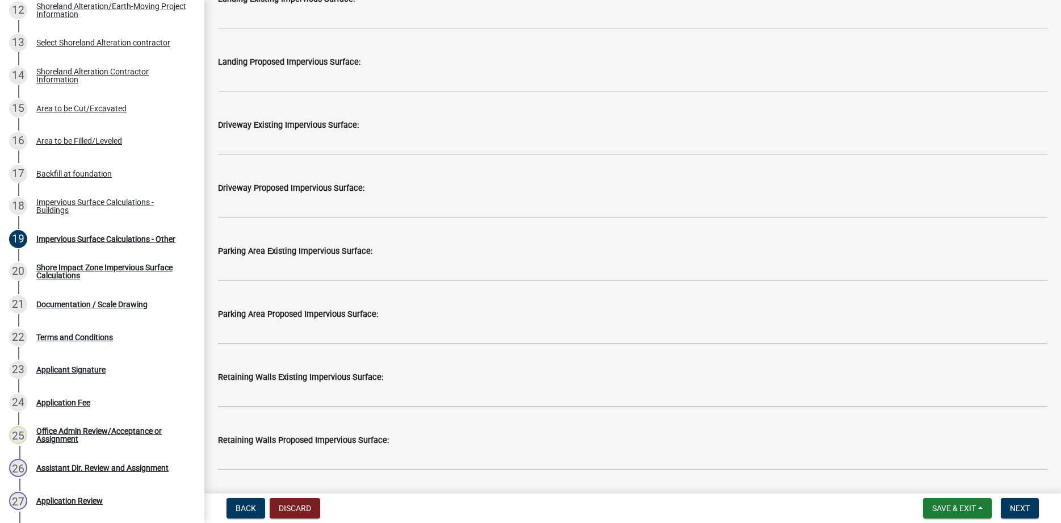
scroll to position [582, 0]
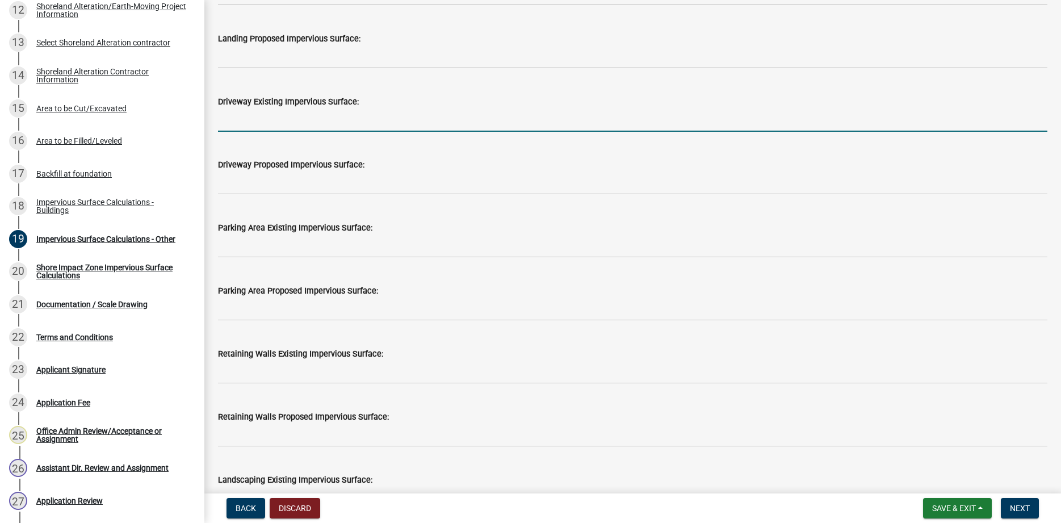
click at [259, 108] on input "text" at bounding box center [632, 119] width 829 height 23
type input "2500"
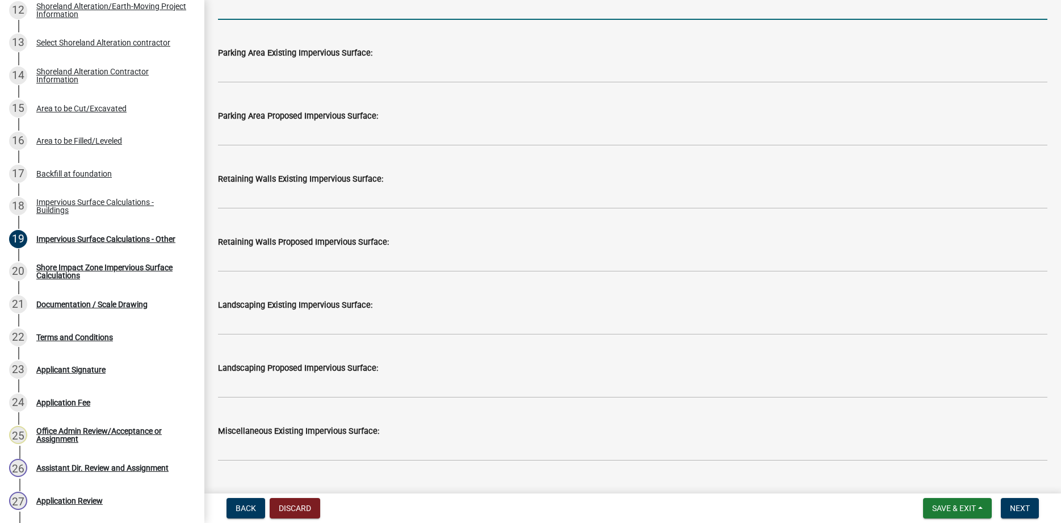
scroll to position [776, 0]
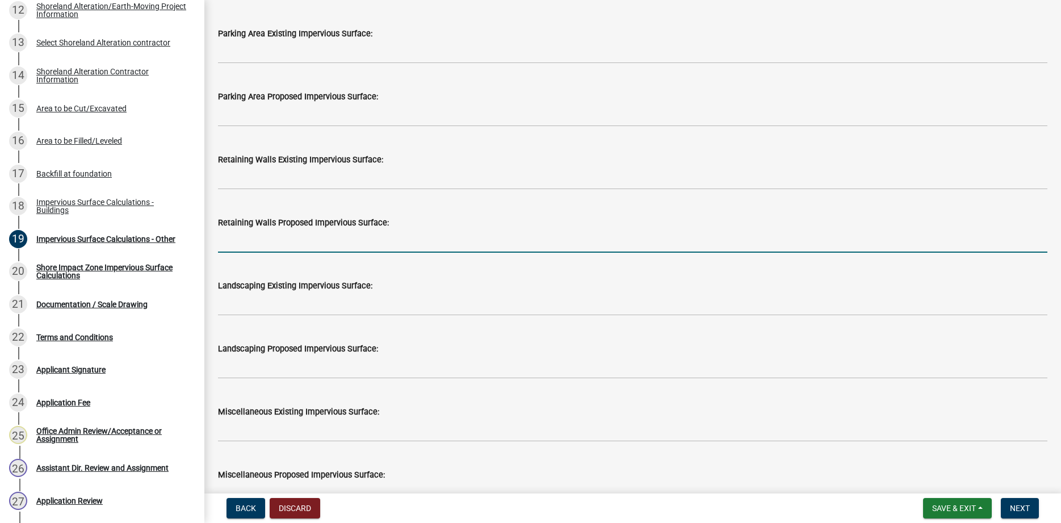
click at [312, 241] on input "text" at bounding box center [632, 240] width 829 height 23
type input "90"
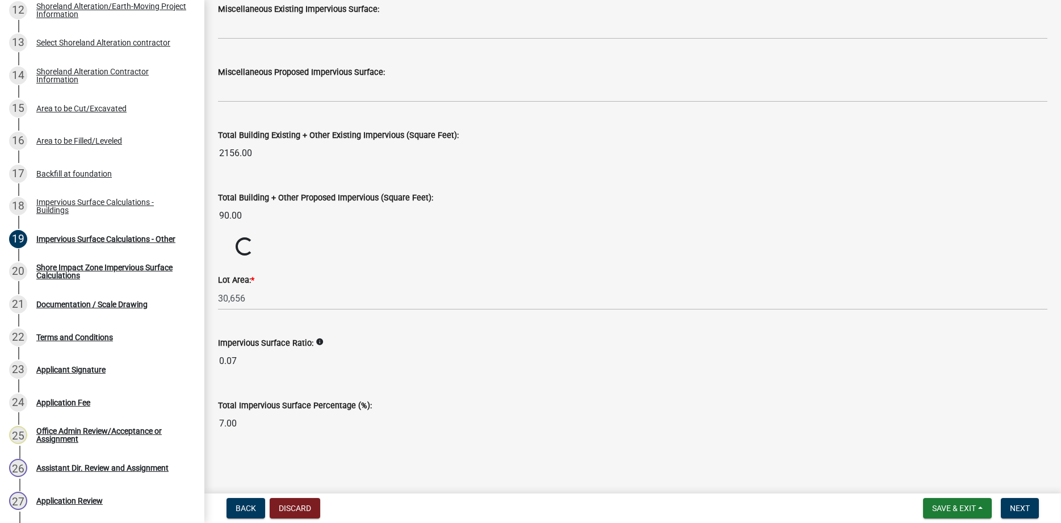
scroll to position [1160, 0]
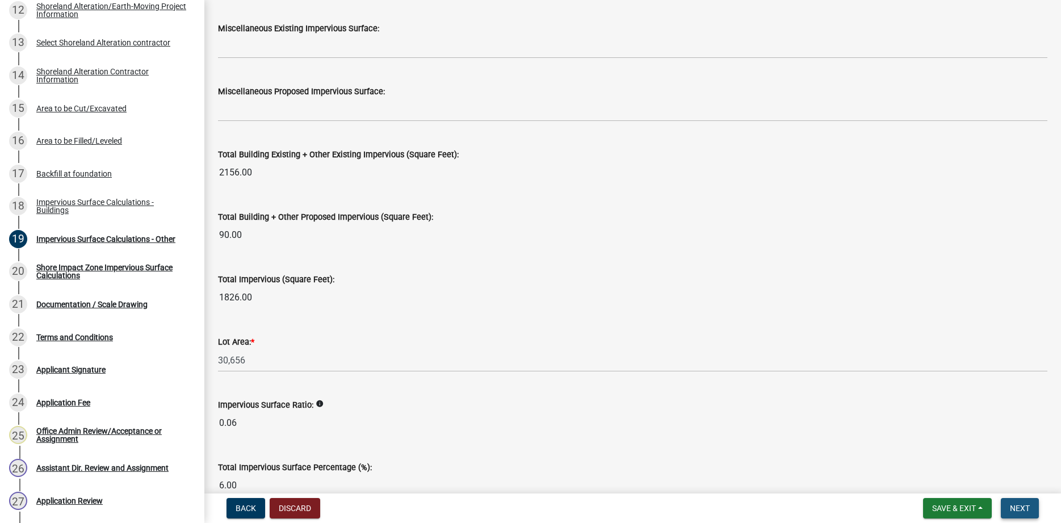
click at [1014, 505] on span "Next" at bounding box center [1020, 507] width 20 height 9
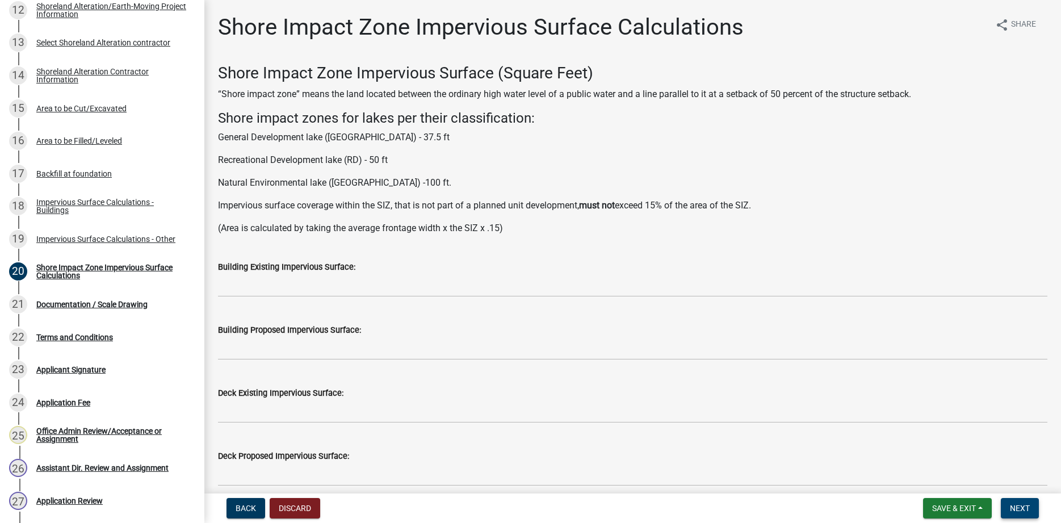
click at [1035, 509] on button "Next" at bounding box center [1020, 508] width 38 height 20
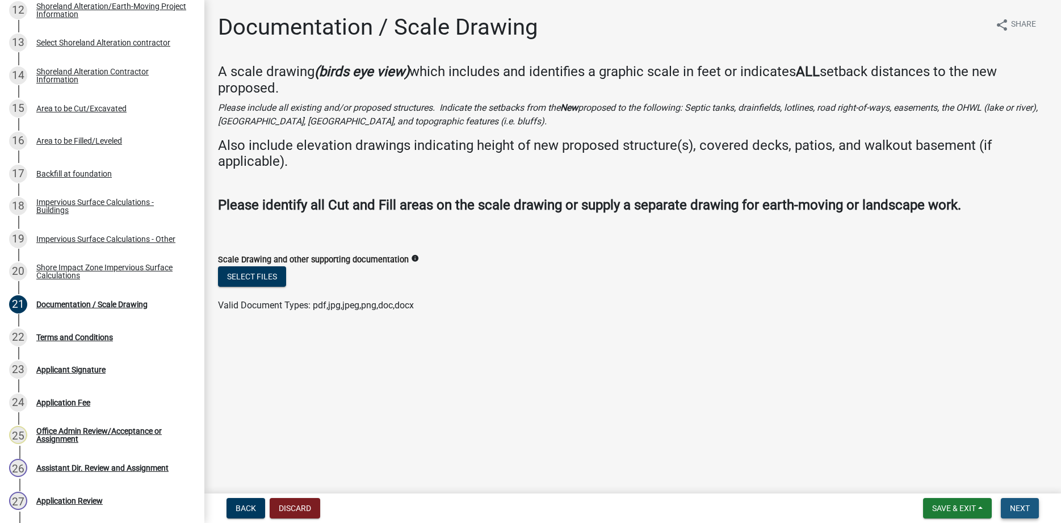
click at [1022, 509] on span "Next" at bounding box center [1020, 507] width 20 height 9
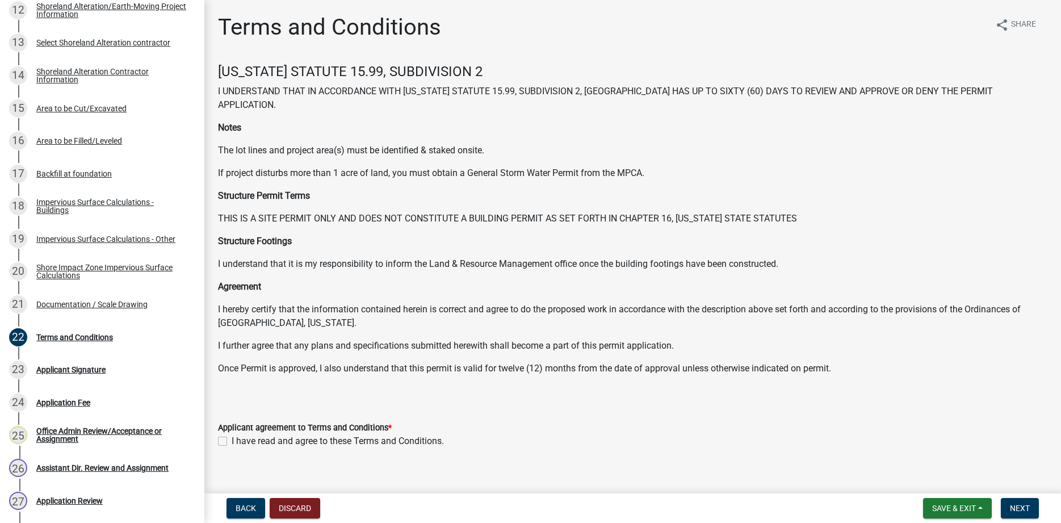
scroll to position [14, 0]
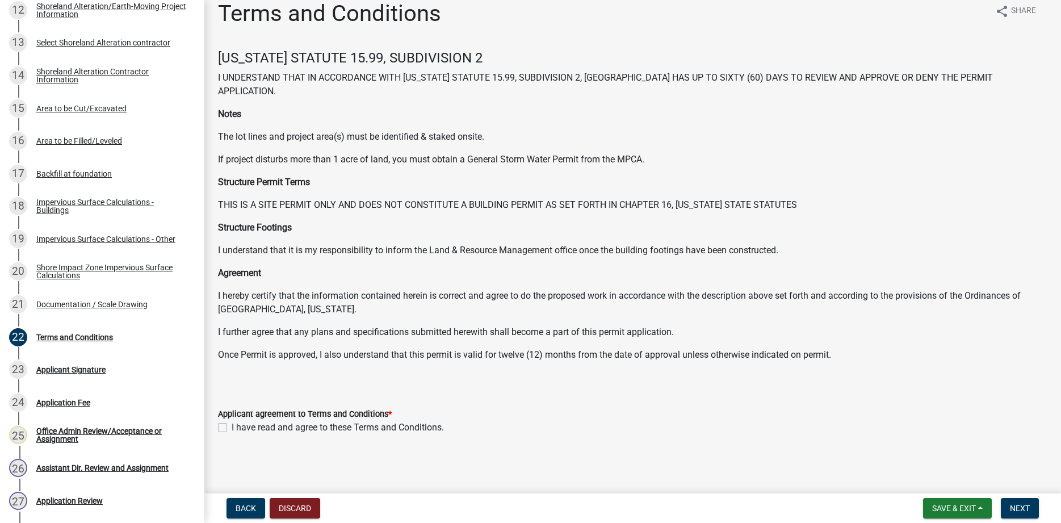
click at [232, 428] on label "I have read and agree to these Terms and Conditions." at bounding box center [338, 428] width 212 height 14
click at [232, 428] on input "I have read and agree to these Terms and Conditions." at bounding box center [235, 424] width 7 height 7
checkbox input "true"
click at [1024, 503] on span "Next" at bounding box center [1020, 507] width 20 height 9
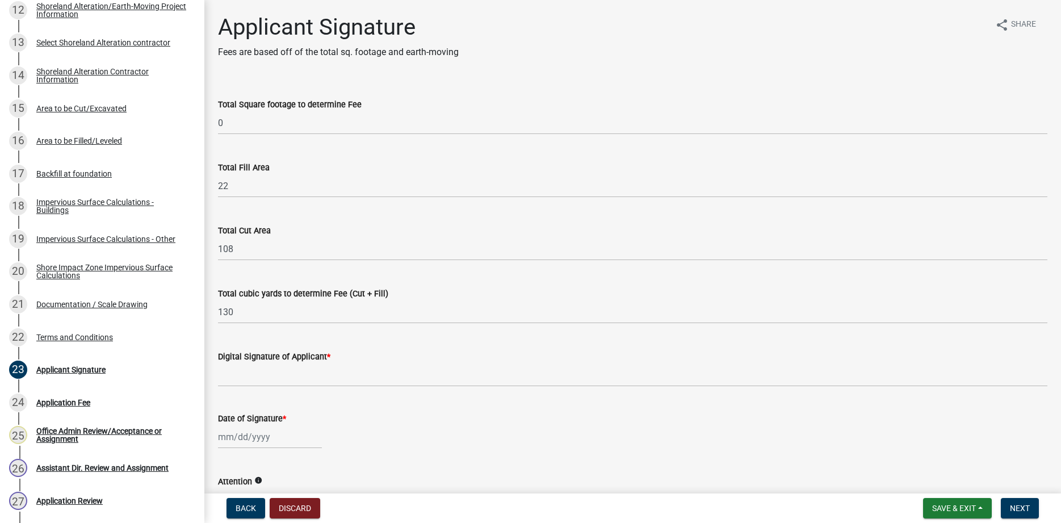
scroll to position [181, 0]
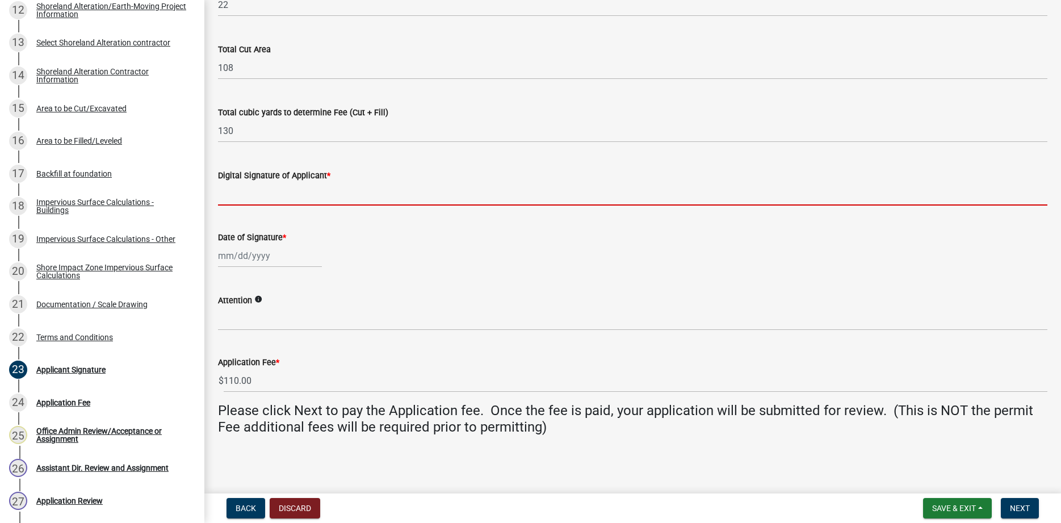
click at [342, 184] on input "Digital Signature of Applicant *" at bounding box center [632, 193] width 829 height 23
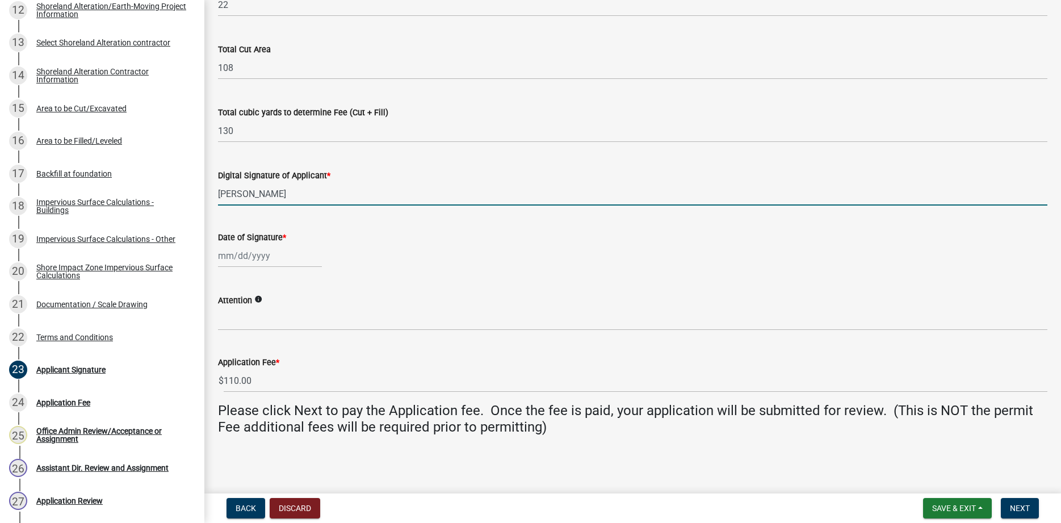
type input "[PERSON_NAME]"
click at [220, 251] on input "Date of Signature *" at bounding box center [270, 255] width 104 height 23
select select "8"
select select "2025"
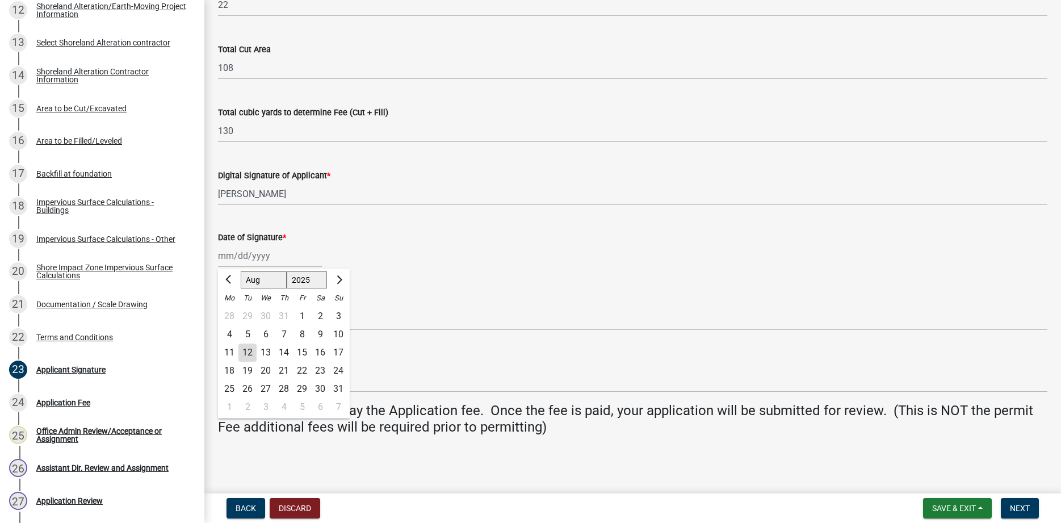
click at [245, 351] on div "12" at bounding box center [247, 352] width 18 height 18
type input "[DATE]"
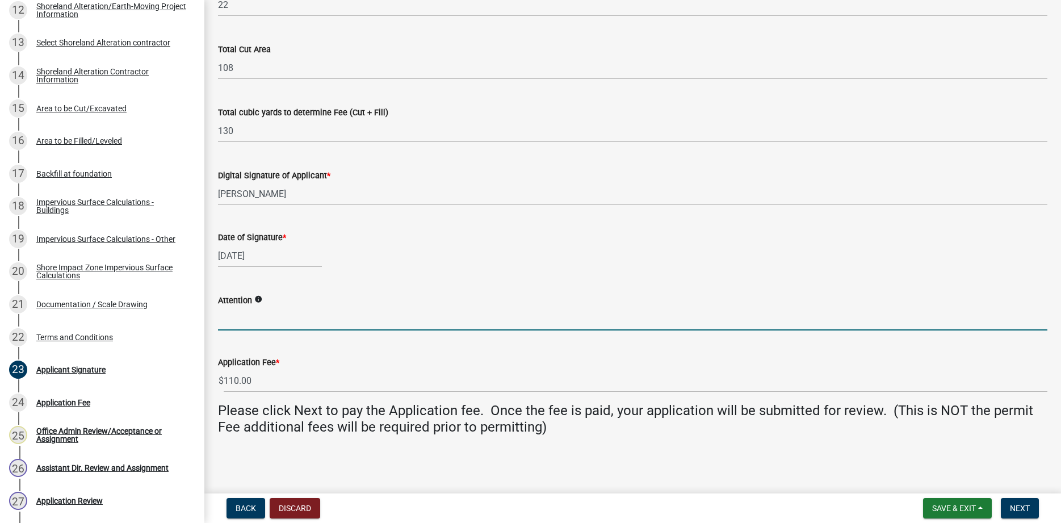
click at [234, 322] on input "Attention" at bounding box center [632, 318] width 829 height 23
type input "[PERSON_NAME]"
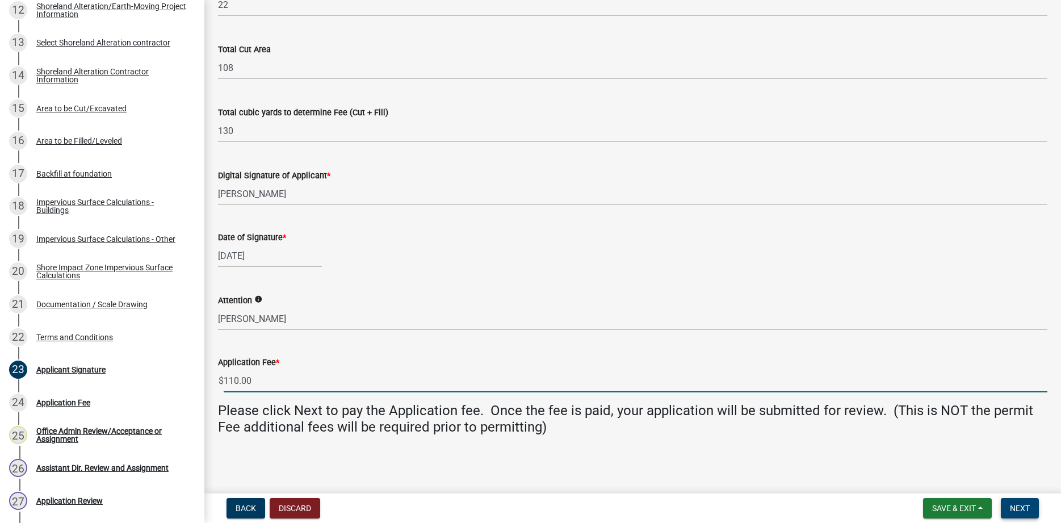
click at [1012, 509] on span "Next" at bounding box center [1020, 507] width 20 height 9
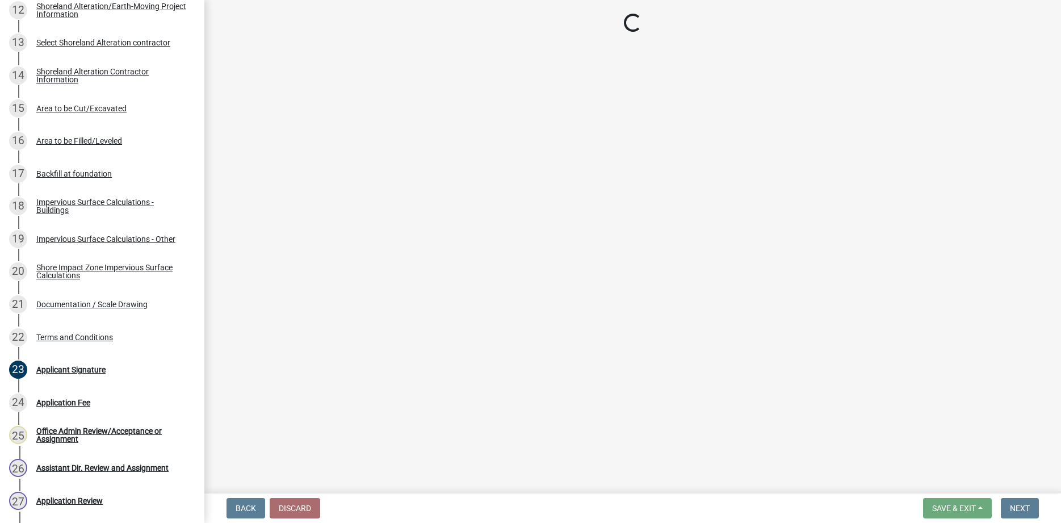
select select "3: 3"
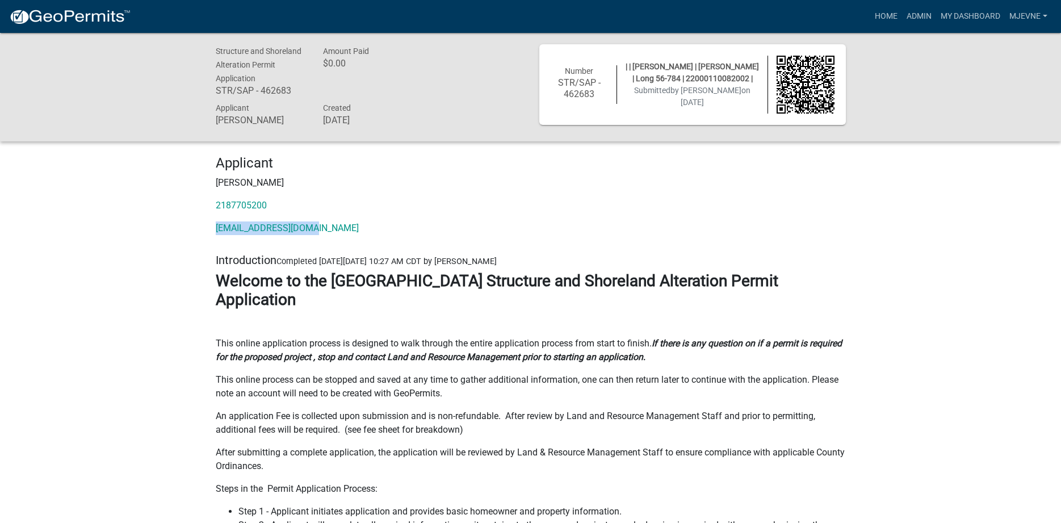
drag, startPoint x: 310, startPoint y: 232, endPoint x: 213, endPoint y: 232, distance: 96.5
click at [213, 232] on div "Applicant [PERSON_NAME] 2187705200 [EMAIL_ADDRESS][DOMAIN_NAME]" at bounding box center [530, 199] width 647 height 89
copy link "[EMAIL_ADDRESS][DOMAIN_NAME]"
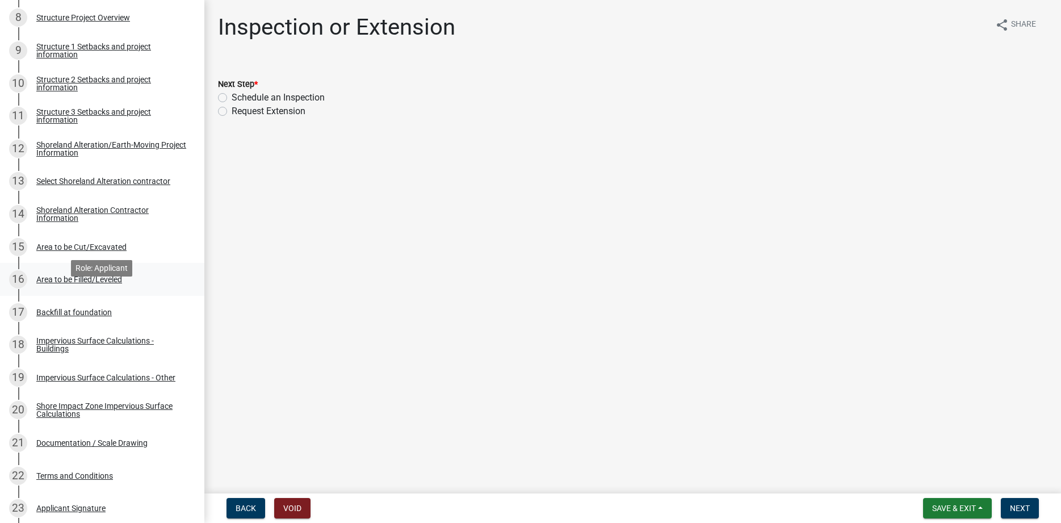
scroll to position [926, 0]
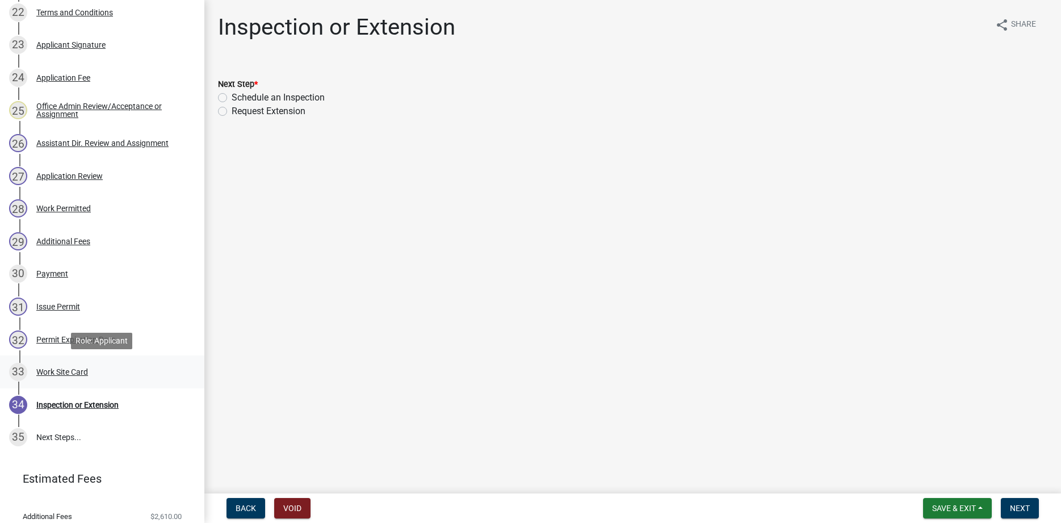
click at [99, 370] on div "33 Work Site Card" at bounding box center [97, 372] width 177 height 18
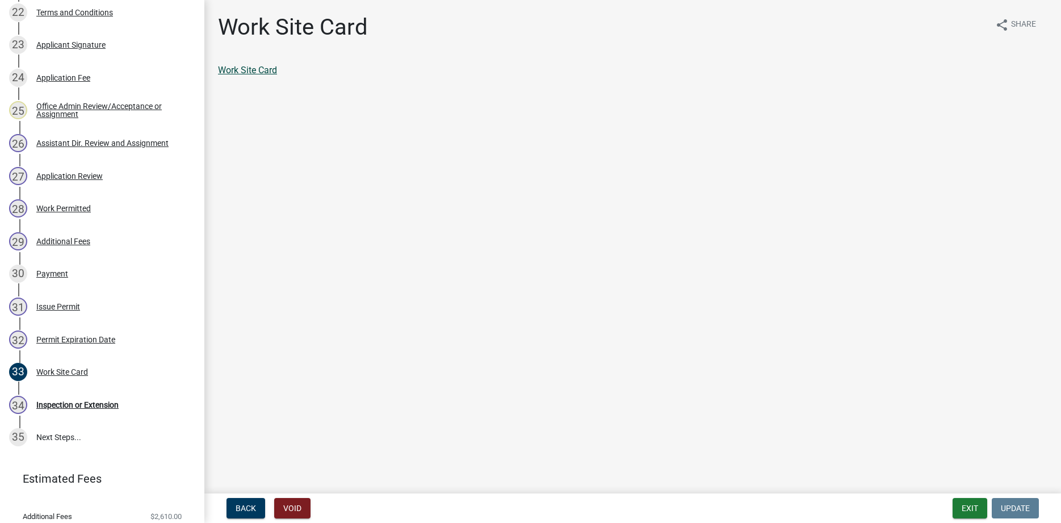
click at [259, 65] on link "Work Site Card" at bounding box center [247, 70] width 59 height 11
click at [114, 267] on div "30 Payment" at bounding box center [97, 273] width 177 height 18
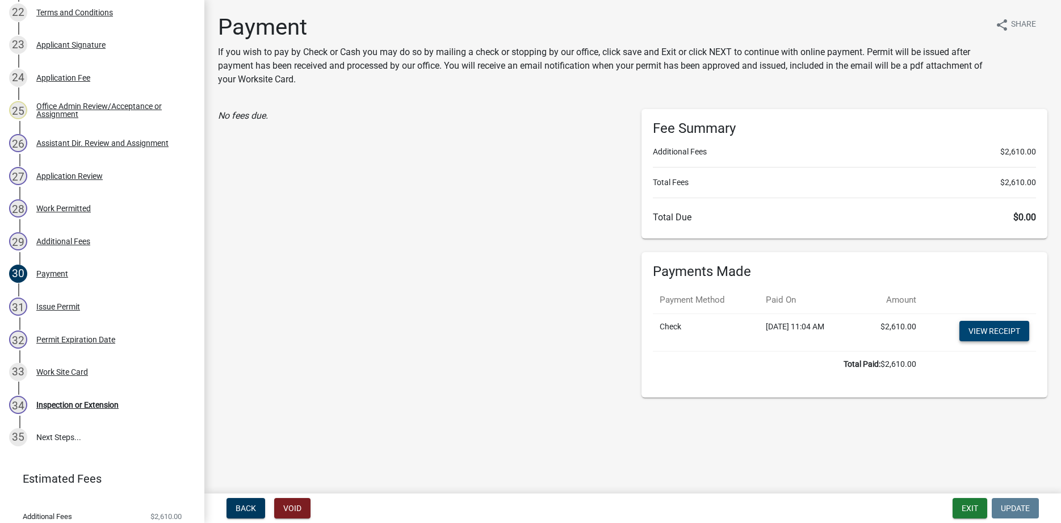
click at [989, 330] on link "View receipt" at bounding box center [994, 331] width 70 height 20
click at [971, 510] on button "Exit" at bounding box center [969, 508] width 35 height 20
